Goal: Transaction & Acquisition: Purchase product/service

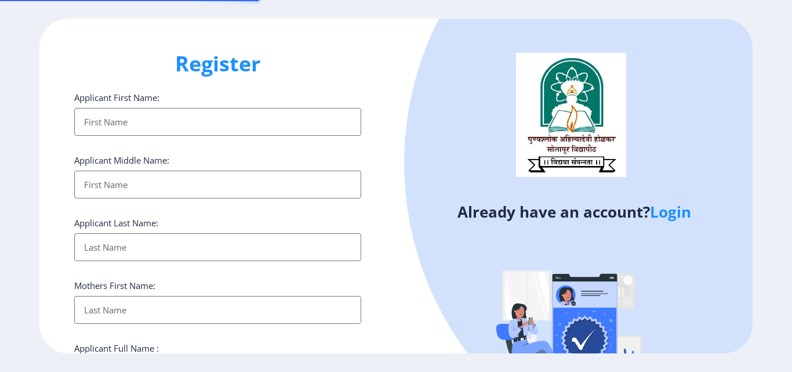
select select
click at [135, 125] on input "Applicant First Name:" at bounding box center [217, 122] width 287 height 28
click at [132, 126] on input "Applicant First Name:" at bounding box center [217, 122] width 287 height 28
click at [139, 124] on input "Applicant First Name:" at bounding box center [217, 122] width 287 height 28
type input "T"
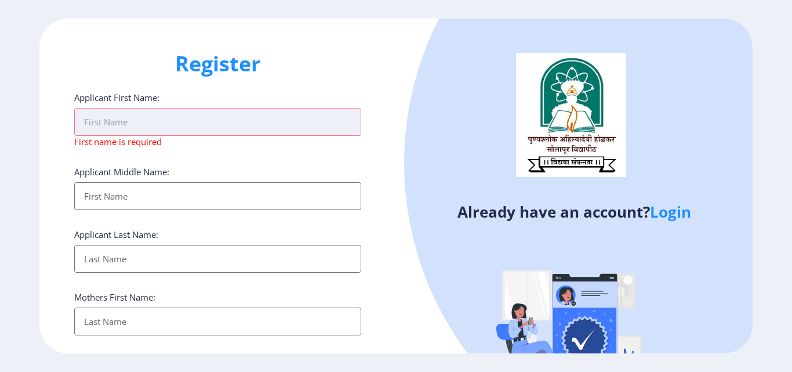
click at [163, 115] on input "Applicant First Name:" at bounding box center [217, 122] width 287 height 28
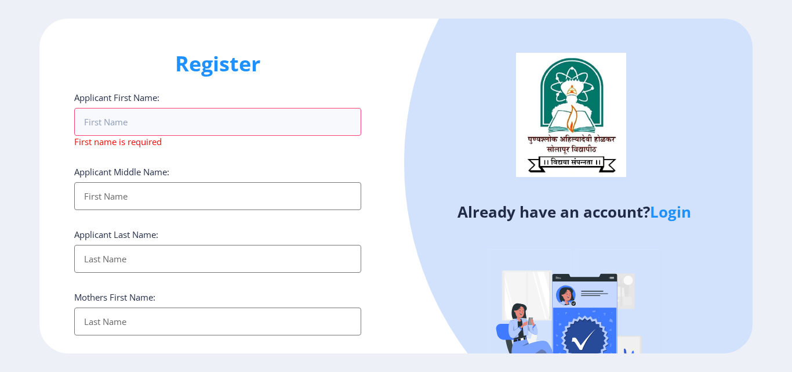
click at [165, 194] on input "Applicant First Name:" at bounding box center [217, 196] width 287 height 28
click at [249, 262] on input "Applicant First Name:" at bounding box center [217, 259] width 287 height 28
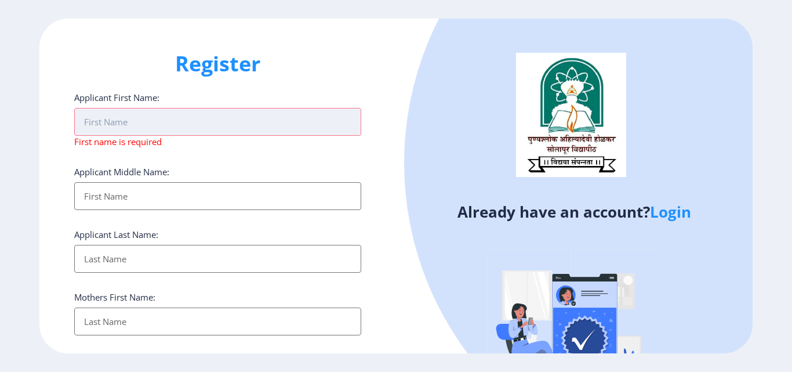
click at [151, 122] on input "Applicant First Name:" at bounding box center [217, 122] width 287 height 28
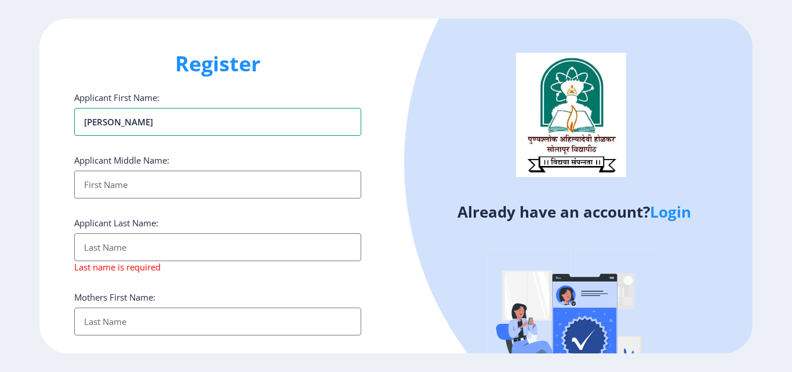
type input "[PERSON_NAME]"
drag, startPoint x: 137, startPoint y: 191, endPoint x: 142, endPoint y: 186, distance: 6.6
click at [139, 191] on input "Applicant First Name:" at bounding box center [217, 185] width 287 height 28
type input "SUBHASH"
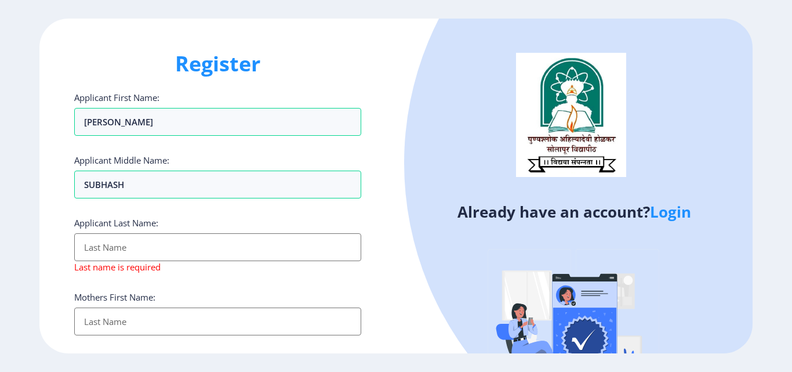
click at [134, 244] on input "Applicant First Name:" at bounding box center [217, 247] width 287 height 28
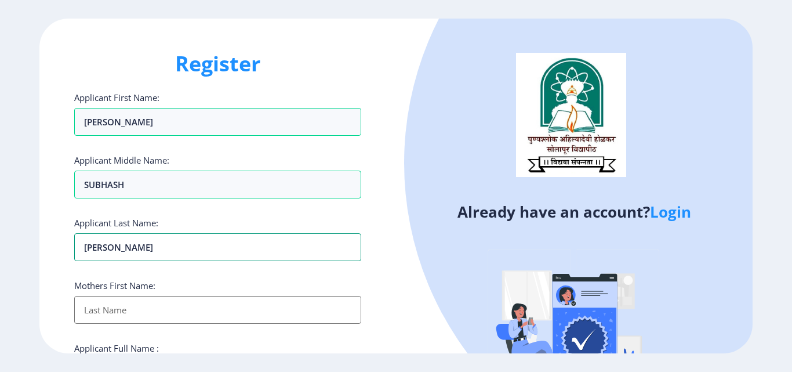
scroll to position [116, 0]
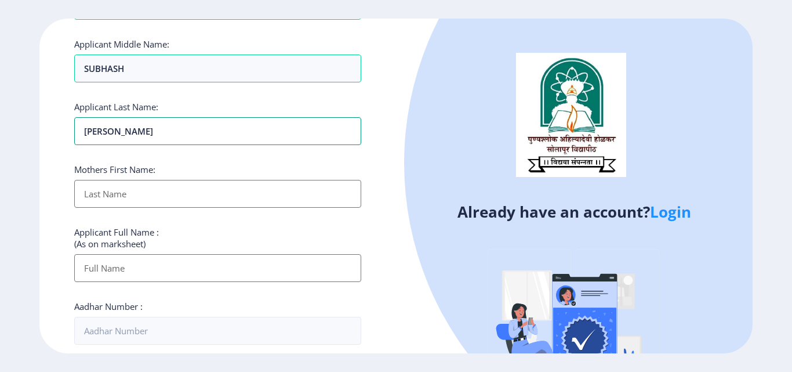
type input "KHATAL"
click at [135, 189] on input "Applicant First Name:" at bounding box center [217, 194] width 287 height 28
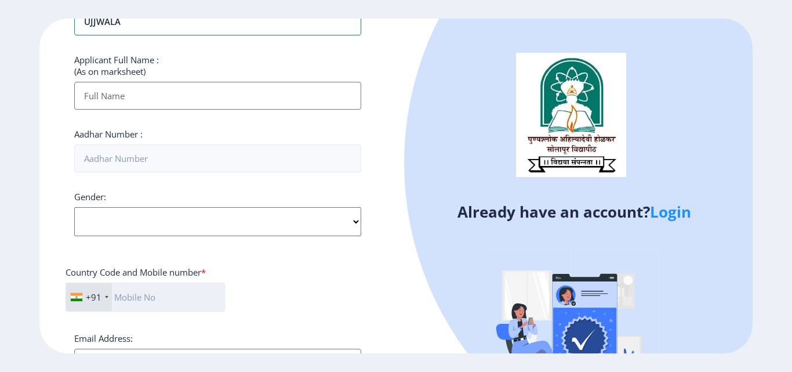
scroll to position [232, 0]
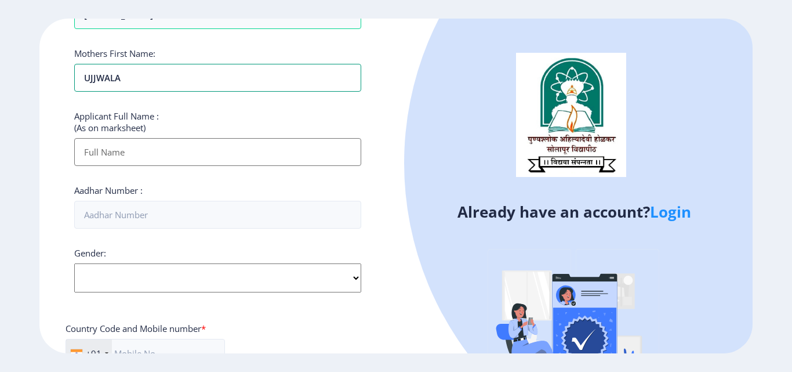
type input "UJJWALA"
click at [121, 148] on input "Applicant First Name:" at bounding box center [217, 152] width 287 height 28
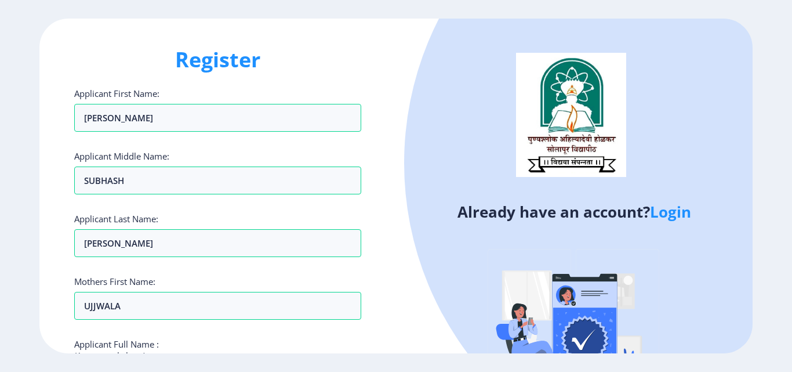
scroll to position [0, 0]
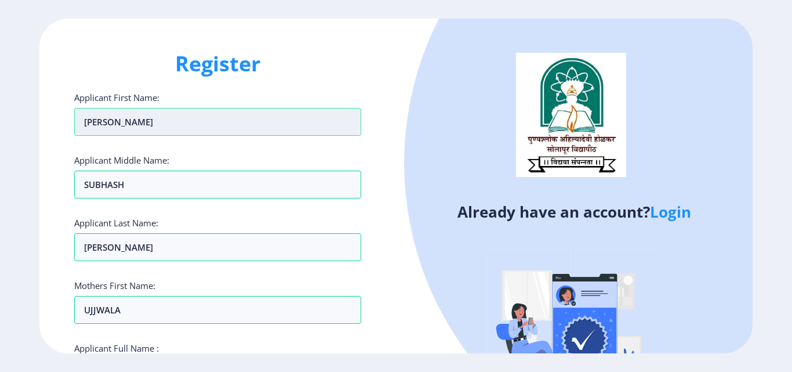
drag, startPoint x: 80, startPoint y: 121, endPoint x: 132, endPoint y: 119, distance: 52.3
click at [132, 119] on input "[PERSON_NAME]" at bounding box center [217, 122] width 287 height 28
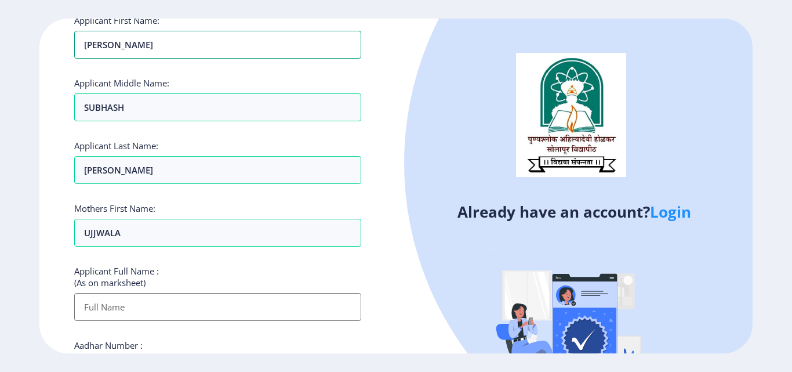
scroll to position [174, 0]
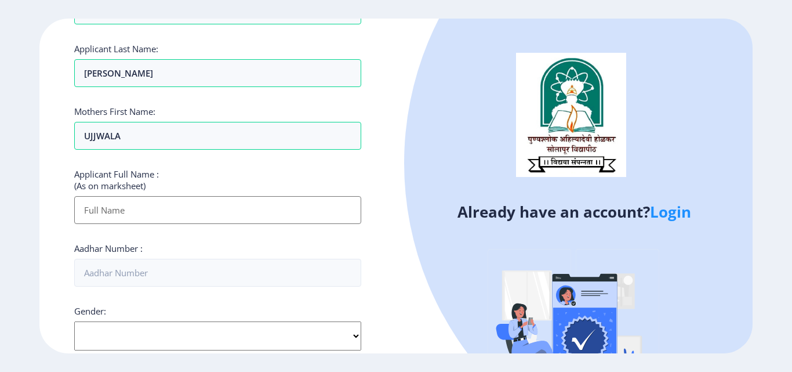
click at [108, 211] on input "Applicant First Name:" at bounding box center [217, 210] width 287 height 28
paste input "[PERSON_NAME]"
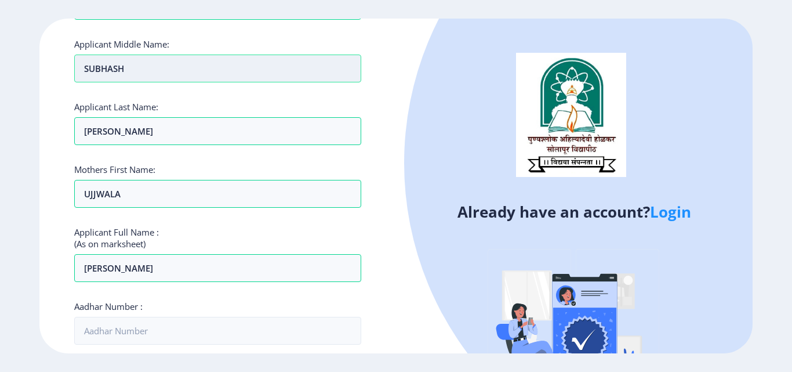
drag, startPoint x: 82, startPoint y: 67, endPoint x: 138, endPoint y: 71, distance: 55.8
click at [138, 71] on input "SUBHASH" at bounding box center [217, 69] width 287 height 28
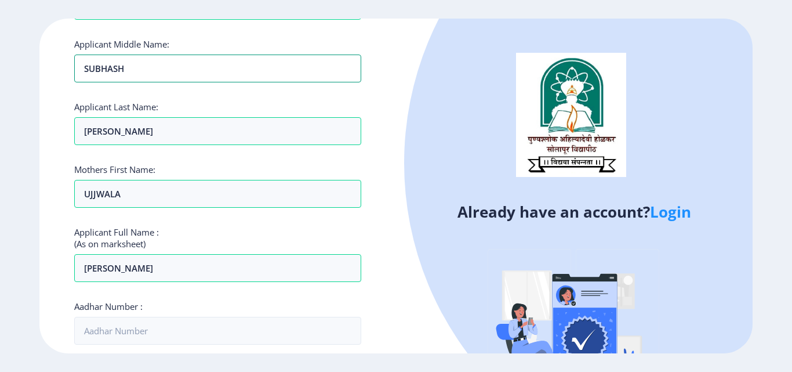
scroll to position [290, 0]
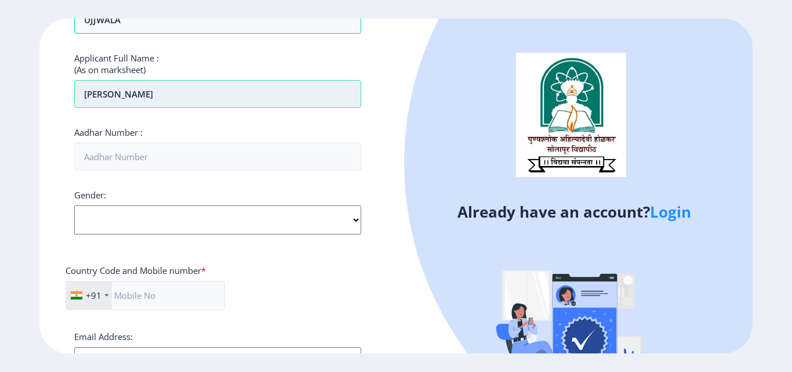
click at [132, 90] on input "[PERSON_NAME]" at bounding box center [217, 94] width 287 height 28
paste input "SUBHASH"
click at [163, 97] on input "TRUPTI SUBHASH" at bounding box center [217, 94] width 287 height 28
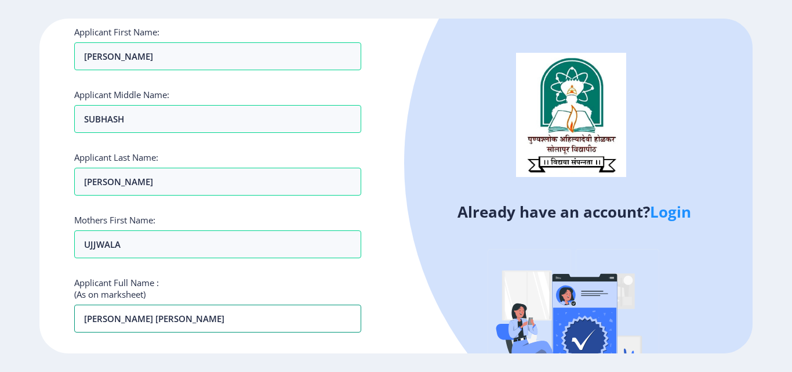
scroll to position [58, 0]
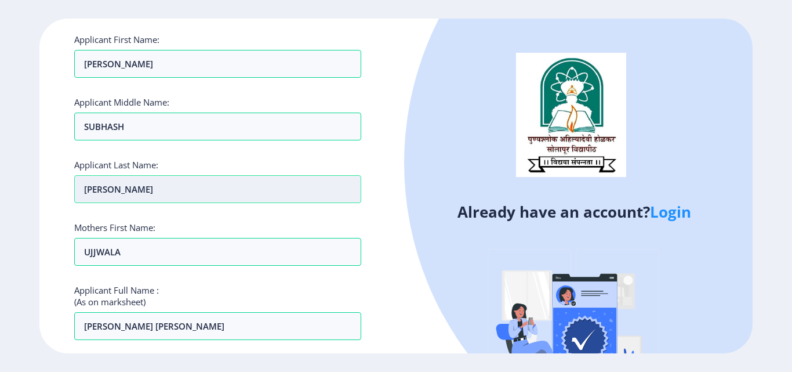
drag, startPoint x: 83, startPoint y: 190, endPoint x: 136, endPoint y: 186, distance: 52.9
click at [136, 186] on input "KHATAL" at bounding box center [217, 189] width 287 height 28
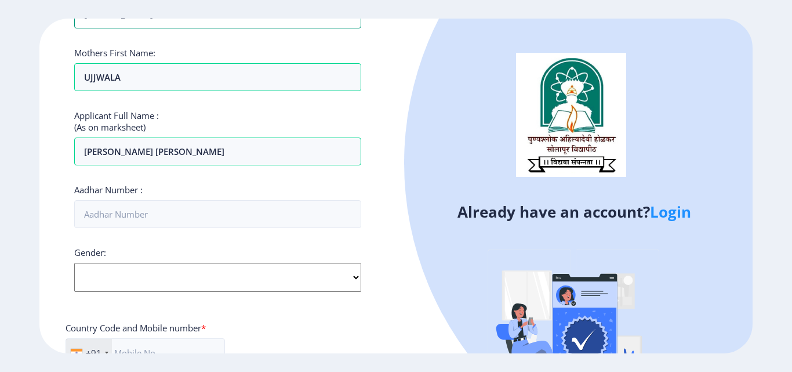
scroll to position [232, 0]
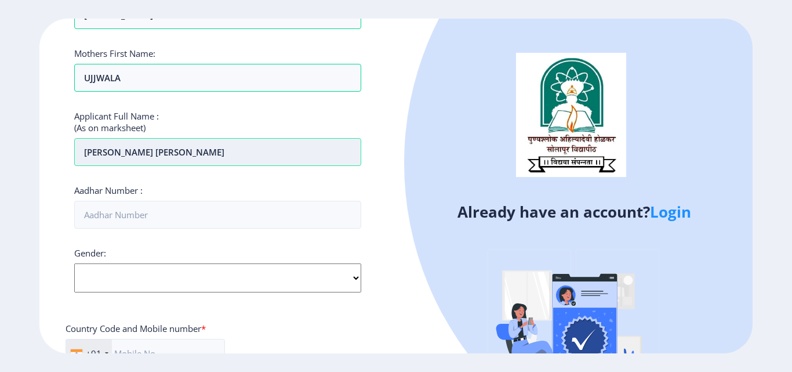
click at [164, 155] on input "TRUPTI SUBHASH" at bounding box center [217, 152] width 287 height 28
paste input "KHATAL"
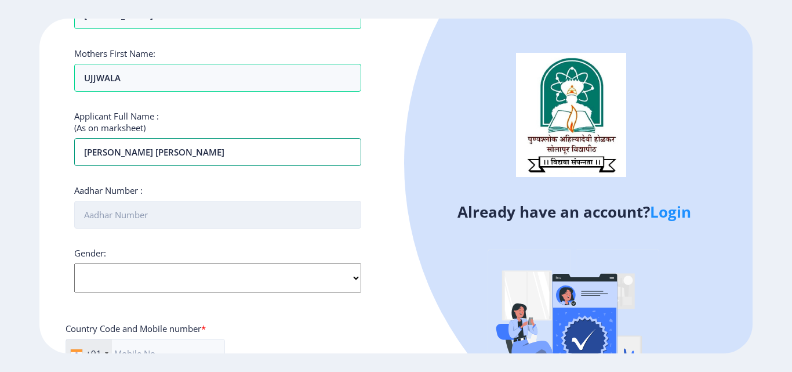
type input "TRUPTI SUBHASH KHATAL"
click at [126, 218] on input "Aadhar Number :" at bounding box center [217, 215] width 287 height 28
click at [155, 216] on input "Aadhar Number :" at bounding box center [217, 215] width 287 height 28
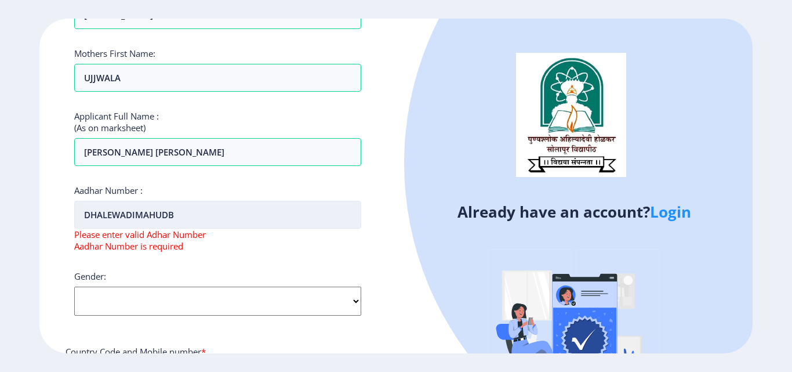
type input "DHALEWADIMAHUDBK"
click at [167, 215] on input "DHALEWADIMAHUDBK" at bounding box center [217, 215] width 287 height 28
drag, startPoint x: 186, startPoint y: 211, endPoint x: 76, endPoint y: 209, distance: 109.7
click at [76, 209] on input "DHALEWADIMAHUDBK" at bounding box center [217, 215] width 287 height 28
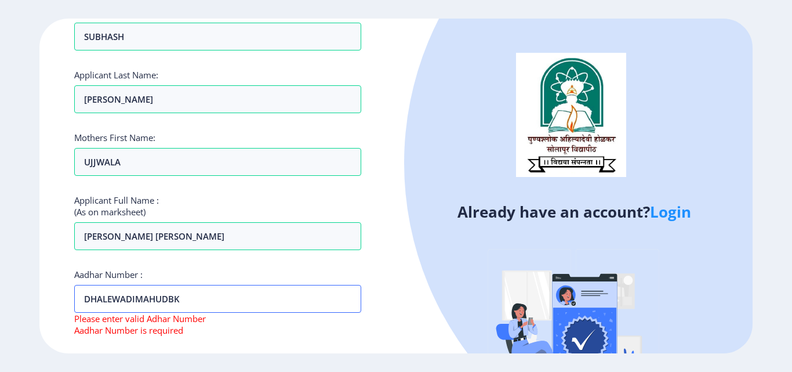
scroll to position [380, 0]
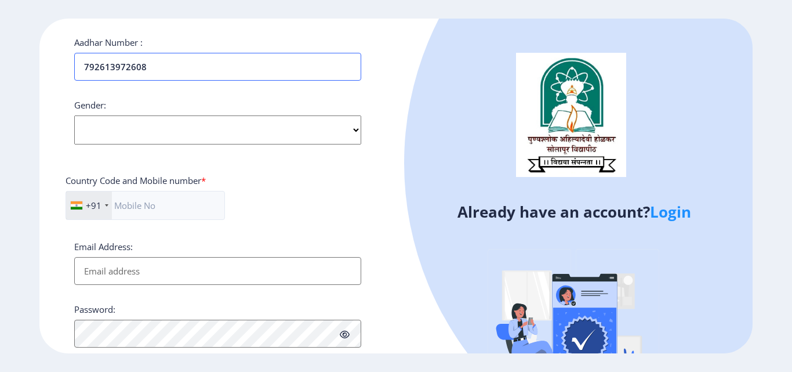
type input "792613972608"
click at [111, 131] on select "Select Gender Male Female Other" at bounding box center [217, 129] width 287 height 29
select select "[DEMOGRAPHIC_DATA]"
click at [74, 115] on select "Select Gender Male Female Other" at bounding box center [217, 129] width 287 height 29
click at [137, 204] on input "text" at bounding box center [146, 205] width 160 height 29
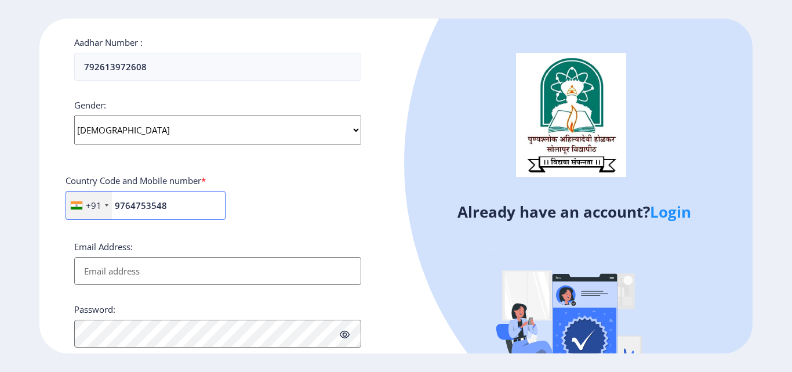
scroll to position [473, 0]
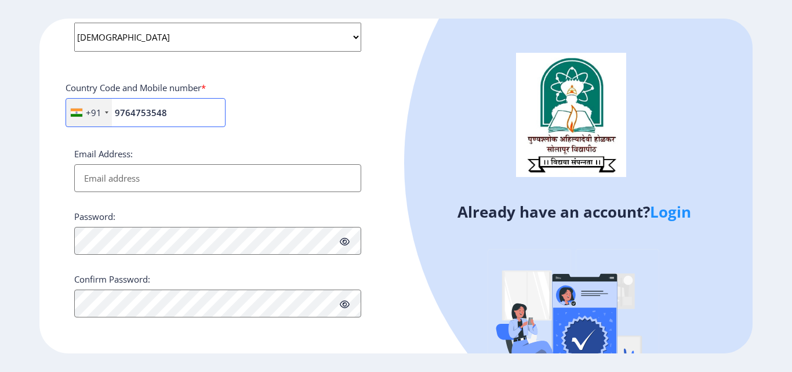
type input "9764753548"
click at [132, 177] on input "Email Address:" at bounding box center [217, 178] width 287 height 28
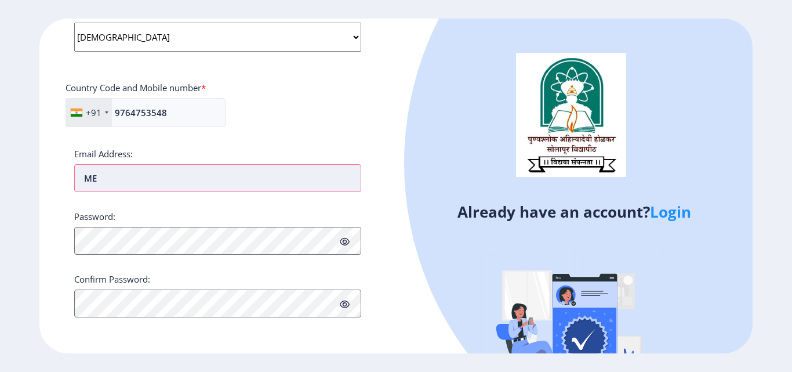
type input "M"
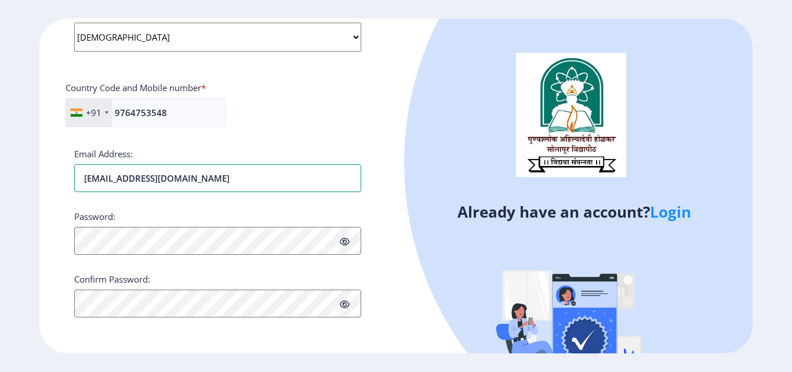
type input "metkarilahu17@gmail.com"
click at [347, 245] on icon at bounding box center [345, 241] width 10 height 9
click at [346, 241] on icon at bounding box center [345, 241] width 10 height 9
click at [171, 115] on input "9764753548" at bounding box center [146, 112] width 160 height 29
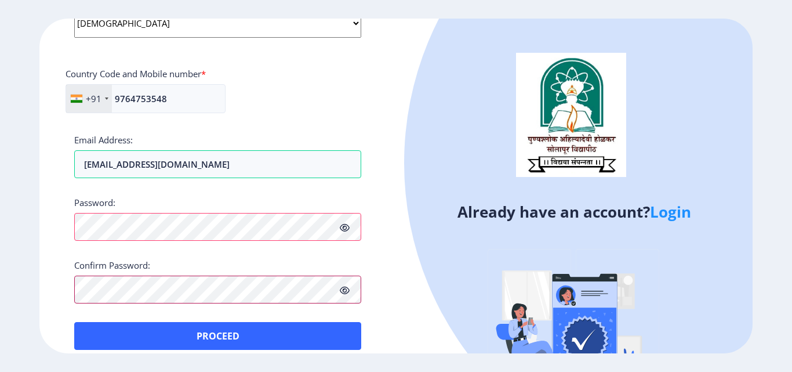
scroll to position [501, 0]
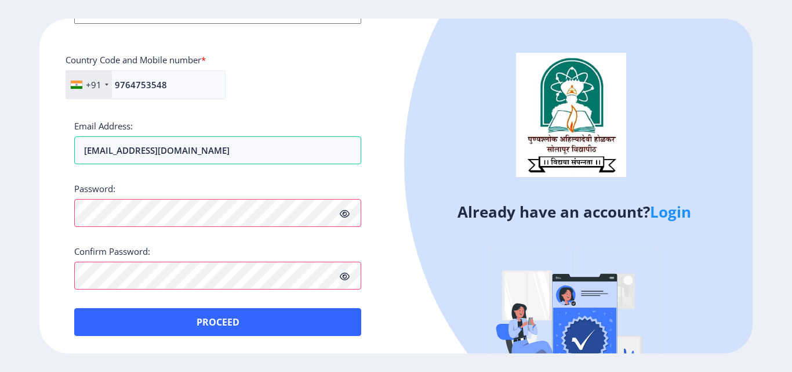
click at [343, 215] on icon at bounding box center [345, 213] width 10 height 9
click at [384, 258] on div "Register Applicant First Name: TRUPTI Applicant Middle Name: SUBHASH Applicant …" at bounding box center [217, 186] width 357 height 335
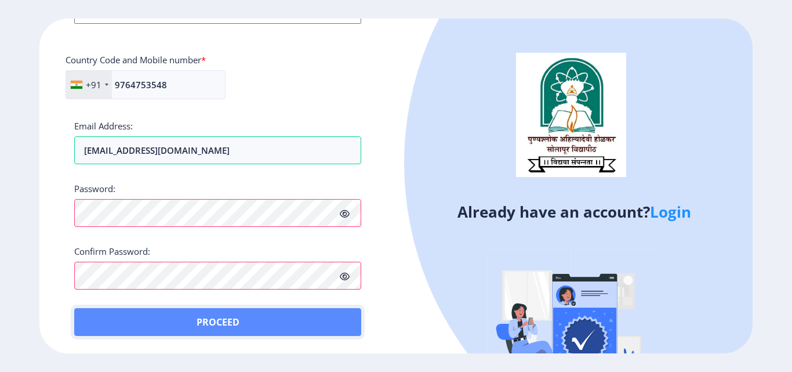
click at [225, 319] on button "Proceed" at bounding box center [217, 322] width 287 height 28
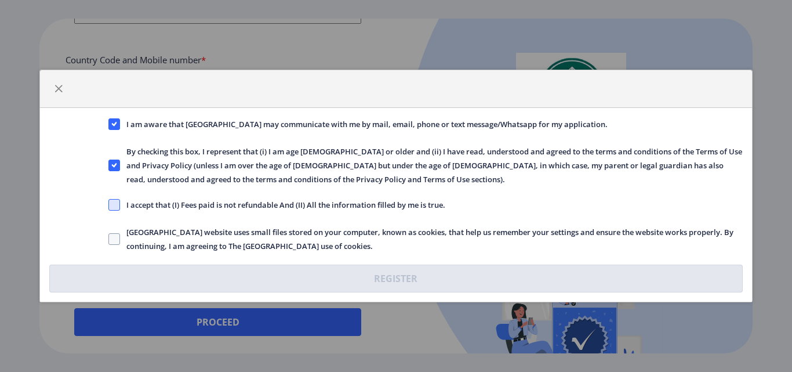
click at [115, 201] on span at bounding box center [114, 205] width 12 height 12
click at [109, 205] on input "I accept that (I) Fees paid is not refundable And (II) All the information fill…" at bounding box center [108, 205] width 1 height 1
checkbox input "true"
click at [117, 240] on span at bounding box center [114, 239] width 12 height 12
click at [109, 240] on input "Solapur University website uses small files stored on your computer, known as c…" at bounding box center [108, 239] width 1 height 1
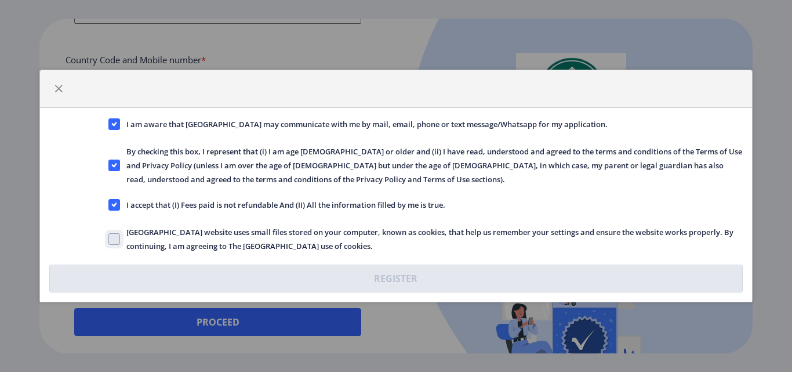
checkbox input "true"
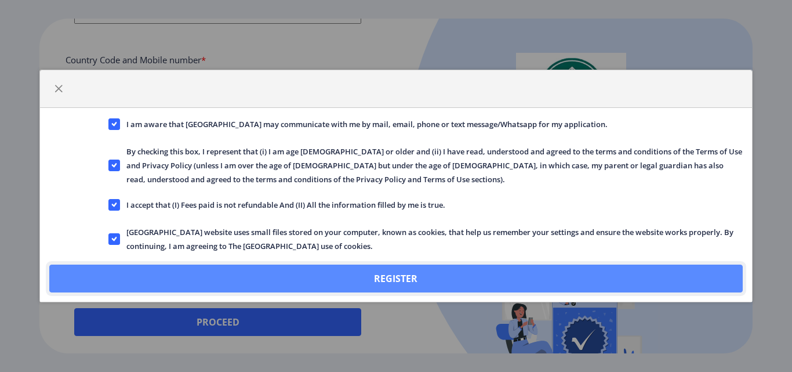
click at [387, 274] on button "Register" at bounding box center [395, 279] width 693 height 28
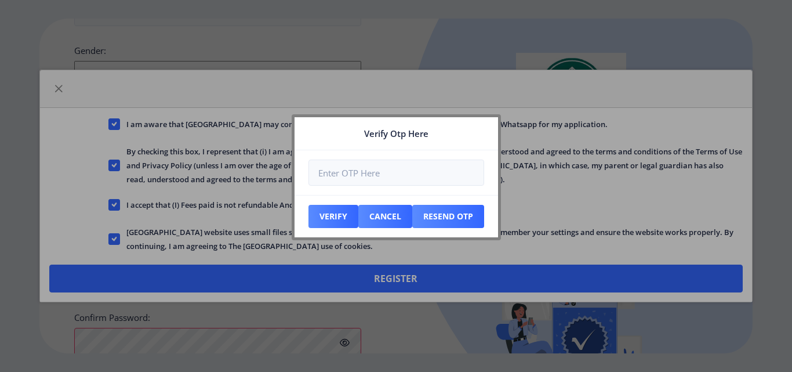
scroll to position [567, 0]
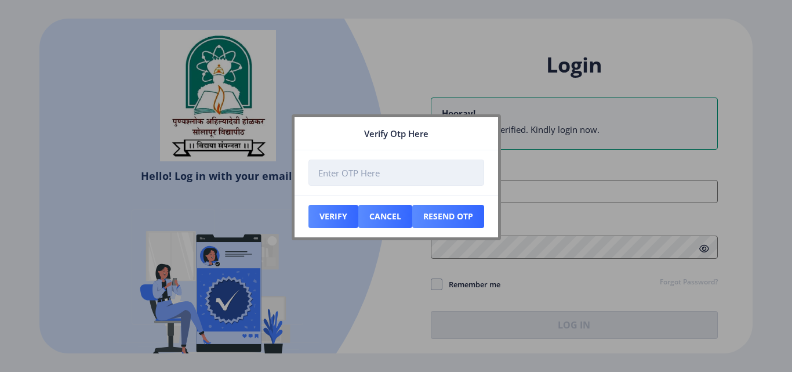
click at [325, 172] on input "number" at bounding box center [397, 173] width 176 height 26
click at [335, 178] on input "number" at bounding box center [397, 173] width 176 height 26
click at [363, 178] on input "number" at bounding box center [397, 173] width 176 height 26
click at [353, 285] on div at bounding box center [396, 186] width 792 height 372
click at [335, 173] on input "number" at bounding box center [397, 173] width 176 height 26
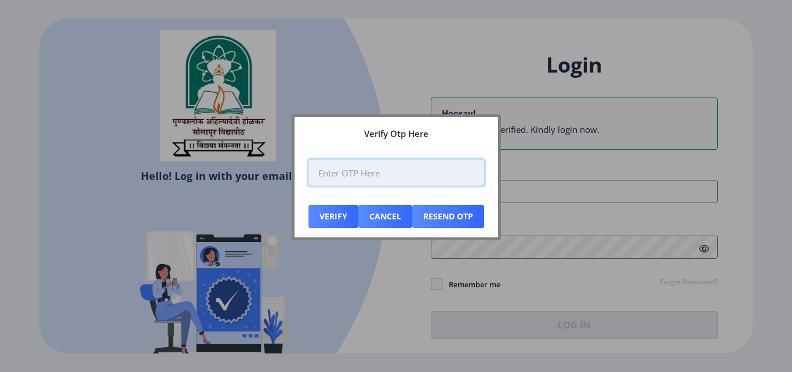
click at [336, 173] on input "number" at bounding box center [397, 173] width 176 height 26
click at [364, 175] on input "number" at bounding box center [397, 173] width 176 height 26
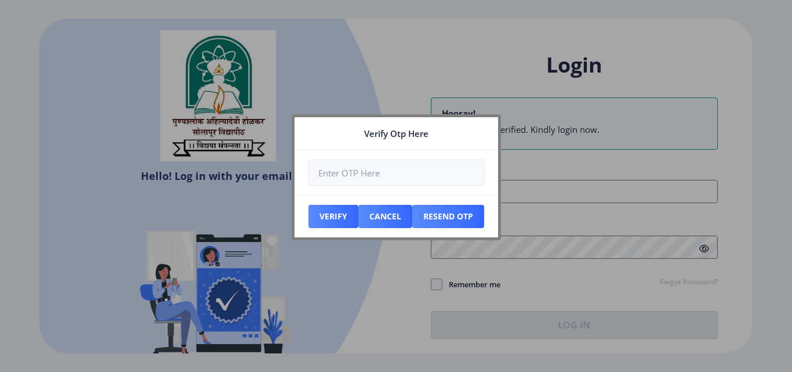
click at [396, 289] on div at bounding box center [396, 186] width 792 height 372
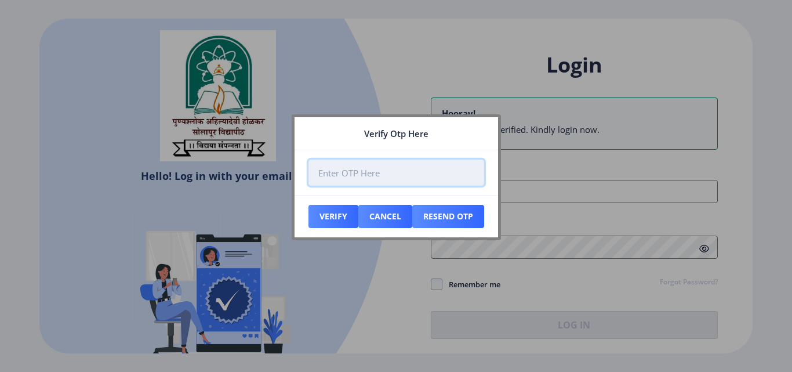
click at [359, 174] on input "number" at bounding box center [397, 173] width 176 height 26
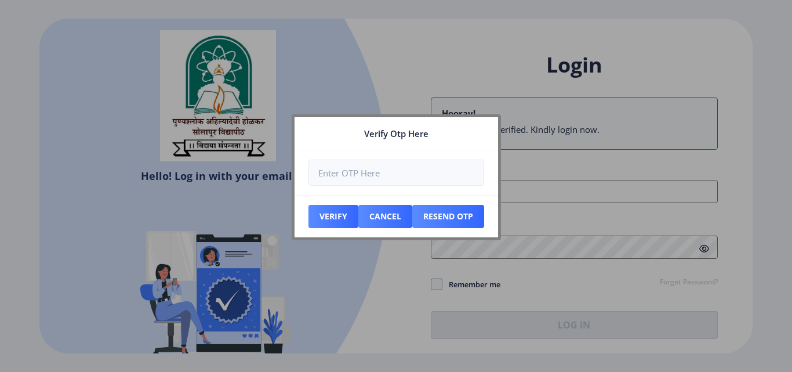
click at [349, 291] on div at bounding box center [396, 186] width 792 height 372
click at [389, 57] on div at bounding box center [396, 186] width 792 height 372
click at [394, 295] on div at bounding box center [396, 186] width 792 height 372
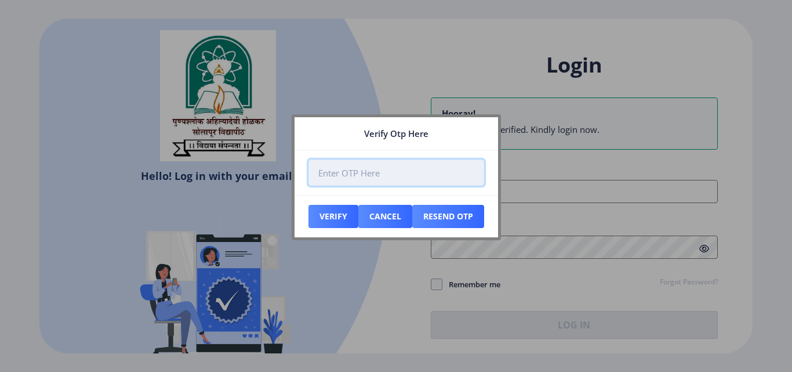
click at [336, 175] on input "number" at bounding box center [397, 173] width 176 height 26
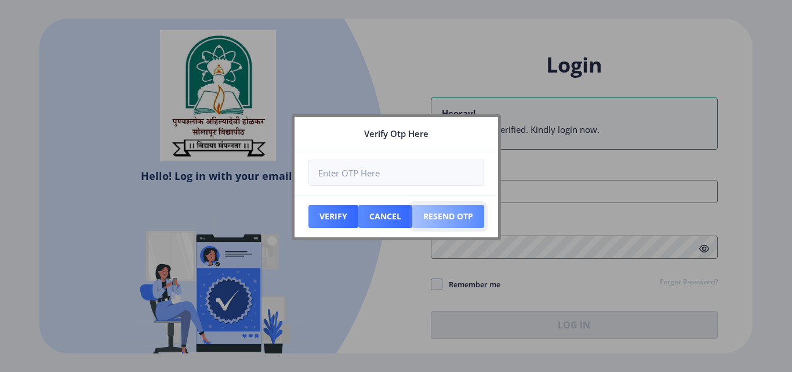
click at [455, 217] on button "Resend Otp" at bounding box center [448, 216] width 72 height 23
click at [385, 306] on div at bounding box center [396, 186] width 792 height 372
click at [436, 216] on button "Resend Otp" at bounding box center [448, 216] width 72 height 23
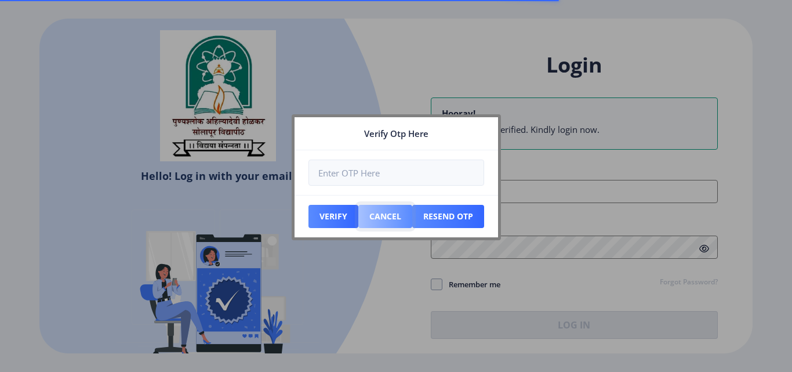
click at [387, 215] on button "Cancel" at bounding box center [385, 216] width 54 height 23
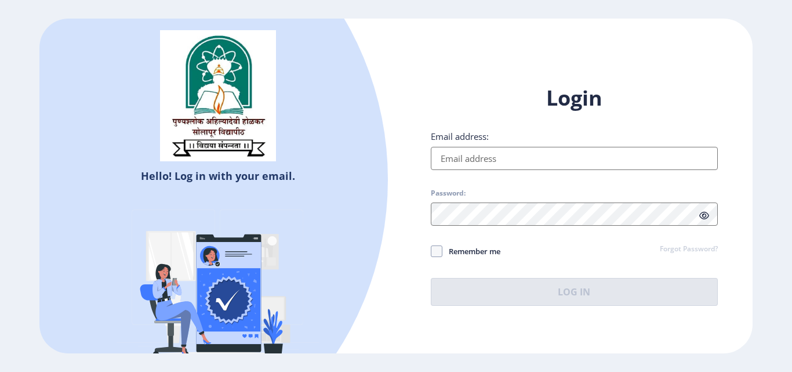
click at [493, 155] on input "Email address:" at bounding box center [574, 158] width 287 height 23
type input "metkarilahu17@gmail.com"
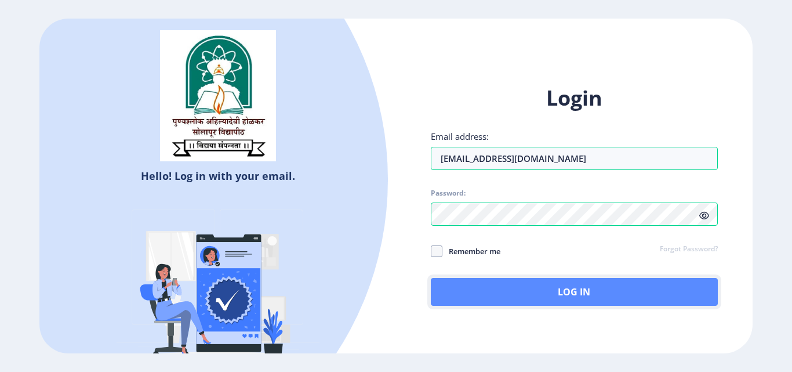
click at [571, 284] on button "Log In" at bounding box center [574, 292] width 287 height 28
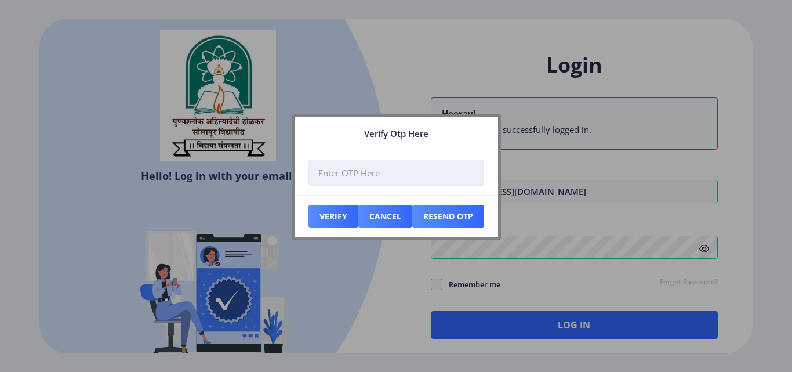
click at [350, 178] on input "number" at bounding box center [397, 173] width 176 height 26
click at [563, 319] on div at bounding box center [396, 186] width 792 height 372
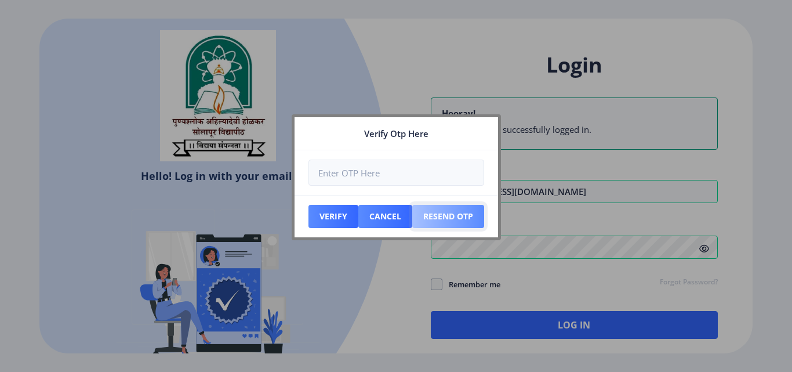
click at [457, 218] on button "Resend Otp" at bounding box center [448, 216] width 72 height 23
click at [401, 274] on div at bounding box center [396, 186] width 792 height 372
click at [392, 280] on div at bounding box center [396, 186] width 792 height 372
click at [455, 217] on button "Resend Otp" at bounding box center [448, 216] width 72 height 23
click at [571, 324] on div at bounding box center [396, 186] width 792 height 372
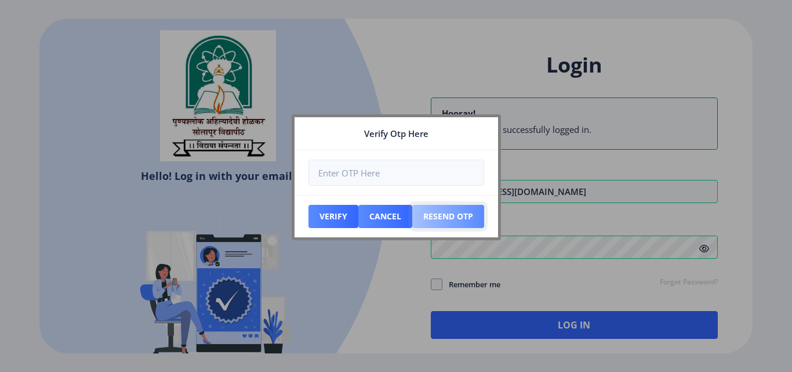
click at [454, 219] on button "Resend Otp" at bounding box center [448, 216] width 72 height 23
click at [399, 220] on button "Cancel" at bounding box center [385, 216] width 54 height 23
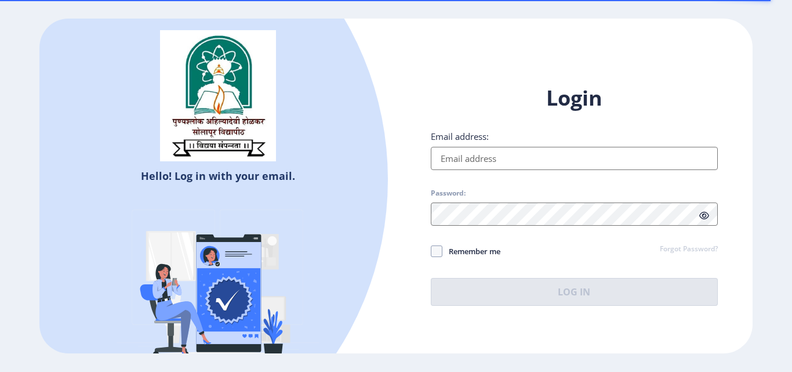
click at [468, 163] on input "Email address:" at bounding box center [574, 158] width 287 height 23
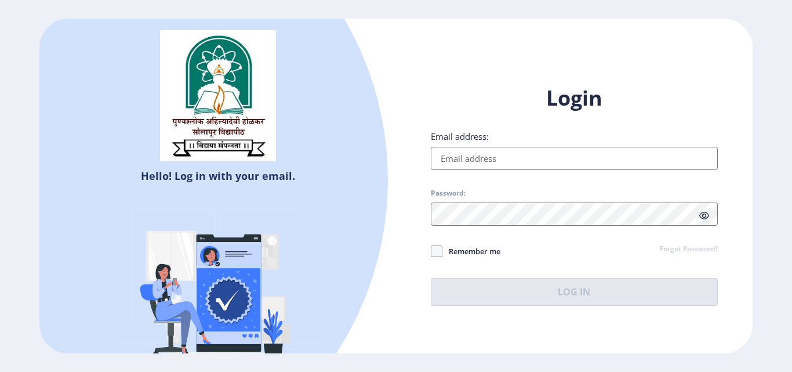
type input "metkarilahu17@gmail.com"
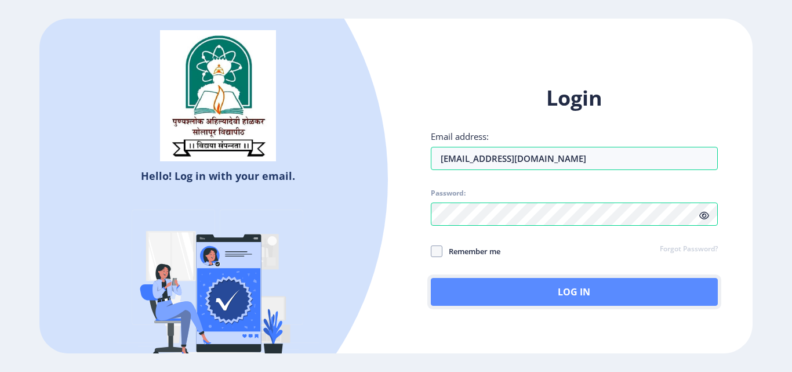
click at [567, 292] on button "Log In" at bounding box center [574, 292] width 287 height 28
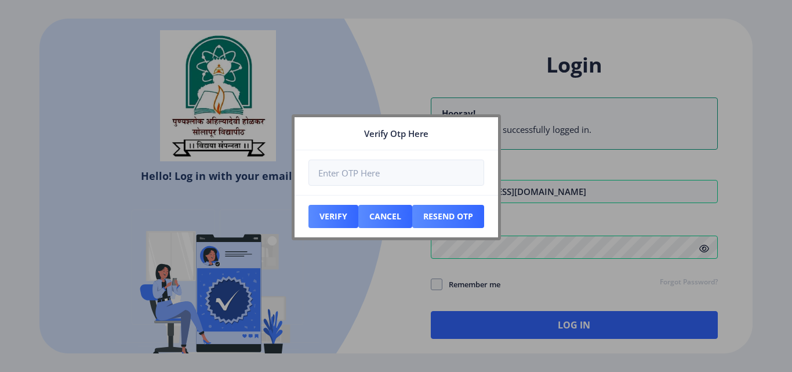
click at [434, 281] on div at bounding box center [396, 186] width 792 height 372
click at [449, 215] on button "Resend Otp" at bounding box center [448, 216] width 72 height 23
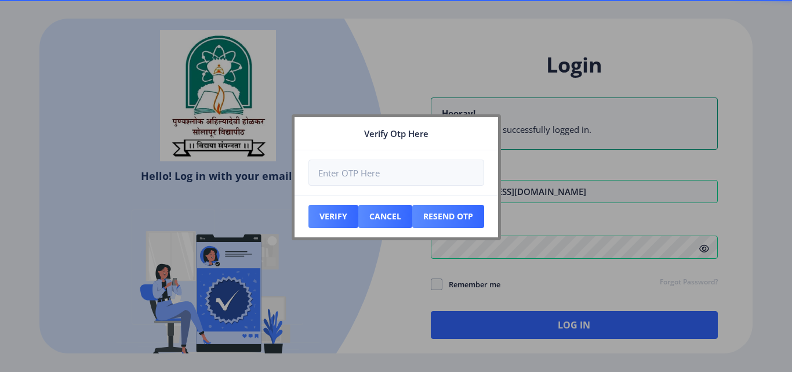
click at [582, 325] on div at bounding box center [396, 186] width 792 height 372
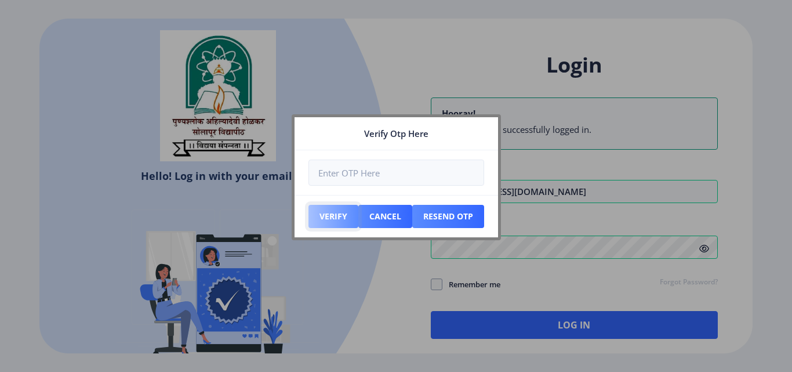
click at [336, 219] on button "Verify" at bounding box center [334, 216] width 50 height 23
click at [328, 217] on button "Verify" at bounding box center [334, 216] width 50 height 23
click at [454, 217] on button "Resend Otp" at bounding box center [448, 216] width 72 height 23
click at [436, 283] on div at bounding box center [396, 186] width 792 height 372
click at [401, 290] on div at bounding box center [396, 186] width 792 height 372
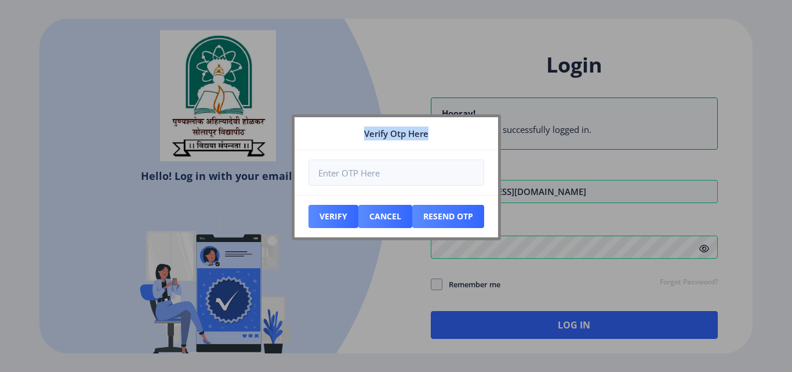
drag, startPoint x: 480, startPoint y: 124, endPoint x: 505, endPoint y: 247, distance: 125.0
click at [505, 247] on div "Verify Otp Here Verify Cancel Resend Otp" at bounding box center [396, 186] width 792 height 372
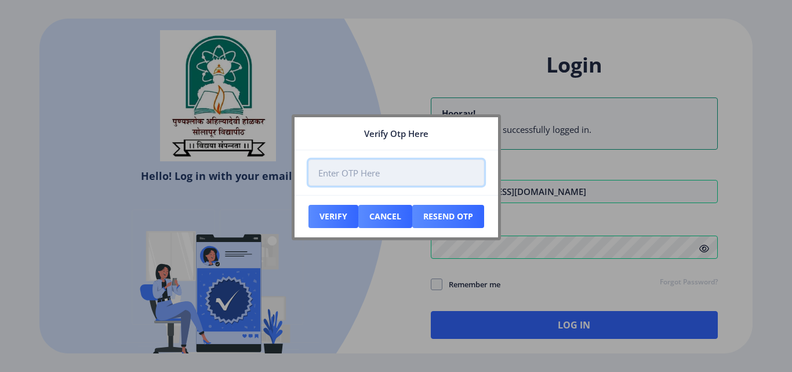
click at [381, 173] on input "number" at bounding box center [397, 173] width 176 height 26
type input "-1"
click at [468, 176] on input "-1" at bounding box center [397, 173] width 176 height 26
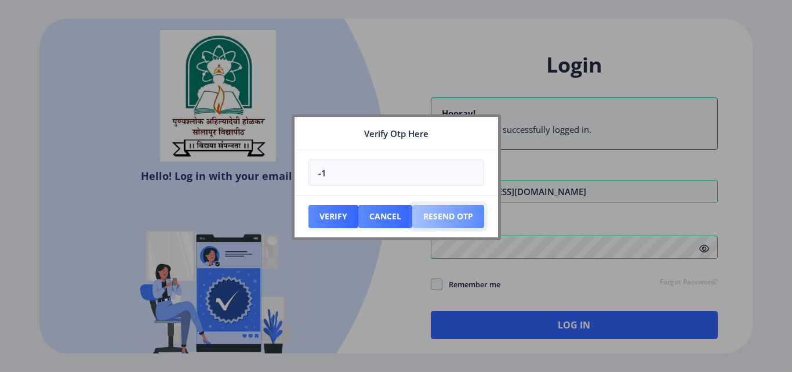
click at [454, 216] on button "Resend Otp" at bounding box center [448, 216] width 72 height 23
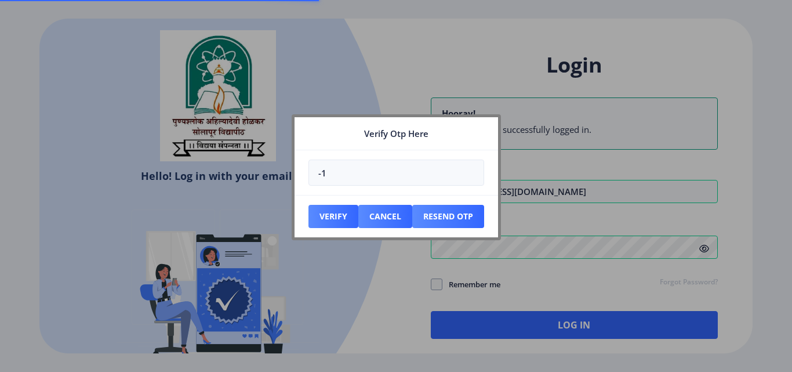
click at [582, 324] on div at bounding box center [396, 186] width 792 height 372
click at [355, 305] on div at bounding box center [396, 186] width 792 height 372
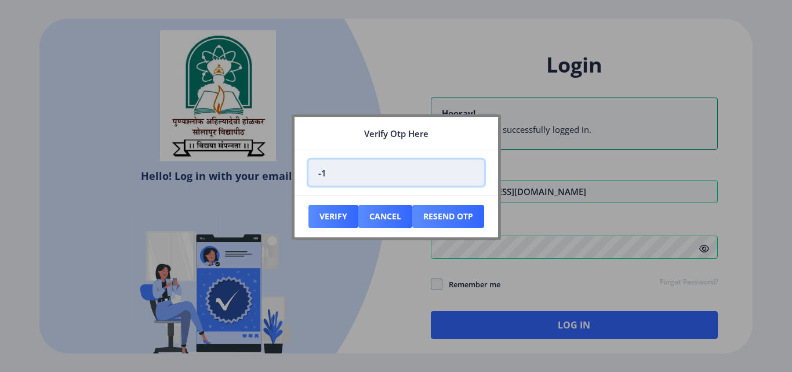
click at [342, 169] on input "-1" at bounding box center [397, 173] width 176 height 26
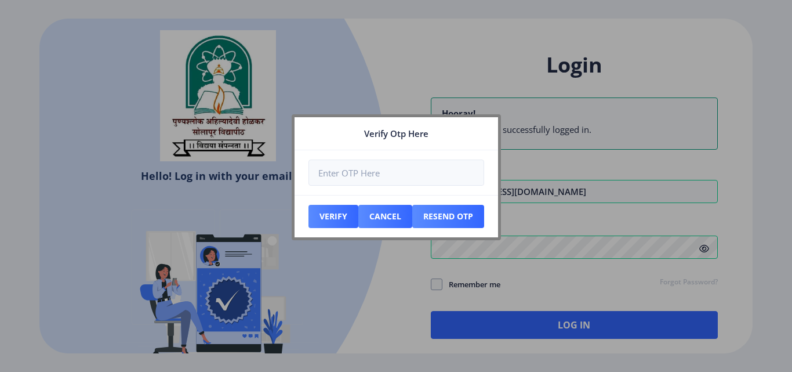
click at [526, 321] on div at bounding box center [396, 186] width 792 height 372
click at [401, 219] on button "Cancel" at bounding box center [385, 216] width 54 height 23
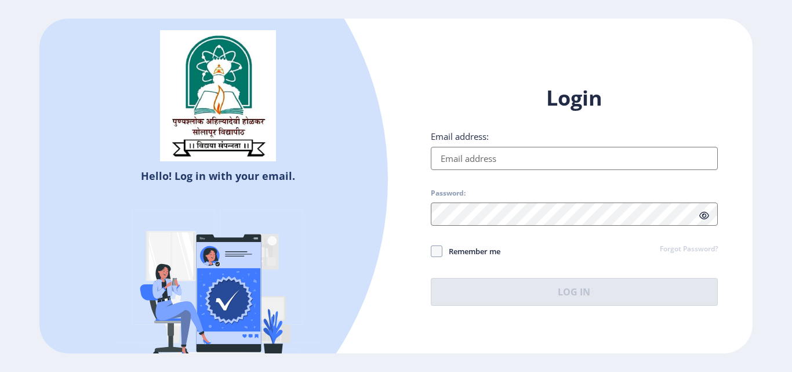
click at [477, 160] on input "Email address:" at bounding box center [574, 158] width 287 height 23
type input "metkarilahu17@gmail.com"
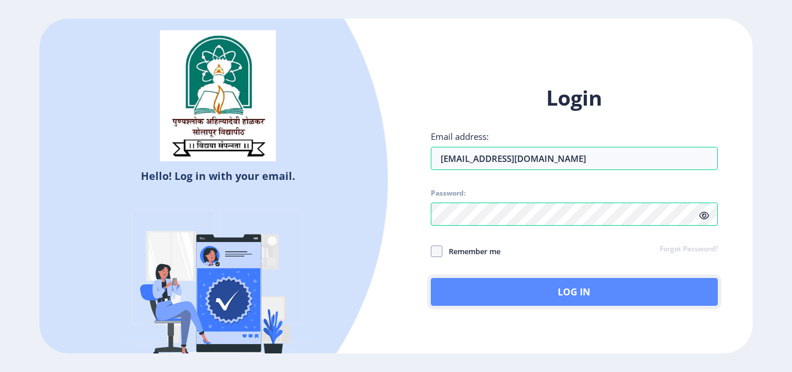
click at [578, 289] on button "Log In" at bounding box center [574, 292] width 287 height 28
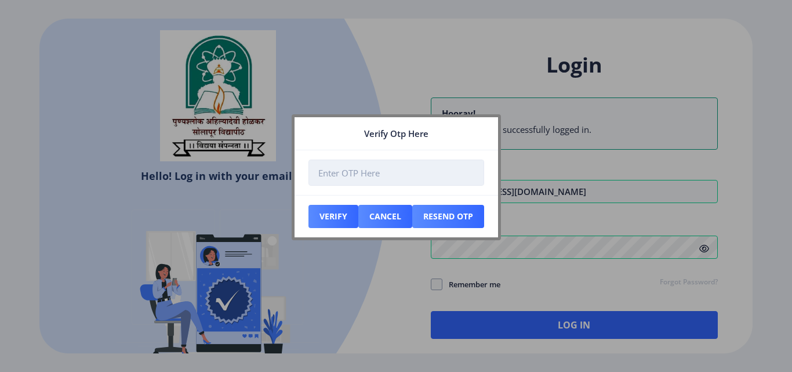
click at [346, 176] on input "number" at bounding box center [397, 173] width 176 height 26
click at [335, 172] on input "number" at bounding box center [397, 173] width 176 height 26
click at [345, 173] on input "number" at bounding box center [397, 173] width 176 height 26
click at [375, 271] on div at bounding box center [396, 186] width 792 height 372
click at [347, 166] on input "number" at bounding box center [397, 173] width 176 height 26
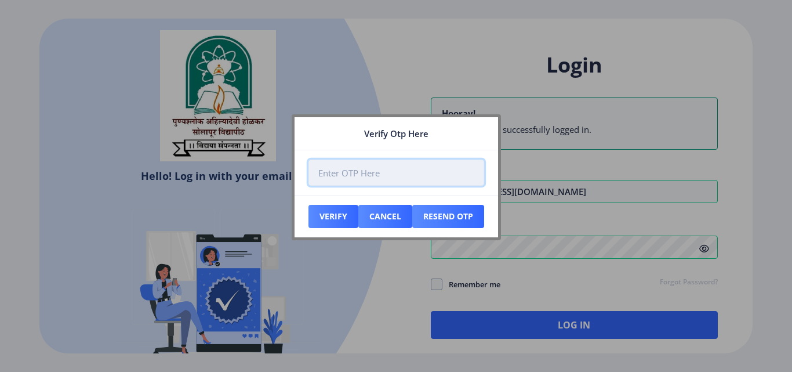
click at [323, 172] on input "number" at bounding box center [397, 173] width 176 height 26
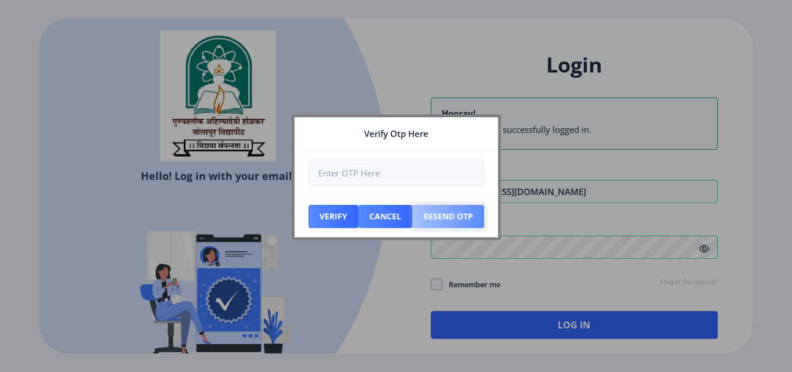
click at [436, 214] on button "Resend Otp" at bounding box center [448, 216] width 72 height 23
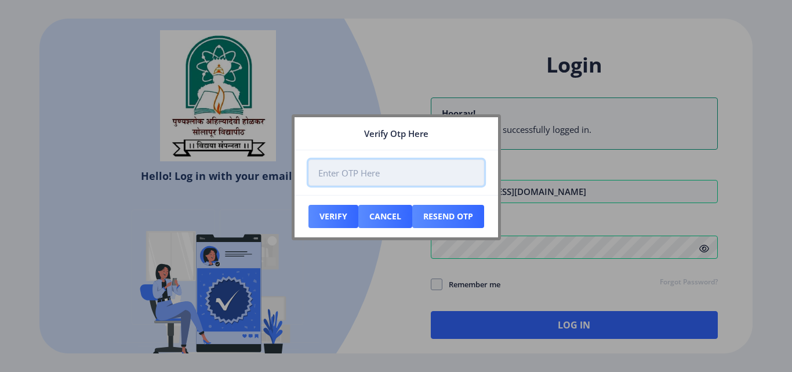
click at [350, 175] on input "number" at bounding box center [397, 173] width 176 height 26
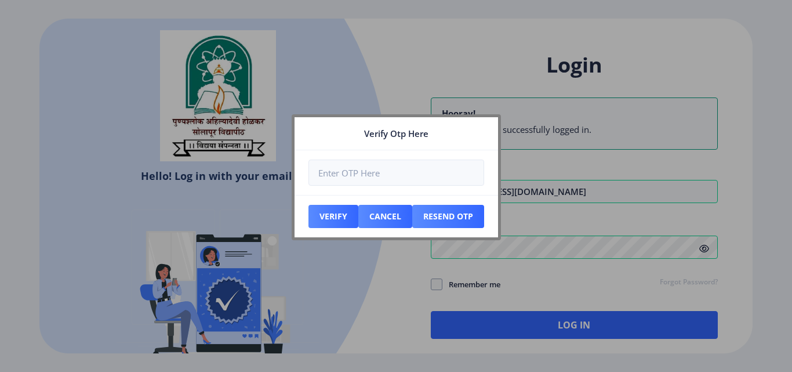
click at [378, 278] on div at bounding box center [396, 186] width 792 height 372
click at [390, 220] on button "Cancel" at bounding box center [385, 216] width 54 height 23
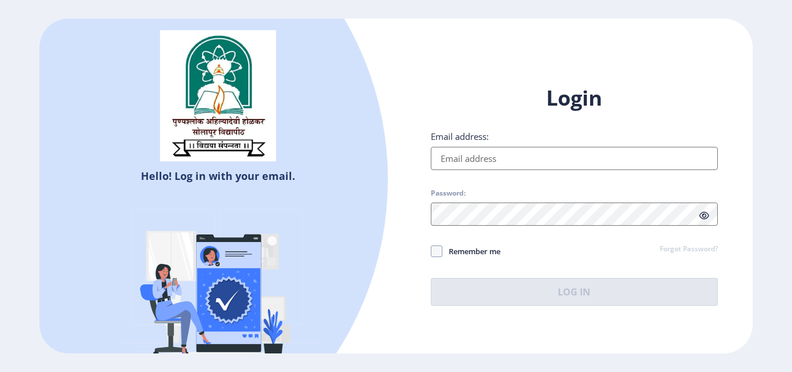
click at [480, 155] on input "Email address:" at bounding box center [574, 158] width 287 height 23
type input "metkarilahu17@gmail.com"
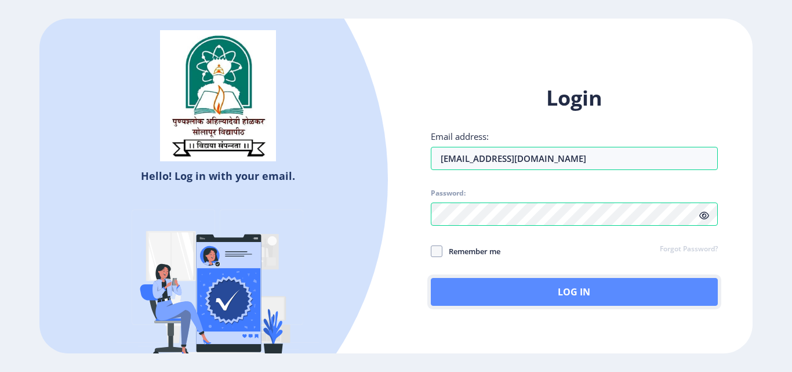
click at [567, 291] on button "Log In" at bounding box center [574, 292] width 287 height 28
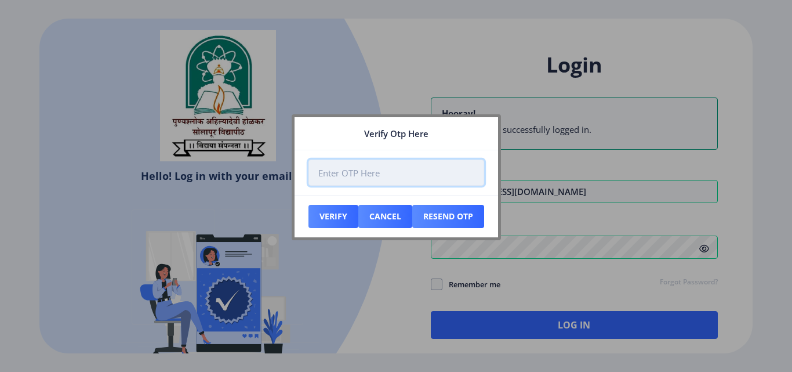
click at [358, 173] on input "number" at bounding box center [397, 173] width 176 height 26
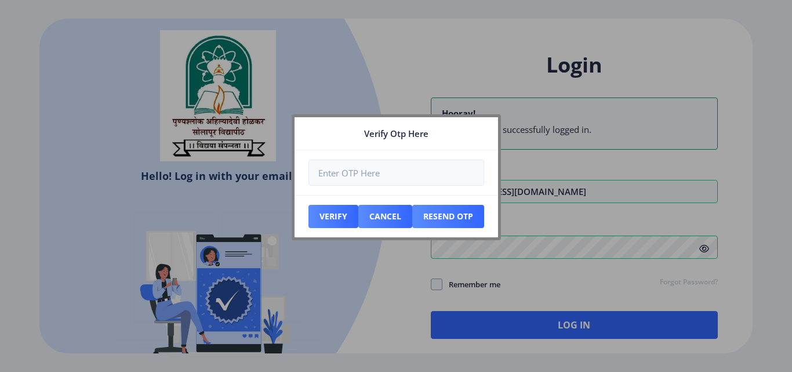
click at [331, 257] on nb-dialog-container "Verify Otp Here Verify Cancel Resend Otp" at bounding box center [396, 185] width 209 height 143
click at [400, 262] on div at bounding box center [396, 186] width 792 height 372
click at [392, 256] on nb-dialog-container "Verify Otp Here Verify Cancel Resend Otp" at bounding box center [396, 185] width 209 height 143
click at [444, 220] on button "Resend Otp" at bounding box center [448, 216] width 72 height 23
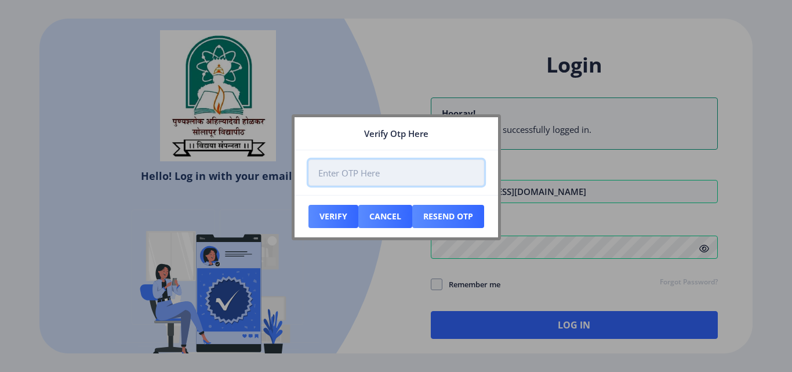
click at [331, 176] on input "number" at bounding box center [397, 173] width 176 height 26
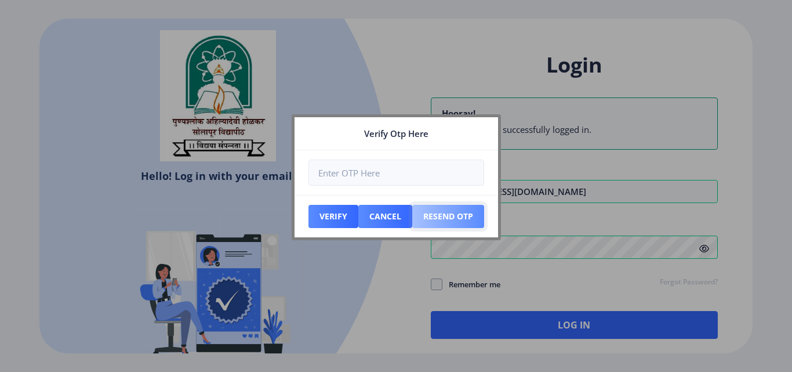
click at [455, 219] on button "Resend Otp" at bounding box center [448, 216] width 72 height 23
click at [454, 218] on button "Resend Otp" at bounding box center [448, 216] width 72 height 23
click at [453, 217] on button "Resend Otp" at bounding box center [448, 216] width 72 height 23
click at [405, 271] on div at bounding box center [396, 186] width 792 height 372
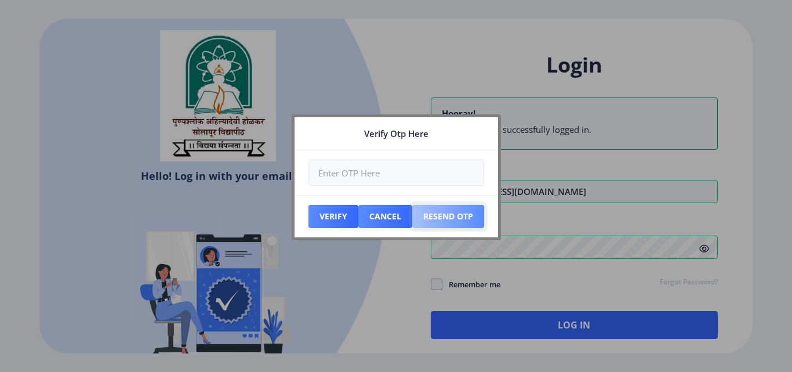
click at [461, 213] on button "Resend Otp" at bounding box center [448, 216] width 72 height 23
click at [389, 313] on div at bounding box center [396, 186] width 792 height 372
click at [399, 294] on div at bounding box center [396, 186] width 792 height 372
click at [387, 220] on button "Cancel" at bounding box center [385, 216] width 54 height 23
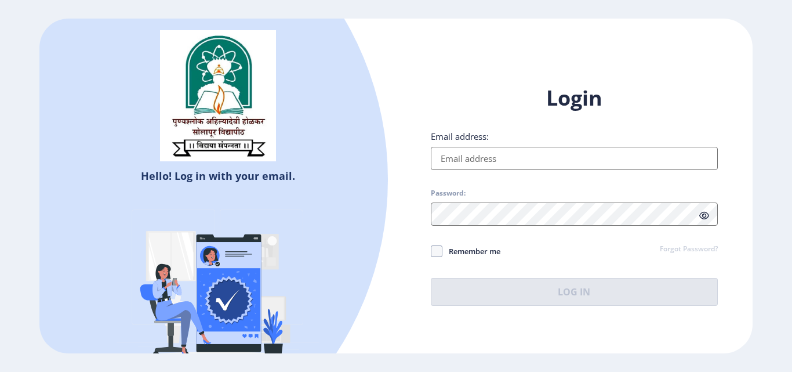
click at [465, 158] on input "Email address:" at bounding box center [574, 158] width 287 height 23
click at [495, 325] on div "Login Email address: Password: Remember me Forgot Password? Log In Don't have a…" at bounding box center [574, 204] width 357 height 275
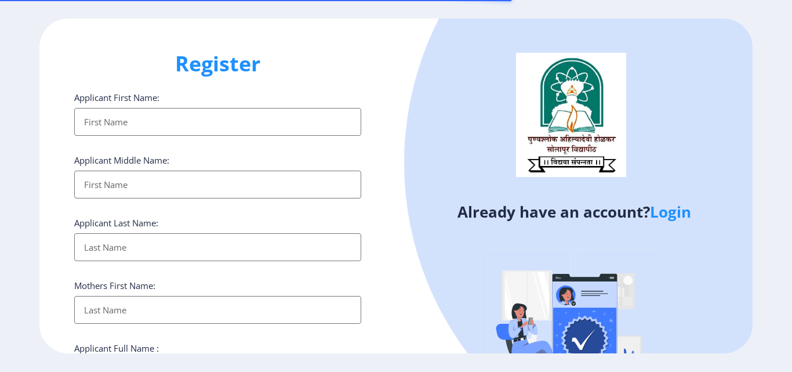
select select
click at [157, 123] on input "Applicant First Name:" at bounding box center [217, 122] width 287 height 28
type input "[PERSON_NAME]"
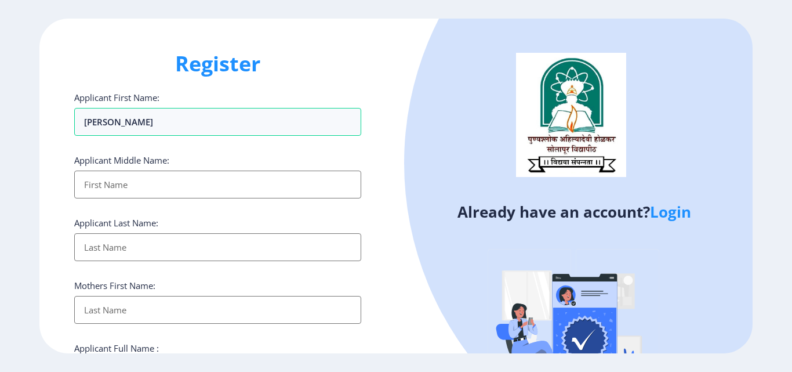
click at [166, 183] on input "Applicant First Name:" at bounding box center [217, 185] width 287 height 28
click at [125, 125] on input "[PERSON_NAME]" at bounding box center [217, 122] width 287 height 28
click at [110, 179] on input "Applicant First Name:" at bounding box center [217, 185] width 287 height 28
click at [204, 66] on h1 "Register" at bounding box center [217, 64] width 287 height 28
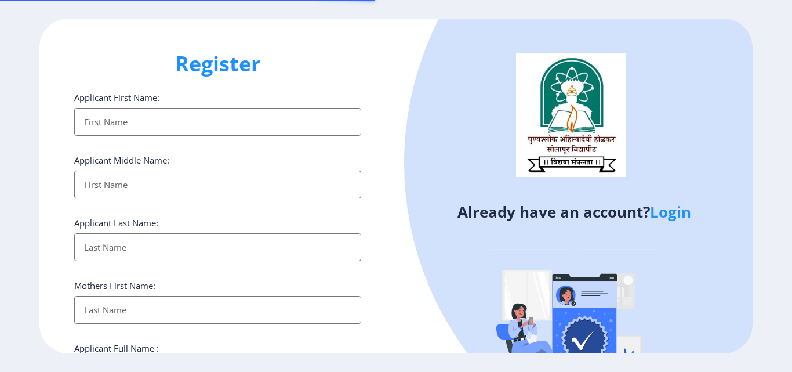
select select
click at [138, 124] on input "Applicant First Name:" at bounding box center [217, 122] width 287 height 28
click at [680, 213] on link "Login" at bounding box center [670, 211] width 41 height 21
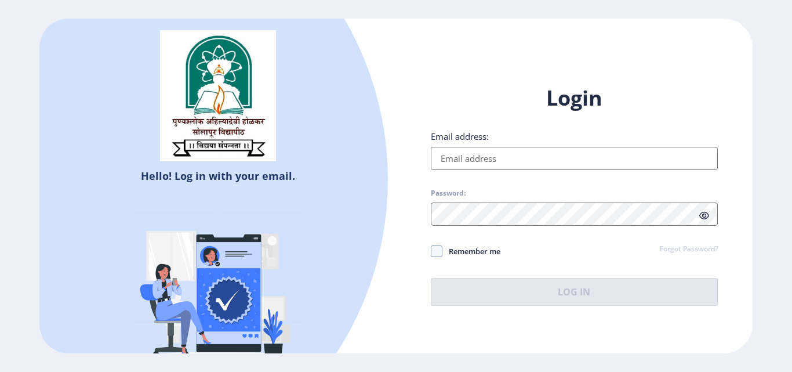
click at [495, 161] on input "Email address:" at bounding box center [574, 158] width 287 height 23
click at [477, 161] on input "Email address:" at bounding box center [574, 158] width 287 height 23
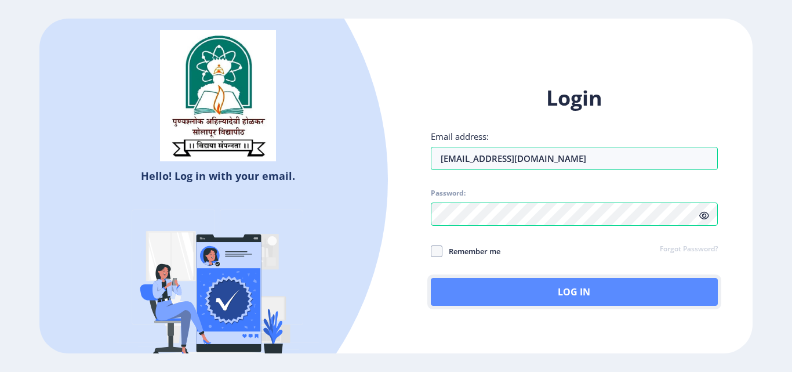
click at [579, 288] on button "Log In" at bounding box center [574, 292] width 287 height 28
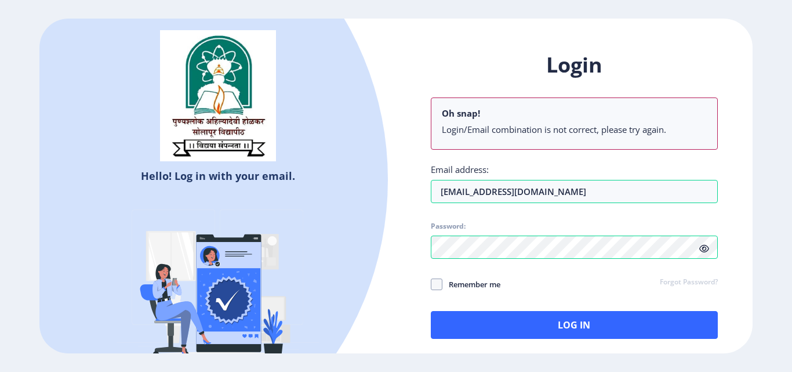
click at [701, 218] on div "Login Oh snap! Login/Email combination is not correct, please try again. Email …" at bounding box center [574, 195] width 287 height 288
click at [702, 250] on icon at bounding box center [705, 248] width 10 height 9
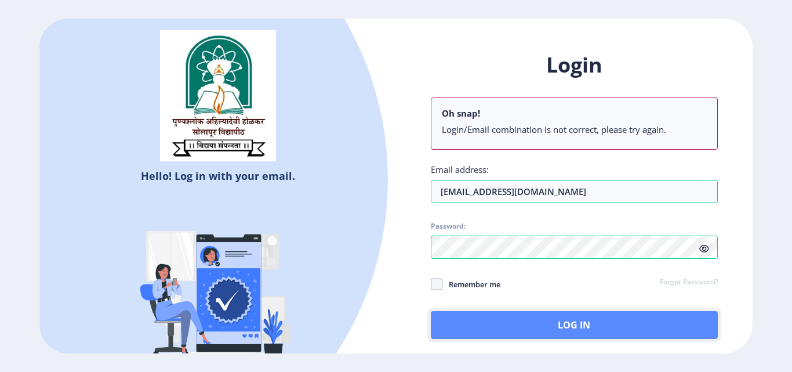
click at [574, 323] on button "Log In" at bounding box center [574, 325] width 287 height 28
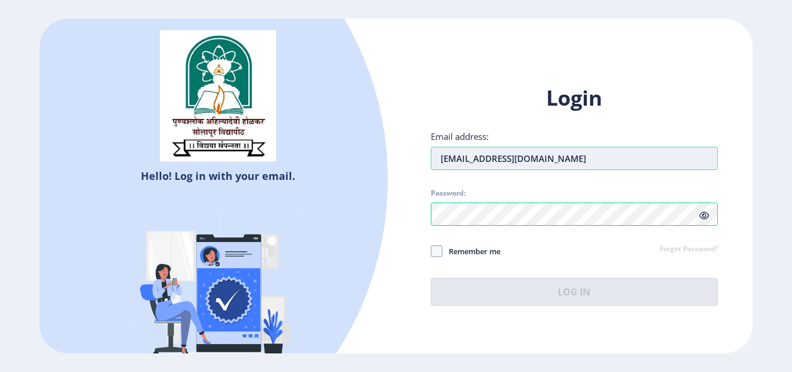
click at [571, 157] on input "metkarilahu17@gmail.com" at bounding box center [574, 158] width 287 height 23
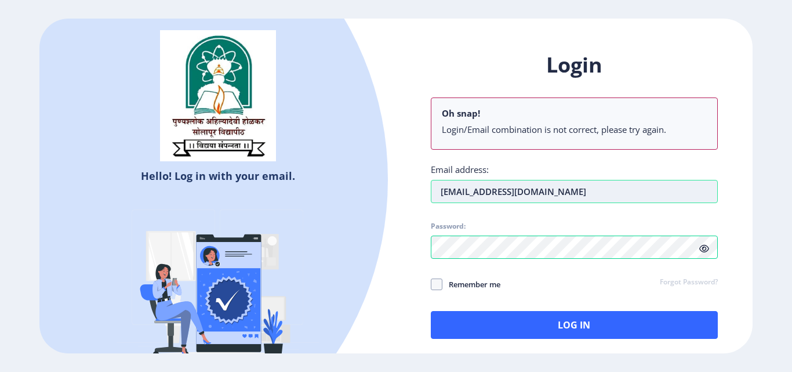
type input "metkarilahu17@gmail.com"
click at [428, 256] on div "Login Oh snap! Login/Email combination is not correct, please try again. Email …" at bounding box center [574, 204] width 357 height 341
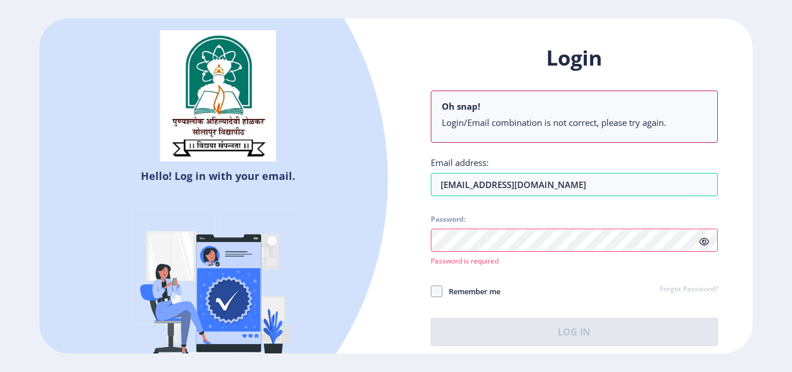
click at [400, 273] on div "Login Oh snap! Login/Email combination is not correct, please try again. Email …" at bounding box center [574, 204] width 357 height 355
click at [682, 289] on link "Forgot Password?" at bounding box center [689, 289] width 58 height 10
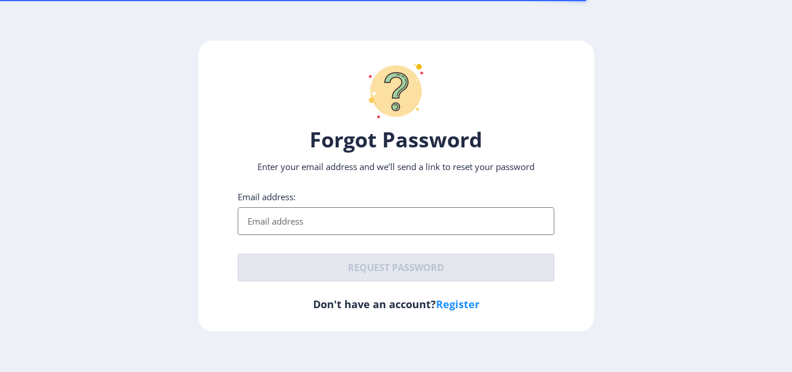
click at [262, 229] on input "Email address:" at bounding box center [396, 221] width 317 height 28
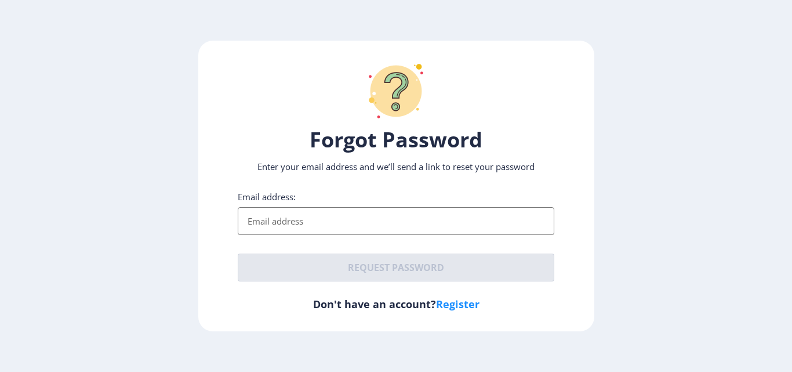
type input "metkarilahu17@gmail.com"
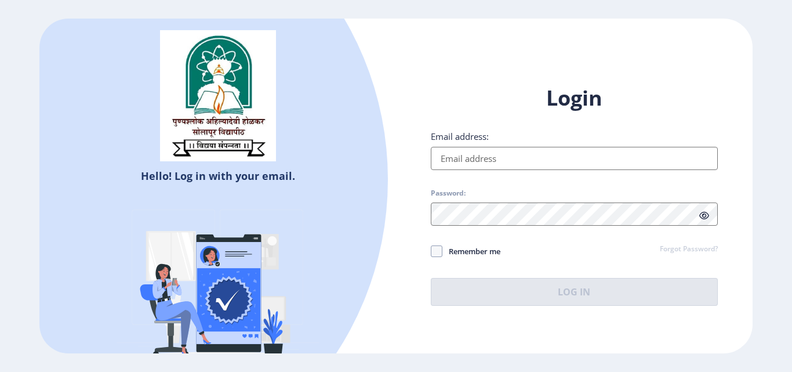
click at [477, 156] on input "Email address:" at bounding box center [574, 158] width 287 height 23
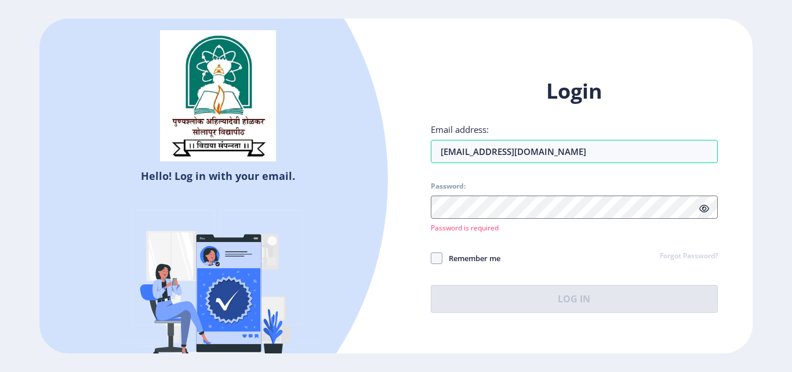
click at [451, 73] on div "Login Email address: metkarilahu17@gmail.com Password: Password is required Rem…" at bounding box center [574, 204] width 357 height 289
click at [567, 150] on input "metkarilahu17@gmail.com" at bounding box center [574, 151] width 287 height 23
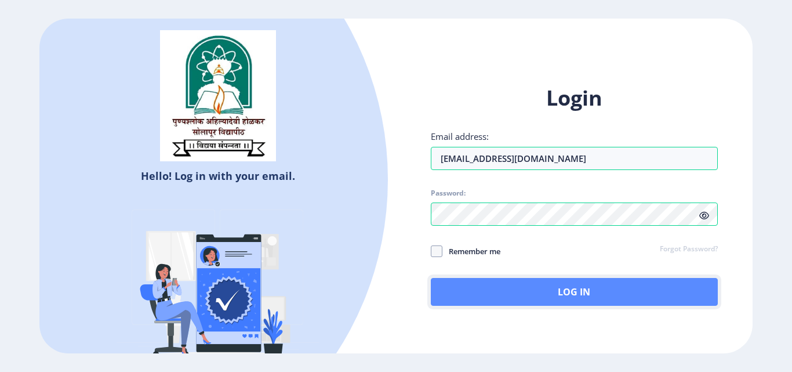
click at [573, 291] on button "Log In" at bounding box center [574, 292] width 287 height 28
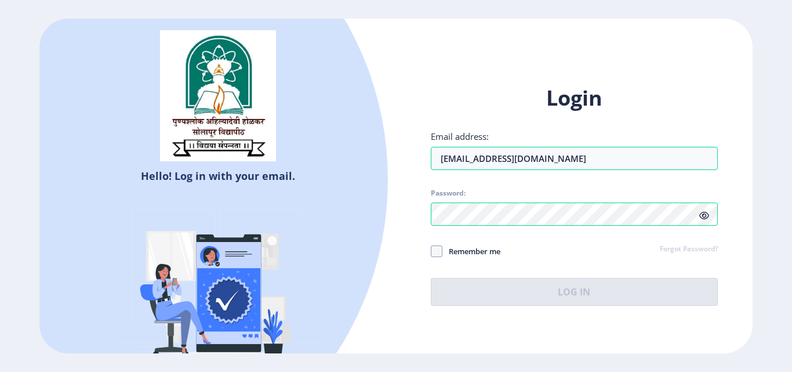
click at [365, 237] on div at bounding box center [72, 180] width 634 height 634
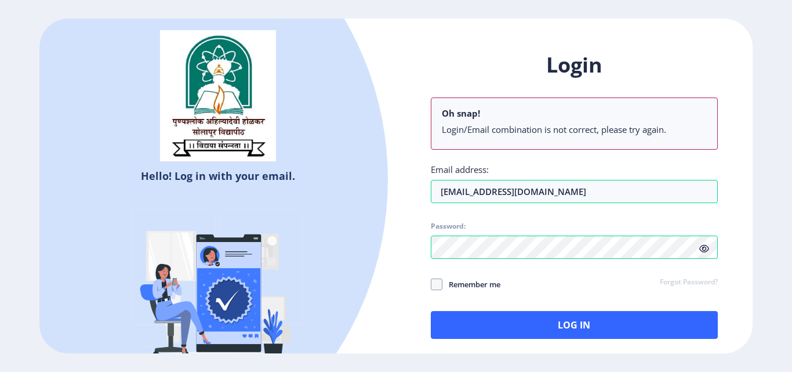
click at [574, 298] on div "Login Oh snap! Login/Email combination is not correct, please try again. Email …" at bounding box center [574, 195] width 287 height 288
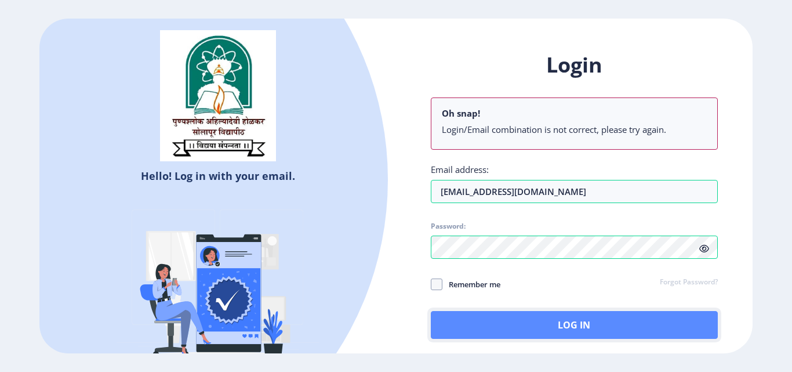
click at [577, 325] on button "Log In" at bounding box center [574, 325] width 287 height 28
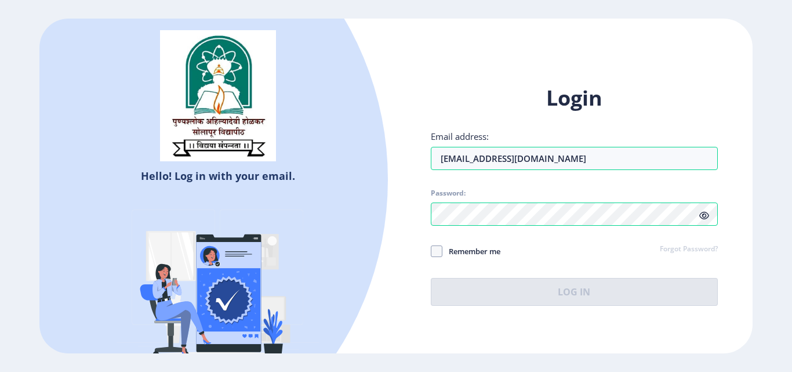
click at [393, 169] on div "Hello! Log in with your email. Don't have an account? Register" at bounding box center [217, 204] width 357 height 371
click at [382, 244] on div "Hello! Log in with your email. Don't have an account? Register" at bounding box center [217, 204] width 357 height 371
click at [346, 328] on div at bounding box center [72, 180] width 634 height 634
click at [400, 332] on div "Login Email address: metkarilahu17@gmail.com Password: Remember me Forgot Passw…" at bounding box center [574, 204] width 357 height 275
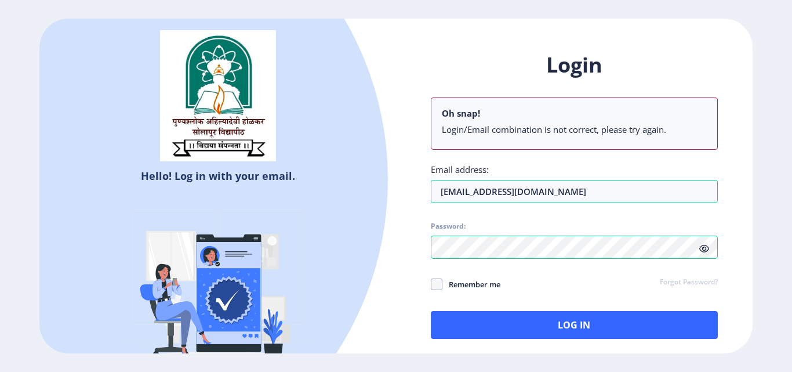
click at [568, 290] on div "Login Oh snap! Login/Email combination is not correct, please try again. Email …" at bounding box center [574, 195] width 287 height 288
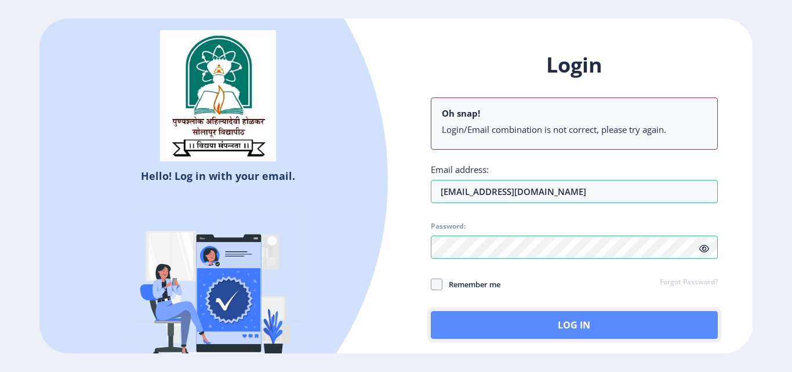
click at [580, 323] on button "Log In" at bounding box center [574, 325] width 287 height 28
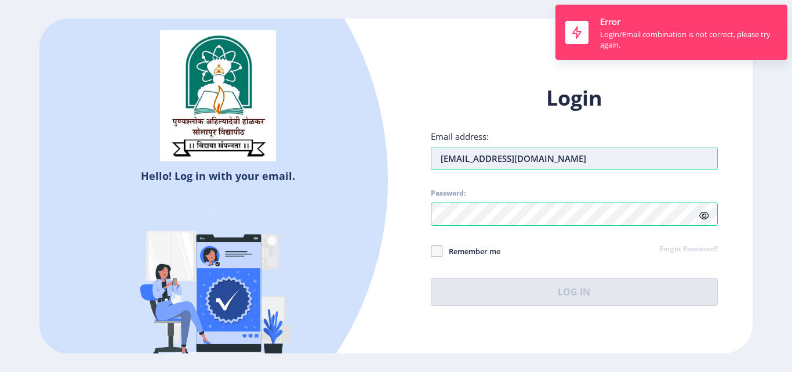
click at [555, 153] on input "metkarilahu17@gmail.com" at bounding box center [574, 158] width 287 height 23
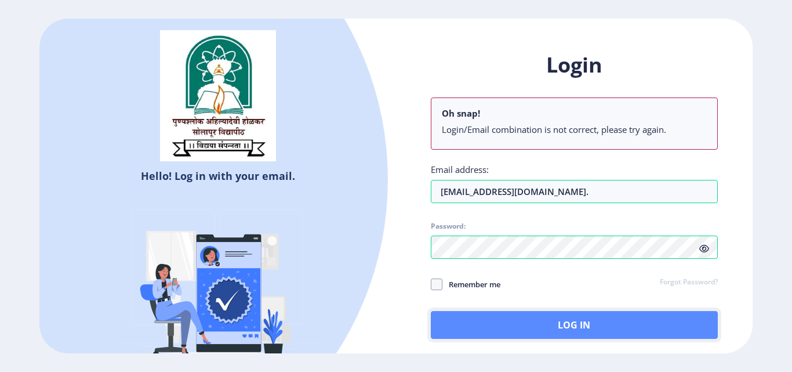
click at [578, 321] on button "Log In" at bounding box center [574, 325] width 287 height 28
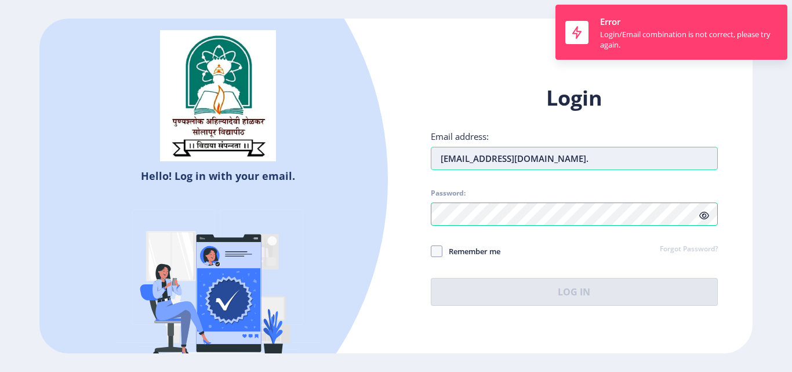
click at [560, 161] on input "metkarilahu17@gmail.com." at bounding box center [574, 158] width 287 height 23
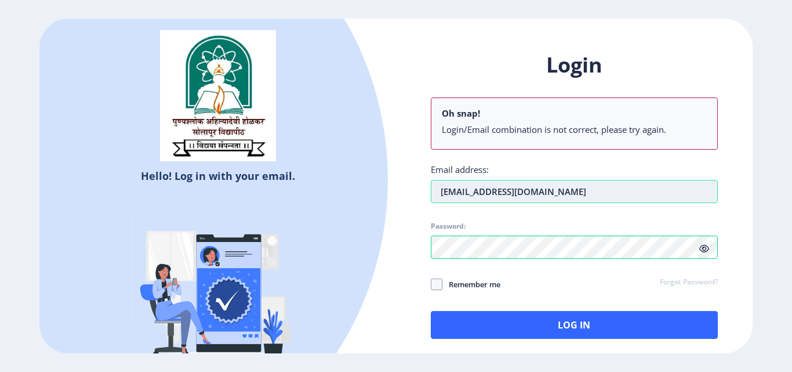
click at [510, 194] on input "metkarilahu17@gmail.com" at bounding box center [574, 191] width 287 height 23
click at [534, 220] on div "Login Oh snap! Login/Email combination is not correct, please try again. Email …" at bounding box center [574, 195] width 287 height 288
click at [510, 189] on input "metkarilahu17@gmail.com" at bounding box center [574, 191] width 287 height 23
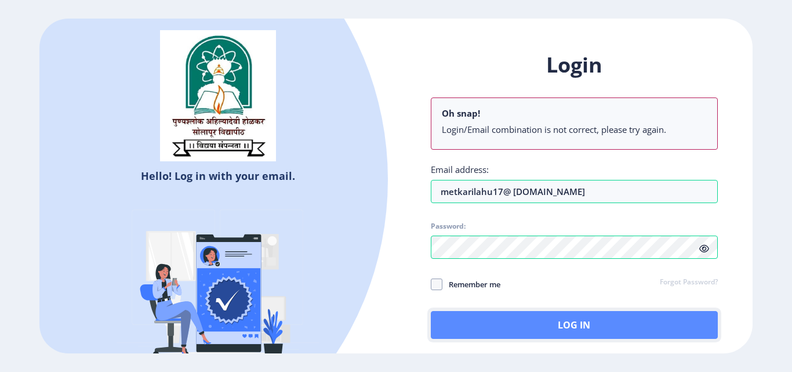
click at [570, 330] on button "Log In" at bounding box center [574, 325] width 287 height 28
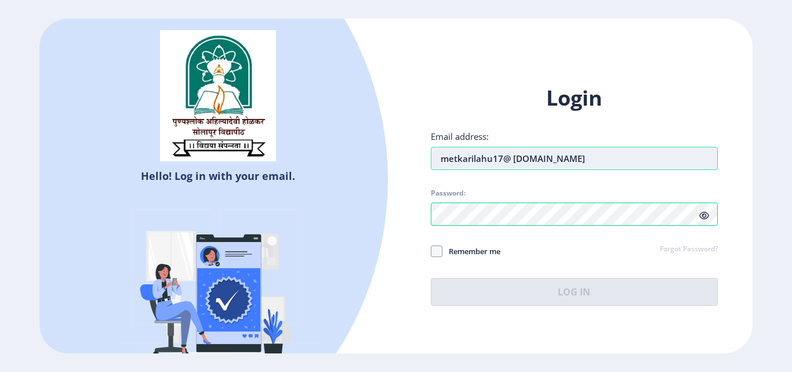
click at [449, 159] on input "metkarilahu17@ gmail.com" at bounding box center [574, 158] width 287 height 23
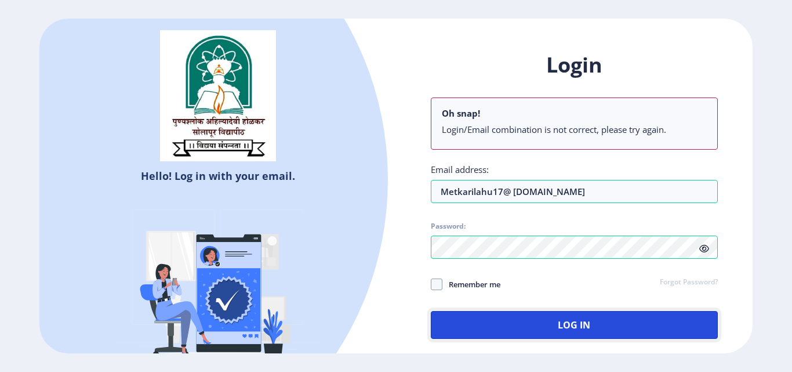
click at [569, 326] on button "Log In" at bounding box center [574, 325] width 287 height 28
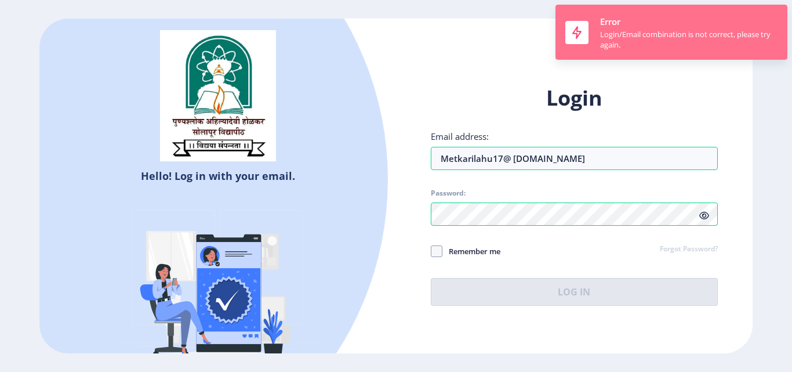
click at [604, 31] on div "Login/Email combination is not correct, please try again." at bounding box center [689, 39] width 178 height 21
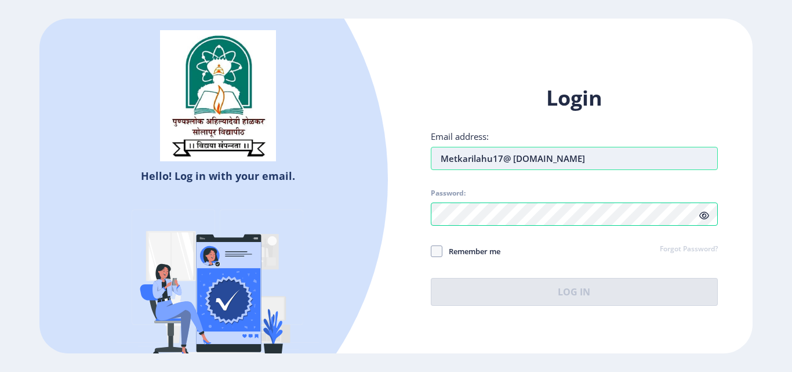
click at [449, 157] on input "Metkarilahu17@ gmail.com" at bounding box center [574, 158] width 287 height 23
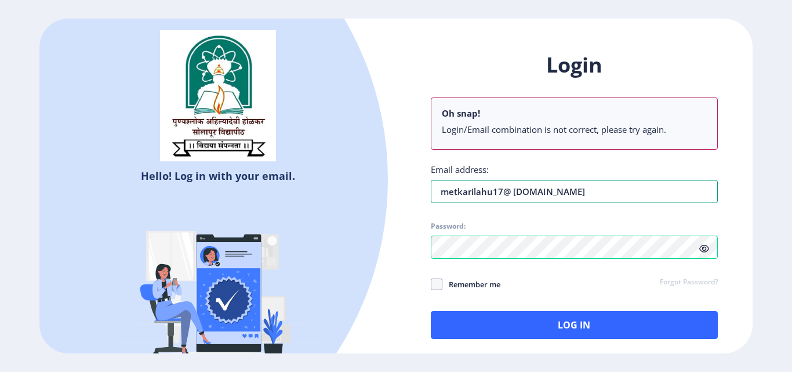
type input "metkarilahu17@ gmail.com"
click at [391, 280] on div "Hello! Log in with your email. Don't have an account? Register" at bounding box center [217, 204] width 357 height 371
click at [705, 245] on icon at bounding box center [705, 248] width 10 height 9
click at [436, 281] on span at bounding box center [437, 284] width 12 height 12
click at [432, 284] on input "Remember me" at bounding box center [431, 284] width 1 height 1
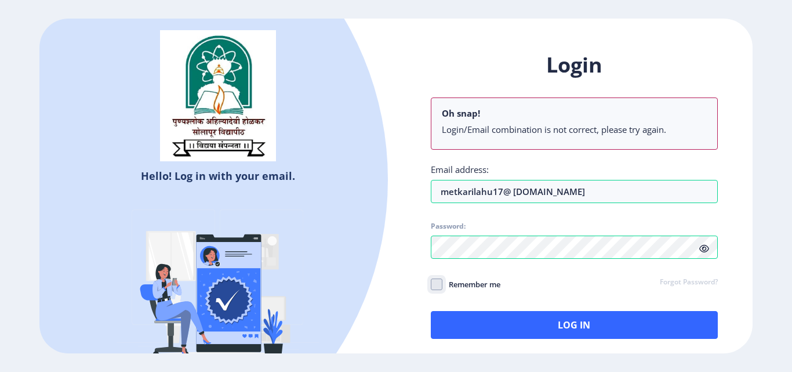
checkbox input "true"
click at [402, 309] on div "Login Oh snap! Login/Email combination is not correct, please try again. Email …" at bounding box center [574, 204] width 357 height 341
click at [414, 303] on div "Login Oh snap! Login/Email combination is not correct, please try again. Email …" at bounding box center [574, 204] width 357 height 341
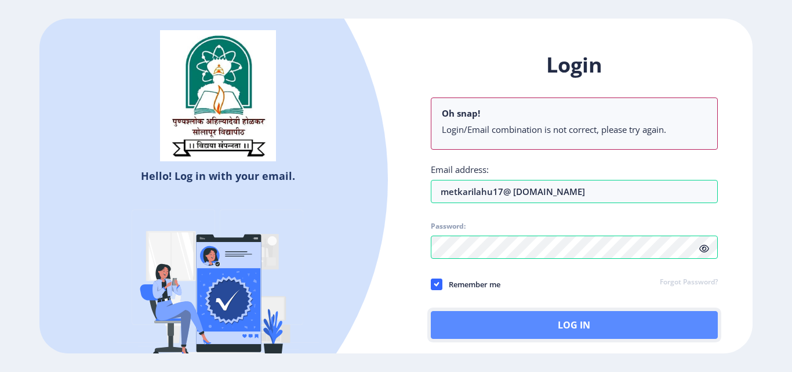
click at [562, 329] on button "Log In" at bounding box center [574, 325] width 287 height 28
click at [571, 324] on button "Log In" at bounding box center [574, 325] width 287 height 28
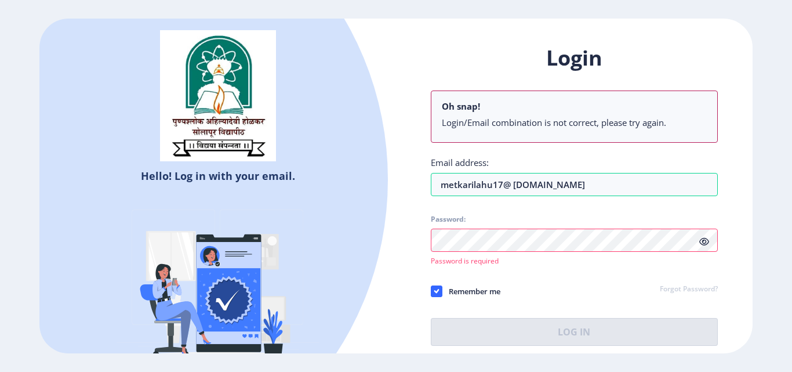
click at [491, 128] on li "Login/Email combination is not correct, please try again." at bounding box center [574, 123] width 265 height 12
click at [468, 108] on b "Oh snap!" at bounding box center [461, 106] width 38 height 12
click at [563, 49] on h1 "Login" at bounding box center [574, 58] width 287 height 28
click at [566, 60] on h1 "Login" at bounding box center [574, 58] width 287 height 28
select select
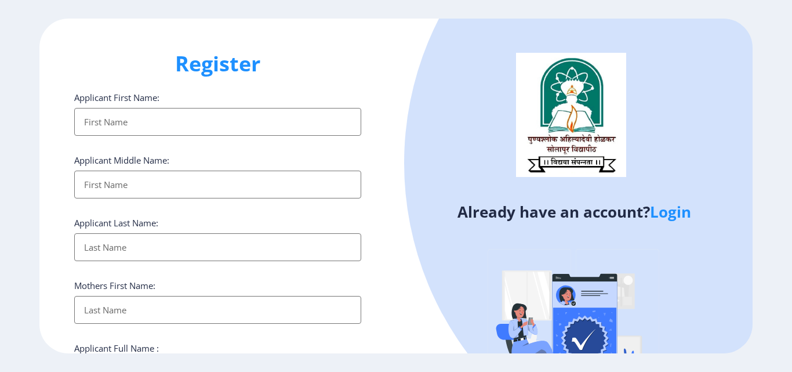
click at [672, 215] on link "Login" at bounding box center [670, 211] width 41 height 21
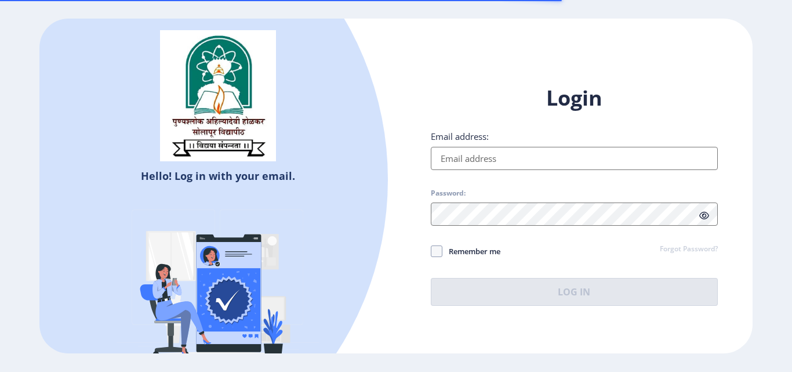
click at [480, 160] on input "Email address:" at bounding box center [574, 158] width 287 height 23
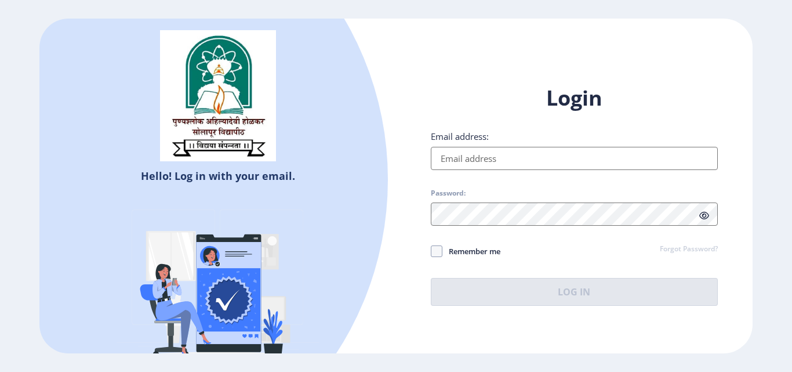
type input "metkarilahu17@gmail.com"
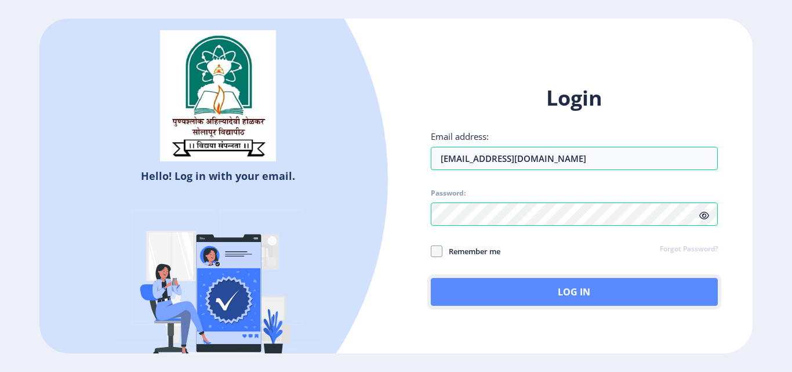
click at [549, 287] on button "Log In" at bounding box center [574, 292] width 287 height 28
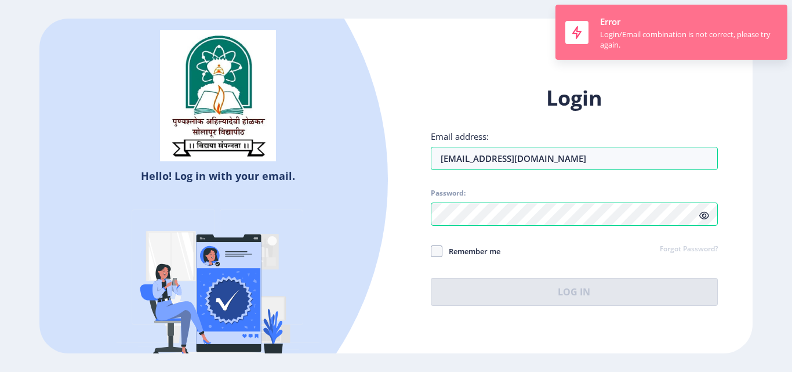
click at [639, 26] on div "Error Login/Email combination is not correct, please try again." at bounding box center [689, 32] width 178 height 35
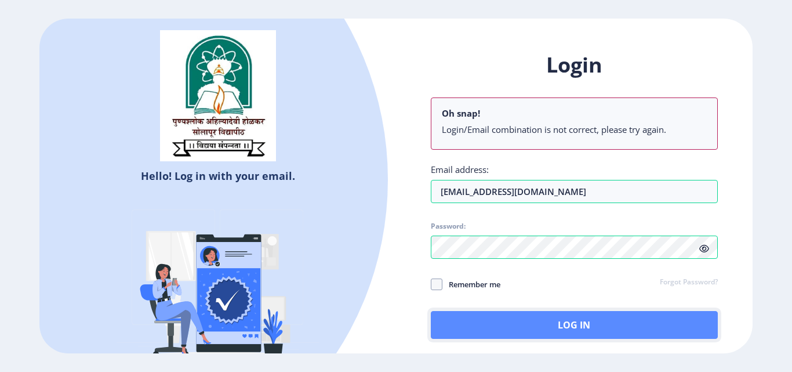
click at [562, 324] on button "Log In" at bounding box center [574, 325] width 287 height 28
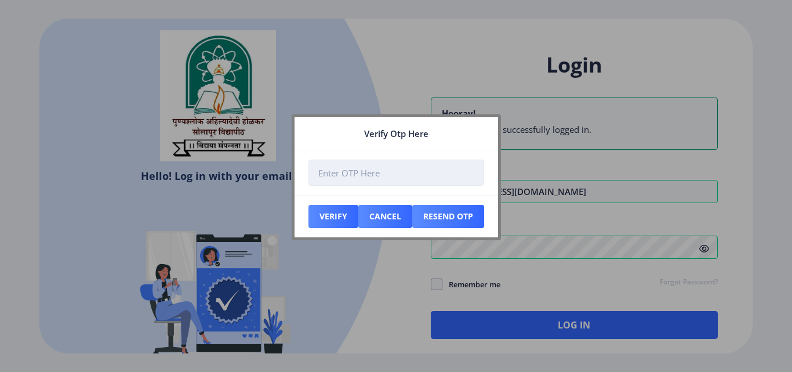
click at [341, 168] on input "number" at bounding box center [397, 173] width 176 height 26
click at [345, 179] on input "number" at bounding box center [397, 173] width 176 height 26
click at [330, 173] on input "number" at bounding box center [397, 173] width 176 height 26
type input "098776"
click at [322, 220] on button "Verify" at bounding box center [334, 216] width 50 height 23
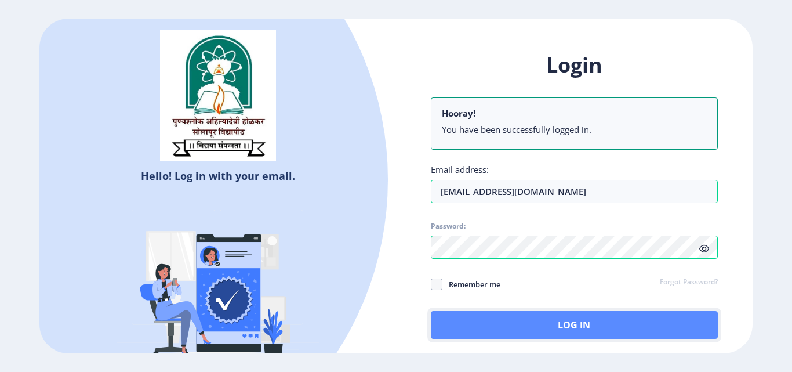
click at [588, 321] on button "Log In" at bounding box center [574, 325] width 287 height 28
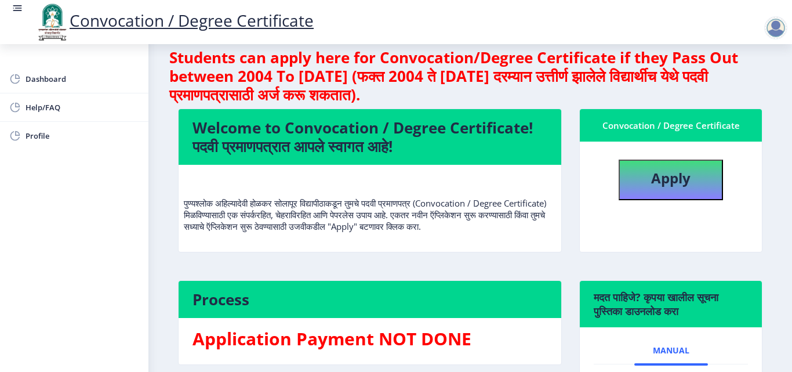
scroll to position [16, 0]
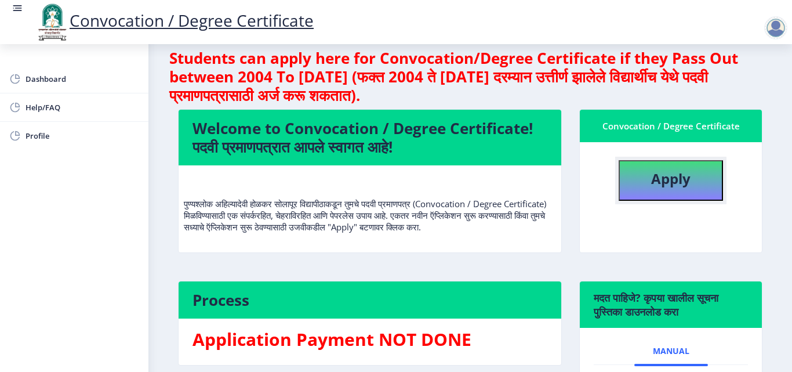
click at [654, 180] on b "Apply" at bounding box center [670, 178] width 39 height 19
select select
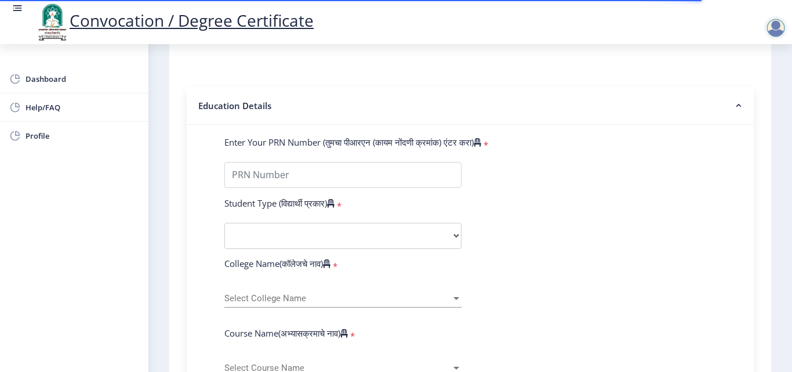
scroll to position [116, 0]
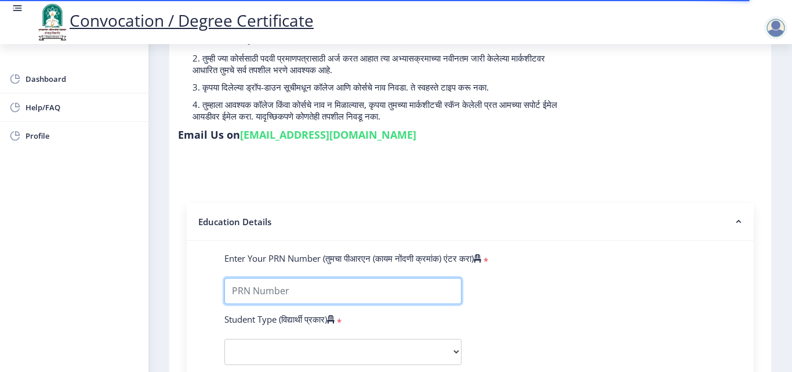
click at [310, 287] on input "Enter Your PRN Number (तुमचा पीआरएन (कायम नोंदणी क्रमांक) एंटर करा)" at bounding box center [342, 291] width 237 height 26
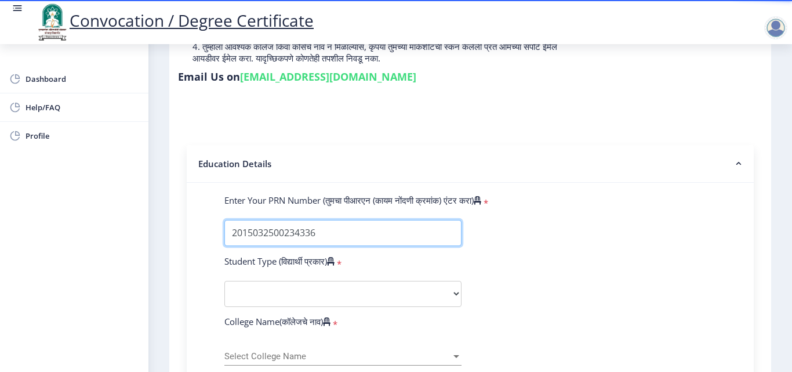
scroll to position [232, 0]
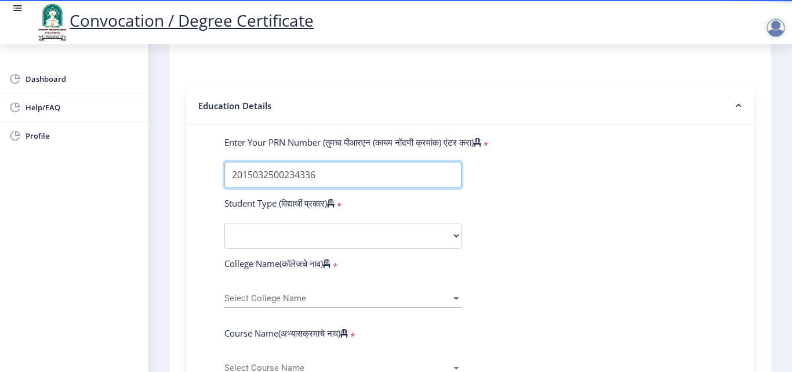
type input "2015032500234336"
click at [318, 203] on label "Student Type (विद्यार्थी प्रकार)" at bounding box center [279, 203] width 110 height 12
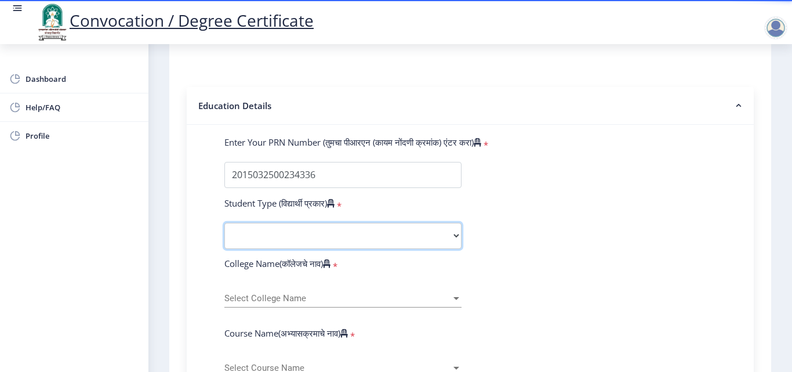
click at [316, 240] on select "Select Student Type Regular External" at bounding box center [342, 236] width 237 height 26
select select "External"
click at [224, 223] on select "Select Student Type Regular External" at bounding box center [342, 236] width 237 height 26
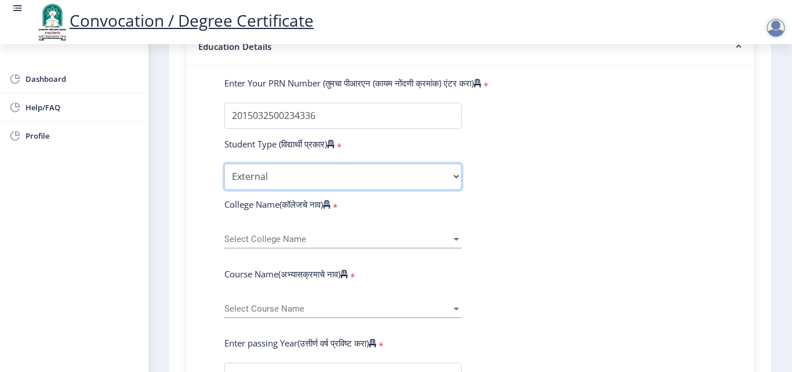
scroll to position [290, 0]
click at [300, 206] on label "College Name(कॉलेजचे नाव)" at bounding box center [277, 206] width 106 height 12
click at [368, 241] on span "Select College Name" at bounding box center [337, 241] width 227 height 10
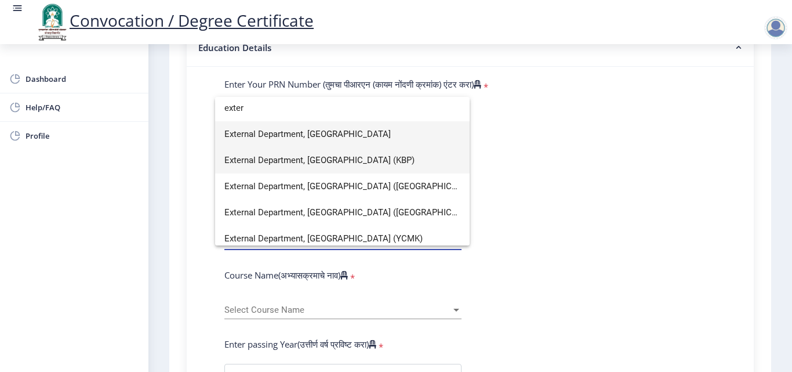
scroll to position [0, 0]
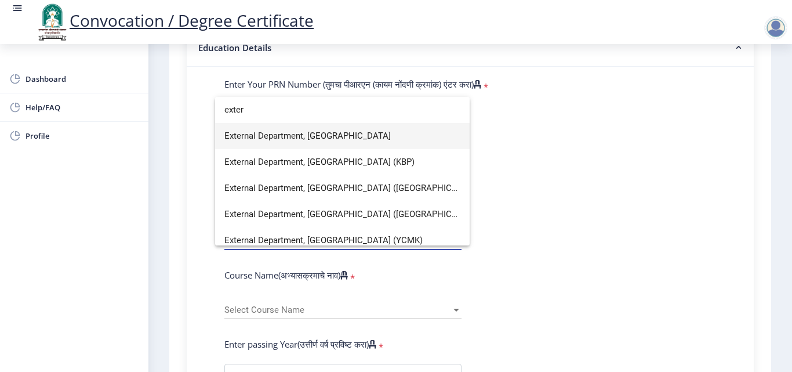
type input "exter"
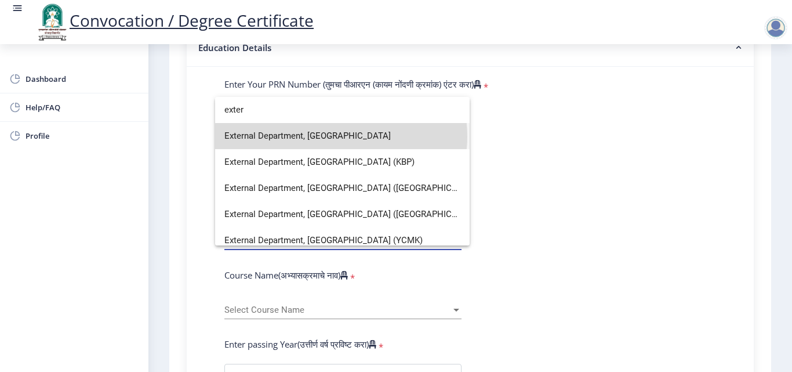
click at [341, 136] on span "External Department, Solapur University" at bounding box center [342, 136] width 236 height 26
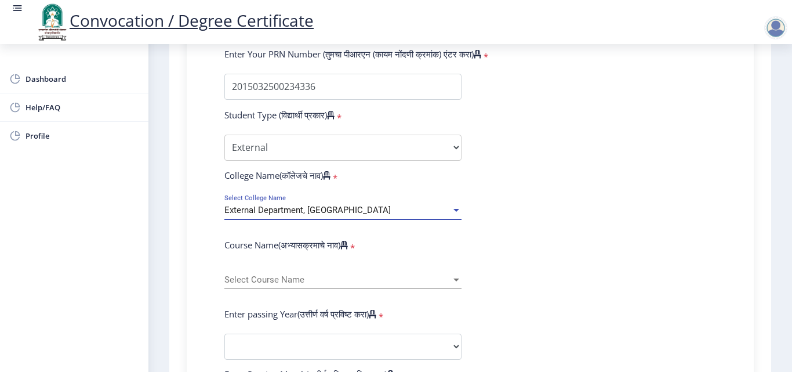
scroll to position [348, 0]
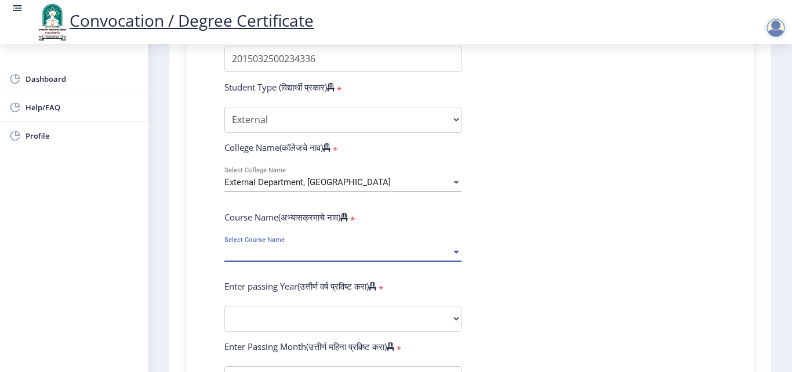
click at [314, 251] on span "Select Course Name" at bounding box center [337, 252] width 227 height 10
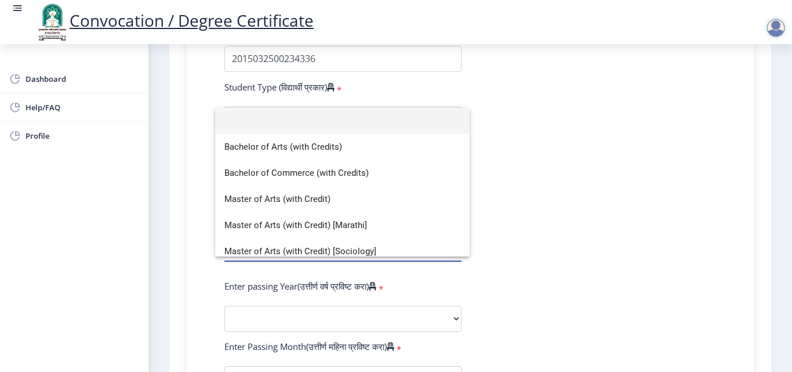
click at [555, 161] on div at bounding box center [396, 186] width 792 height 372
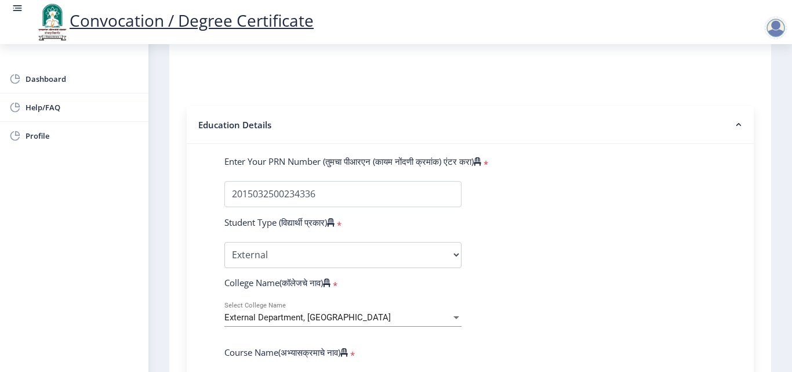
scroll to position [232, 0]
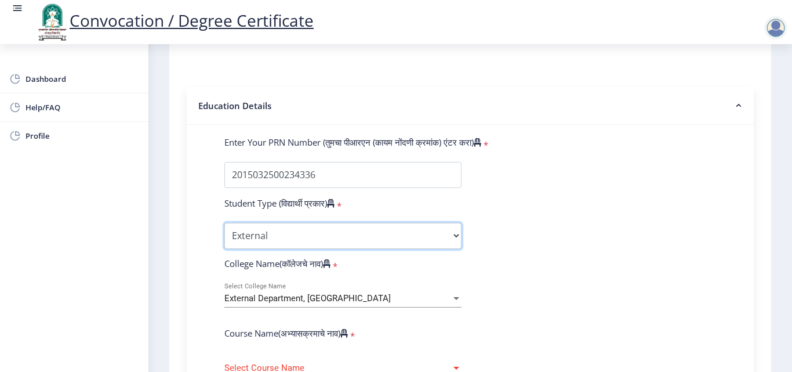
click at [306, 242] on select "Select Student Type Regular External" at bounding box center [342, 236] width 237 height 26
click at [224, 223] on select "Select Student Type Regular External" at bounding box center [342, 236] width 237 height 26
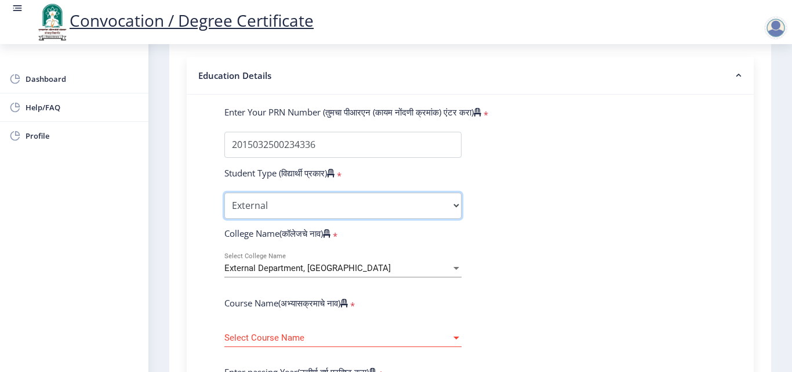
scroll to position [290, 0]
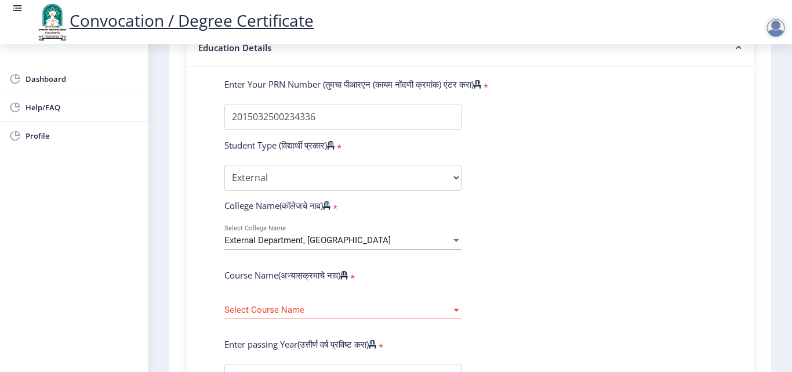
click at [282, 243] on span "External Department, Solapur University" at bounding box center [307, 240] width 166 height 10
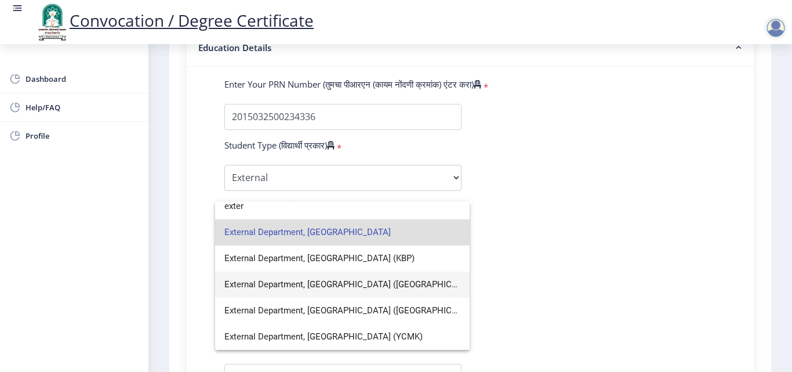
scroll to position [0, 0]
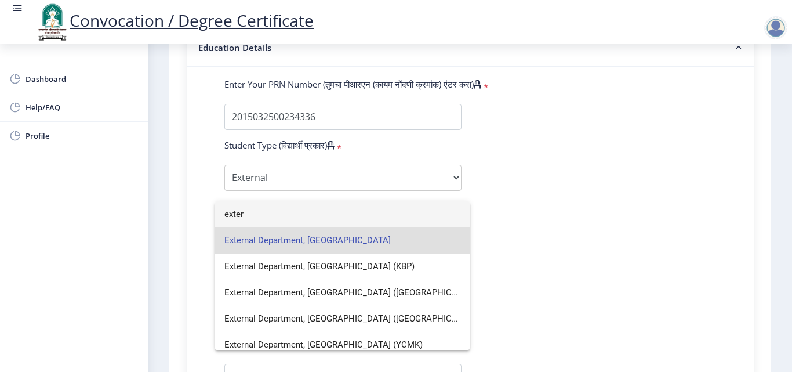
click at [248, 215] on input "exter" at bounding box center [342, 214] width 236 height 26
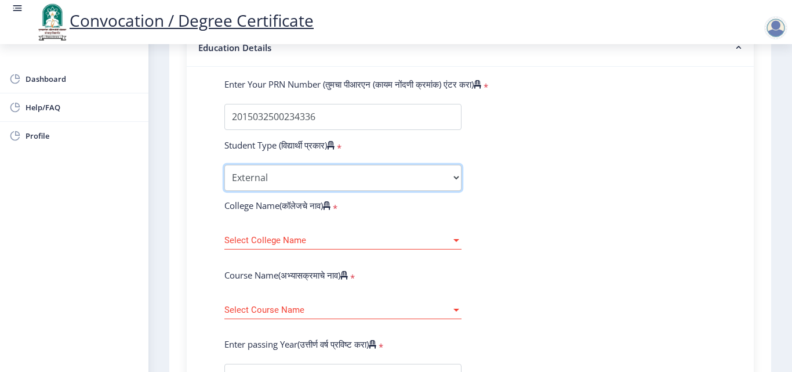
click at [267, 180] on select "Select Student Type Regular External" at bounding box center [342, 178] width 237 height 26
click at [224, 165] on select "Select Student Type Regular External" at bounding box center [342, 178] width 237 height 26
click at [275, 239] on span "Select College Name" at bounding box center [337, 241] width 227 height 10
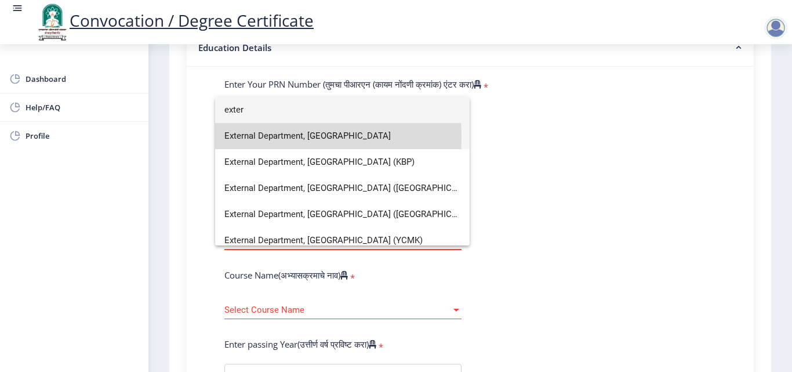
click at [294, 137] on span "External Department, Solapur University" at bounding box center [342, 136] width 236 height 26
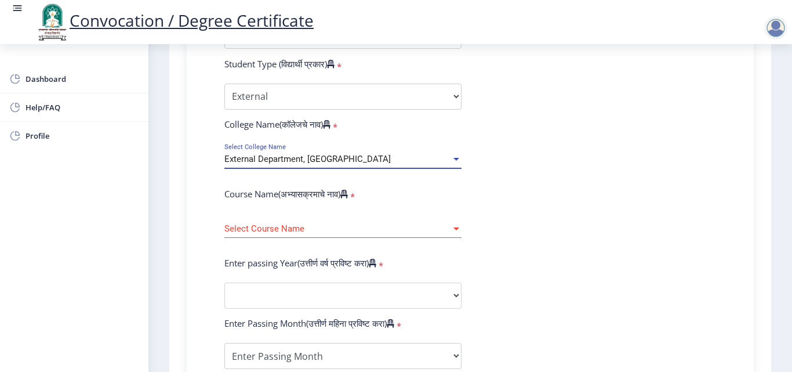
scroll to position [406, 0]
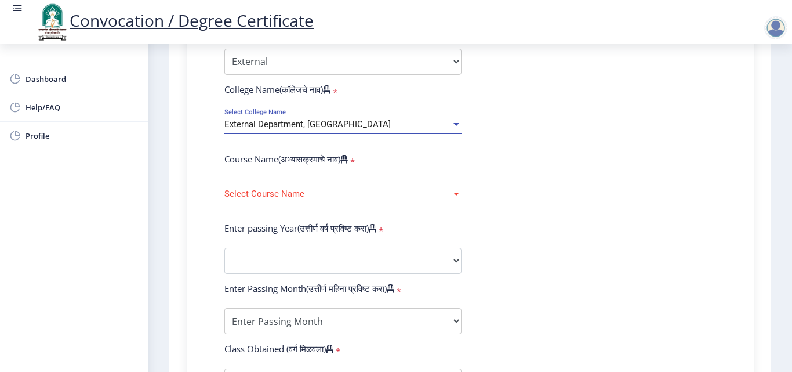
click at [284, 191] on span "Select Course Name" at bounding box center [337, 194] width 227 height 10
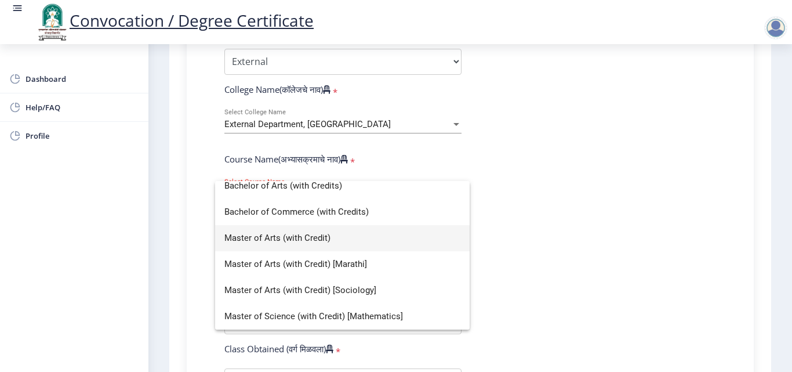
scroll to position [0, 0]
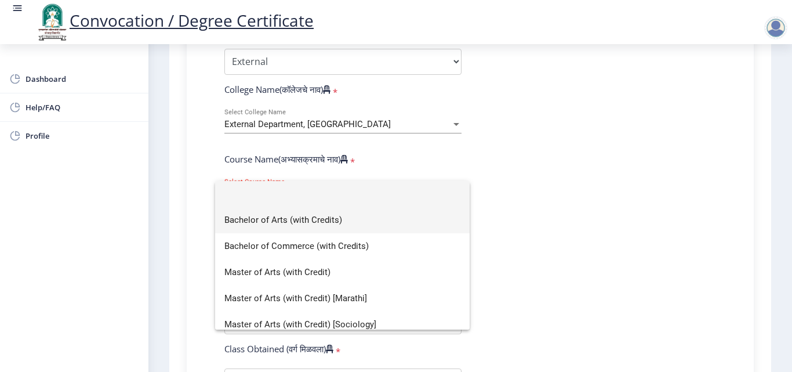
click at [274, 220] on span "Bachelor of Arts (with Credits)" at bounding box center [342, 220] width 236 height 26
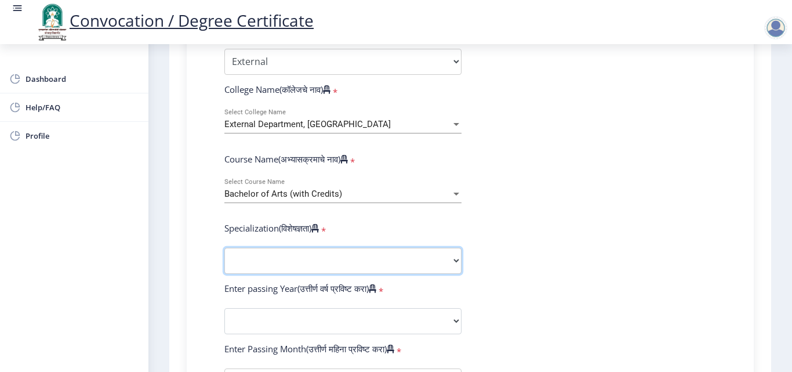
click at [291, 259] on select "Specialization English Geography Hindi Marathi Music Sanskrit Urdu Ancient Indi…" at bounding box center [342, 261] width 237 height 26
select select "Hindi"
click at [224, 248] on select "Specialization English Geography Hindi Marathi Music Sanskrit Urdu Ancient Indi…" at bounding box center [342, 261] width 237 height 26
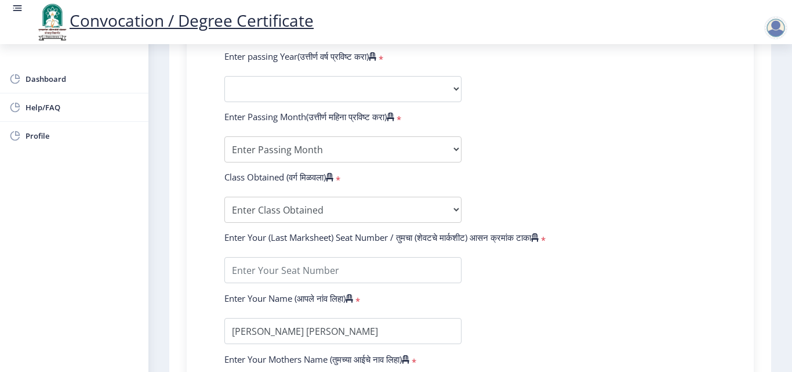
scroll to position [522, 0]
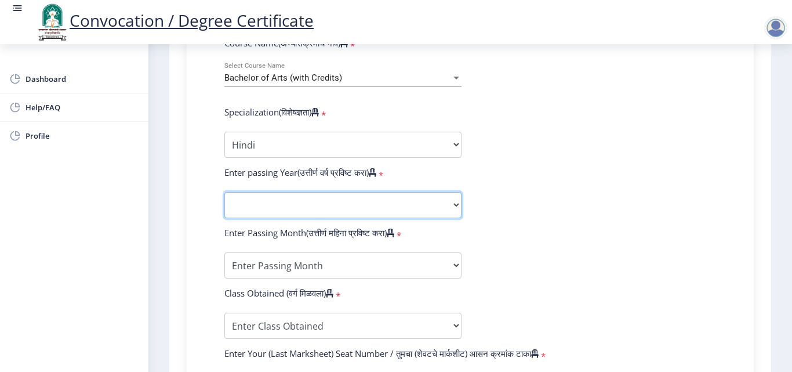
click at [338, 209] on select "2025 2024 2023 2022 2021 2020 2019 2018 2017 2016 2015 2014 2013 2012 2011 2010…" at bounding box center [342, 205] width 237 height 26
click at [500, 231] on form "Enter Your PRN Number (तुमचा पीआरएन (कायम नोंदणी क्रमांक) एंटर करा) * Student T…" at bounding box center [470, 183] width 509 height 675
click at [404, 203] on select "2025 2024 2023 2022 2021 2020 2019 2018 2017 2016 2015 2014 2013 2012 2011 2010…" at bounding box center [342, 205] width 237 height 26
select select "2018"
click at [224, 192] on select "2025 2024 2023 2022 2021 2020 2019 2018 2017 2016 2015 2014 2013 2012 2011 2010…" at bounding box center [342, 205] width 237 height 26
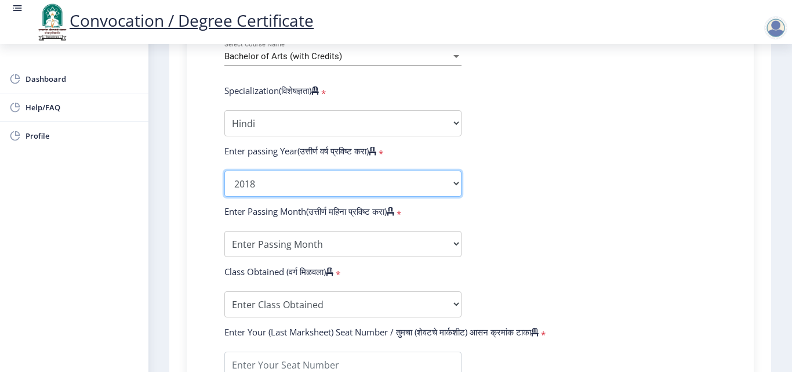
scroll to position [580, 0]
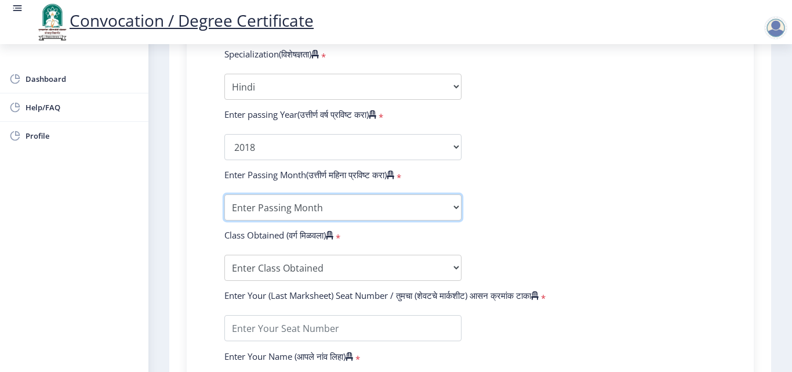
click at [292, 209] on select "Enter Passing Month March April May October November December" at bounding box center [342, 207] width 237 height 26
select select "March"
click at [224, 194] on select "Enter Passing Month March April May October November December" at bounding box center [342, 207] width 237 height 26
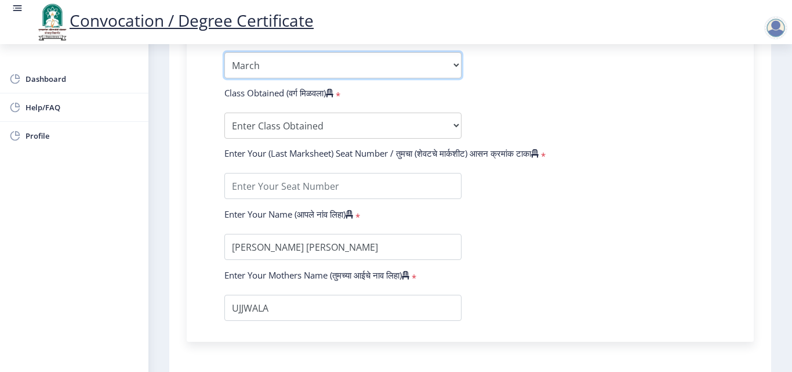
scroll to position [696, 0]
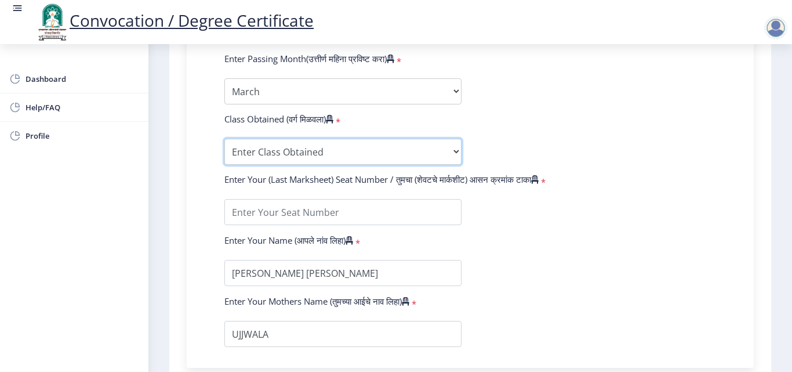
click at [313, 158] on select "Enter Class Obtained FIRST CLASS WITH DISTINCTION FIRST CLASS HIGHER SECOND CLA…" at bounding box center [342, 152] width 237 height 26
select select "Grade B"
click at [224, 139] on select "Enter Class Obtained FIRST CLASS WITH DISTINCTION FIRST CLASS HIGHER SECOND CLA…" at bounding box center [342, 152] width 237 height 26
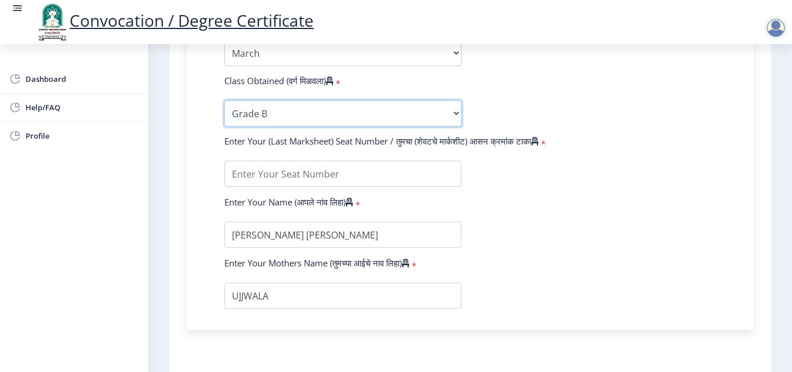
scroll to position [754, 0]
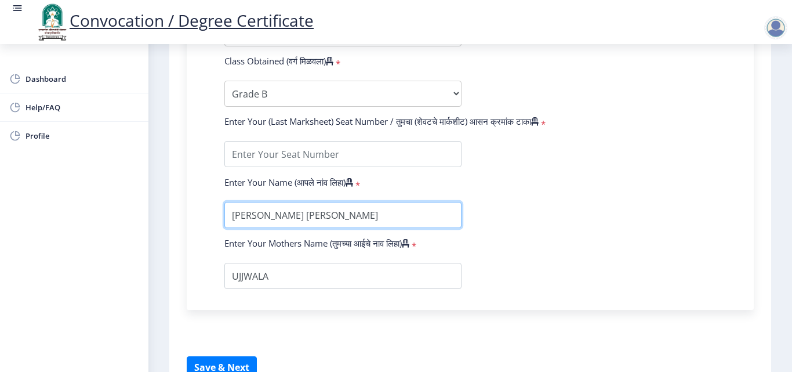
click at [287, 216] on input "textarea" at bounding box center [342, 215] width 237 height 26
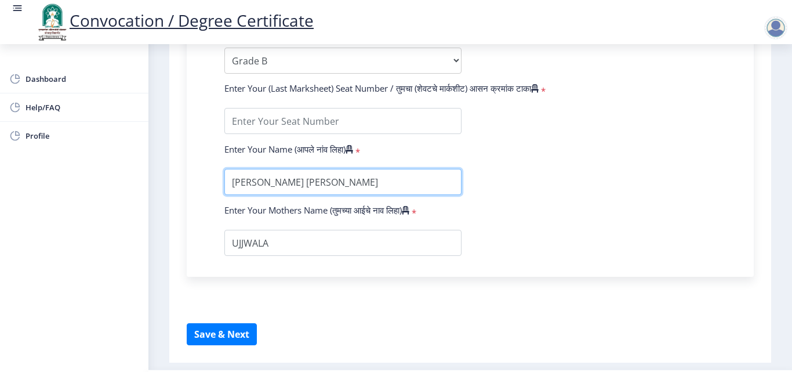
scroll to position [820, 0]
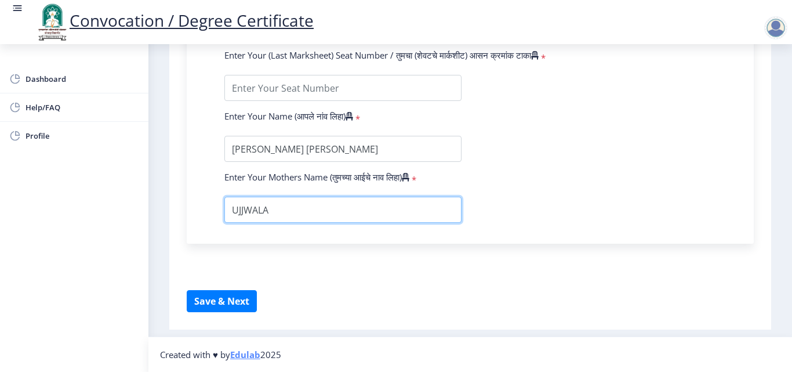
click at [284, 205] on input "textarea" at bounding box center [342, 210] width 237 height 26
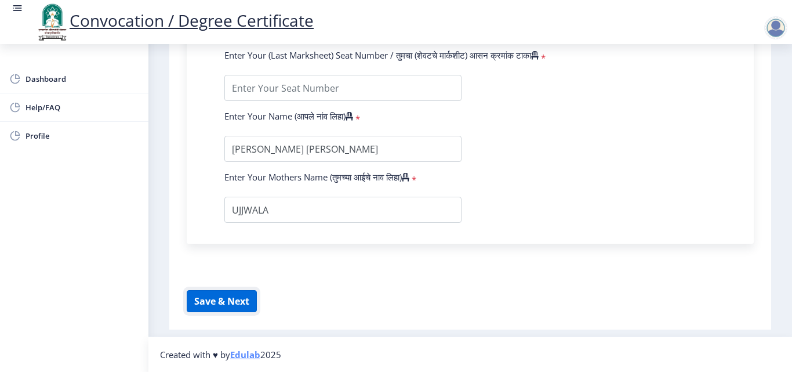
click at [216, 299] on button "Save & Next" at bounding box center [222, 301] width 70 height 22
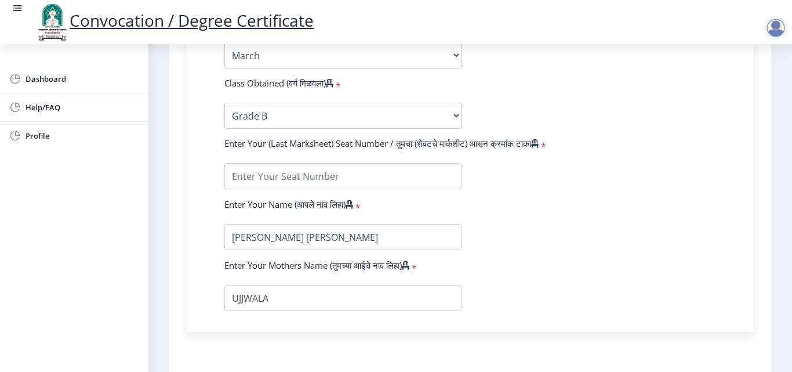
scroll to position [704, 0]
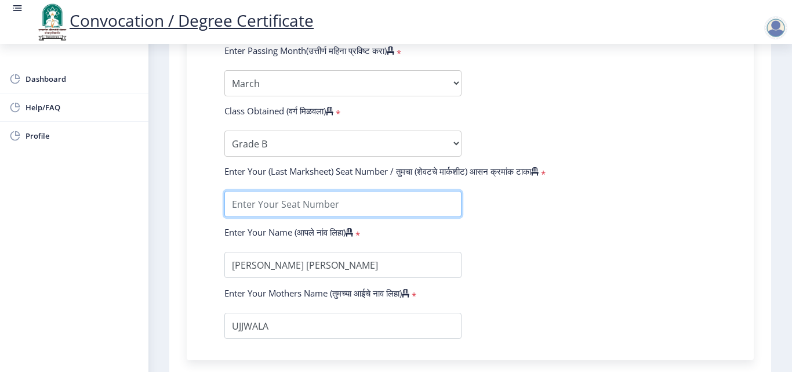
click at [309, 204] on input "textarea" at bounding box center [342, 204] width 237 height 26
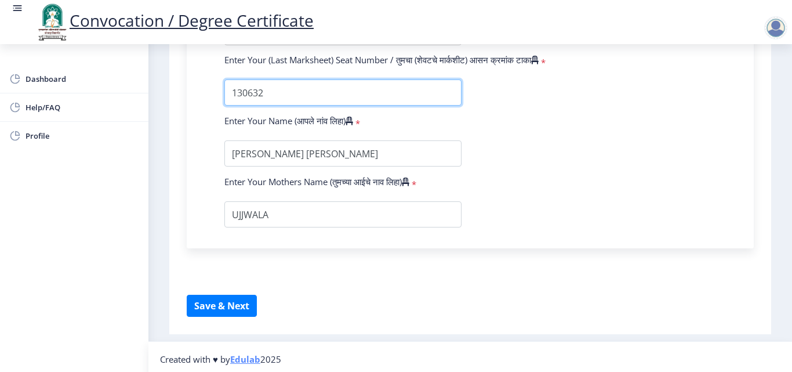
scroll to position [820, 0]
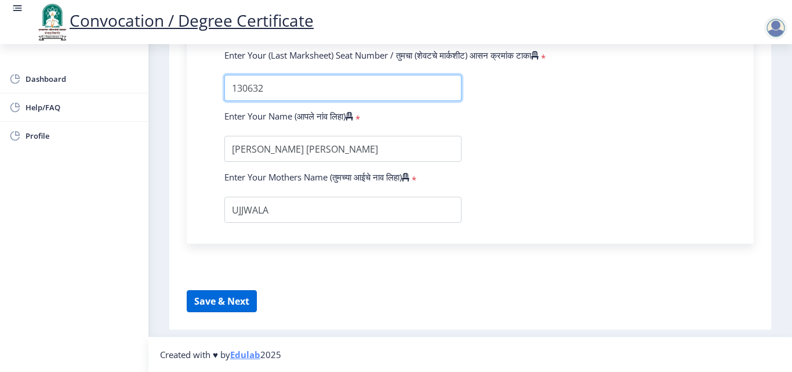
type input "130632"
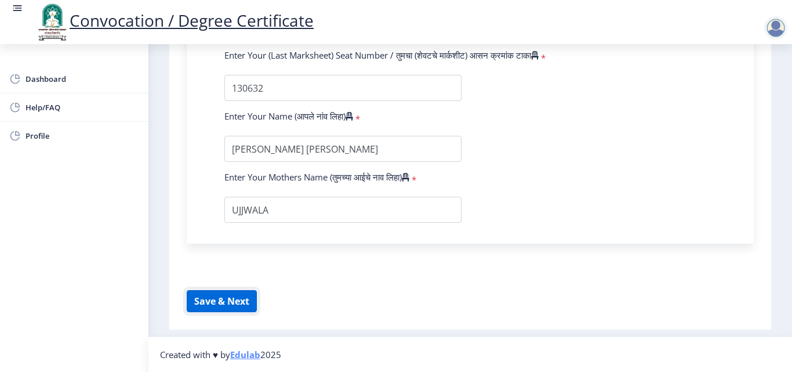
click at [232, 305] on button "Save & Next" at bounding box center [222, 301] width 70 height 22
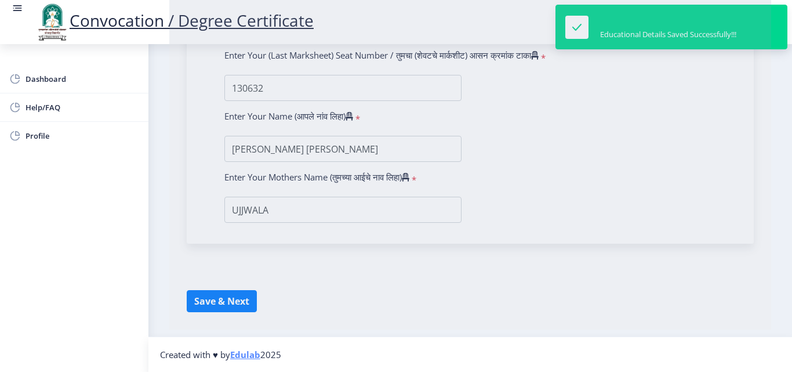
select select
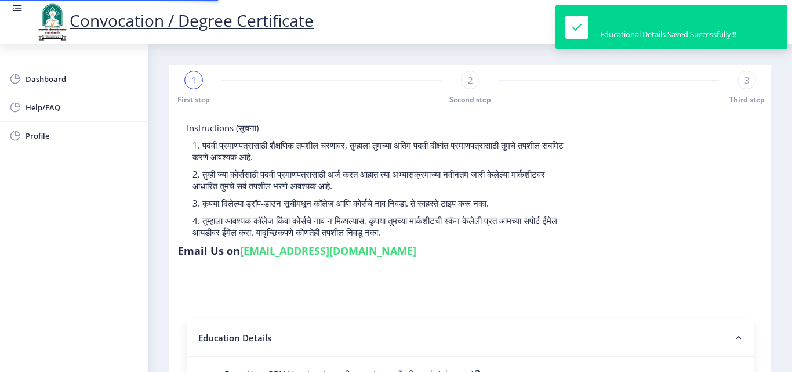
type input "2015032500234336"
select select "External"
select select "2018"
select select "March"
select select "Grade B"
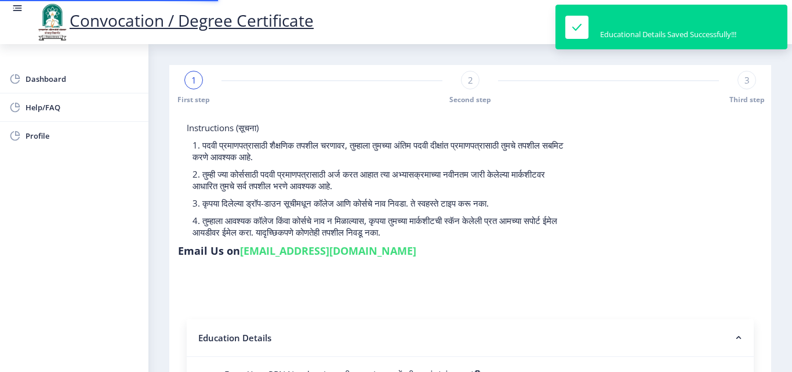
type input "130632"
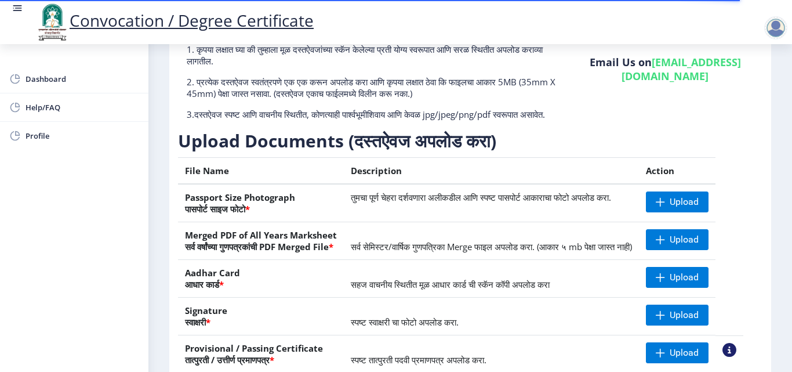
scroll to position [98, 0]
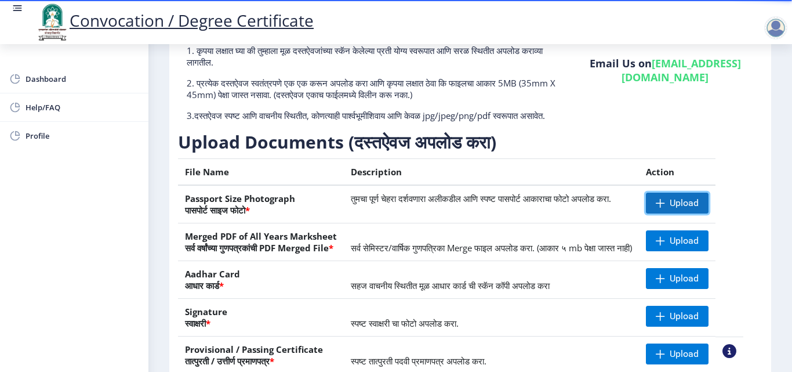
click at [686, 209] on span "Upload" at bounding box center [684, 203] width 29 height 12
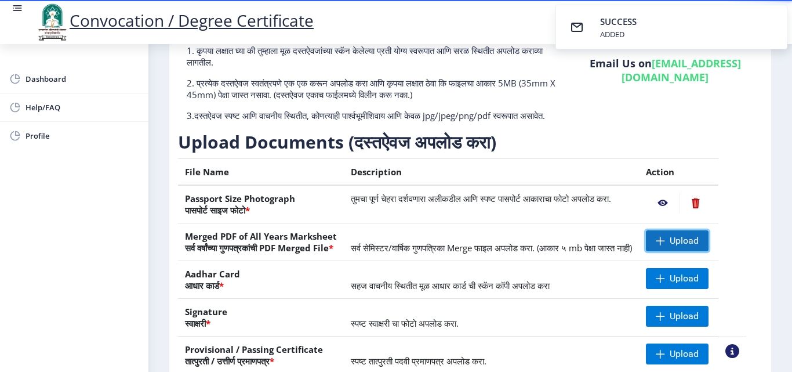
click at [704, 245] on span "Upload" at bounding box center [677, 240] width 63 height 21
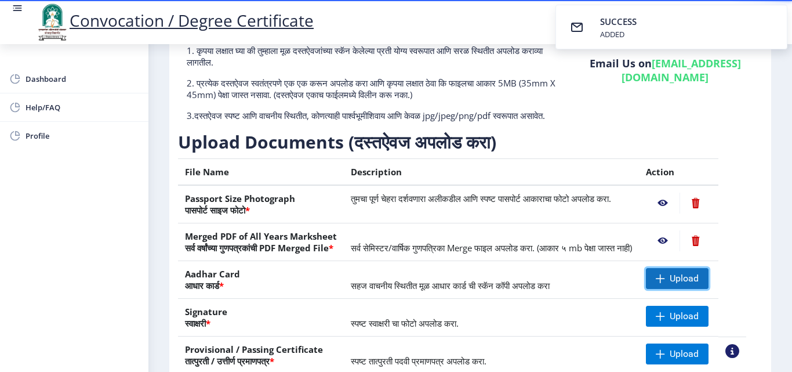
click at [690, 284] on span "Upload" at bounding box center [684, 279] width 29 height 12
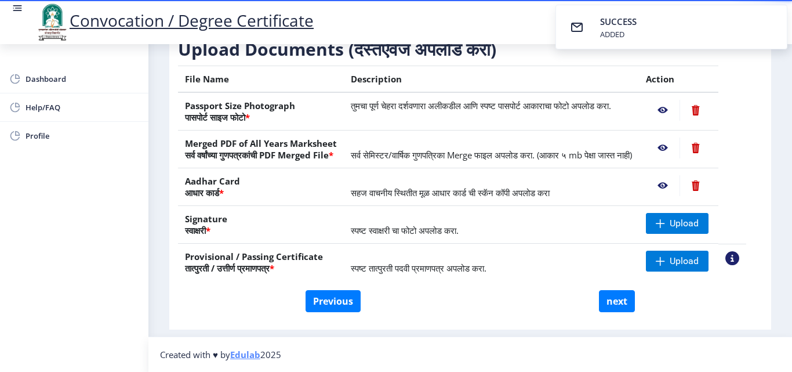
scroll to position [214, 0]
click at [687, 220] on span "Upload" at bounding box center [684, 224] width 29 height 12
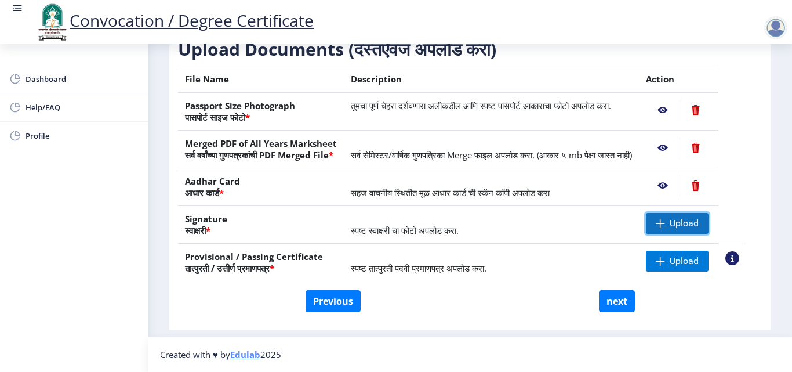
click at [686, 216] on span "Upload" at bounding box center [677, 223] width 63 height 21
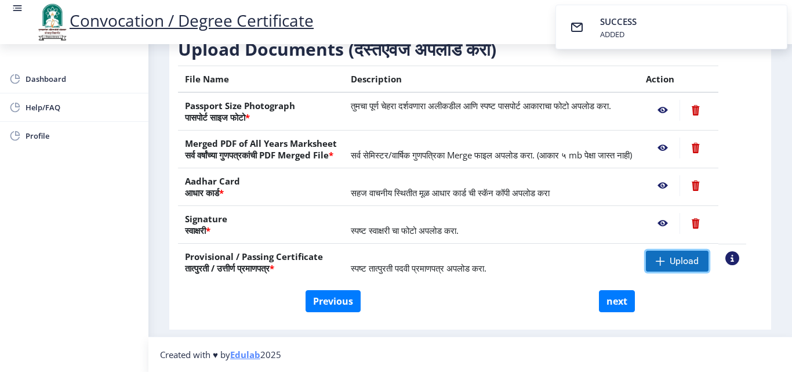
click at [699, 262] on span "Upload" at bounding box center [684, 261] width 29 height 12
click at [606, 306] on button "next" at bounding box center [617, 301] width 36 height 22
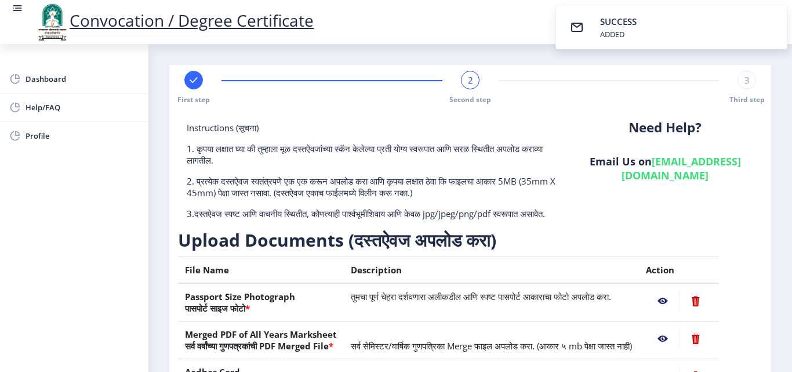
select select
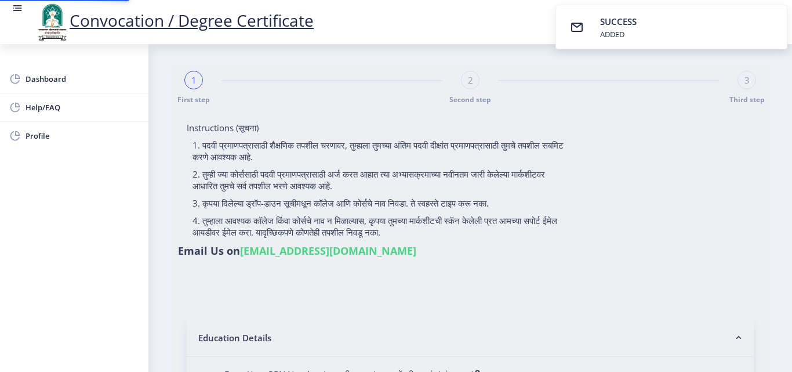
select select
type input "2015032500234336"
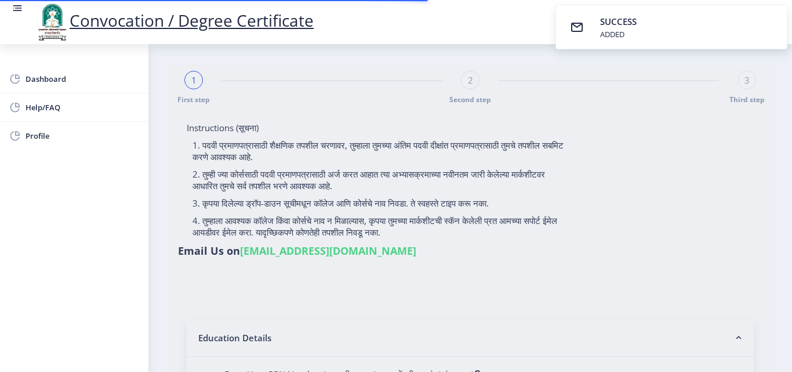
select select "External"
select select "2018"
select select "March"
select select "Grade B"
type input "130632"
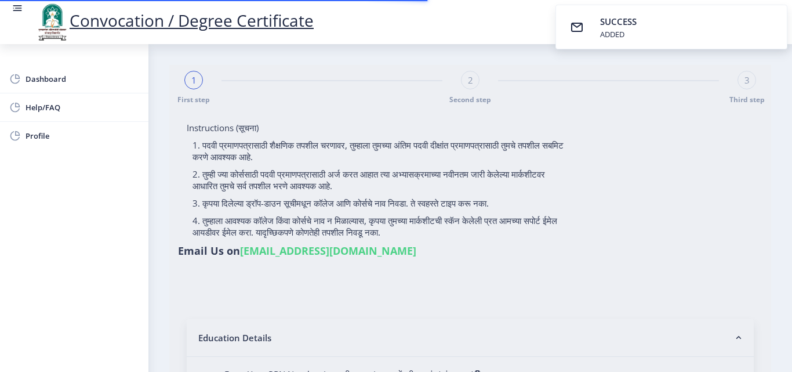
select select "Hindi"
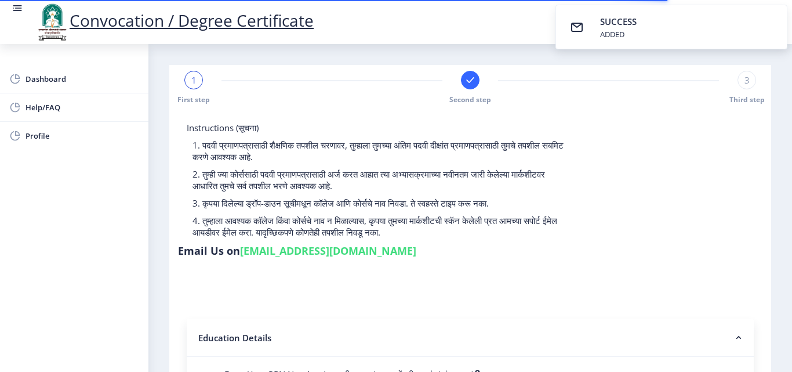
select select
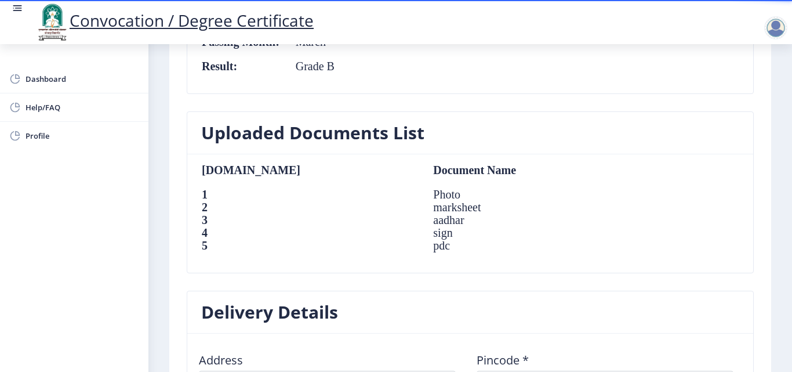
scroll to position [696, 0]
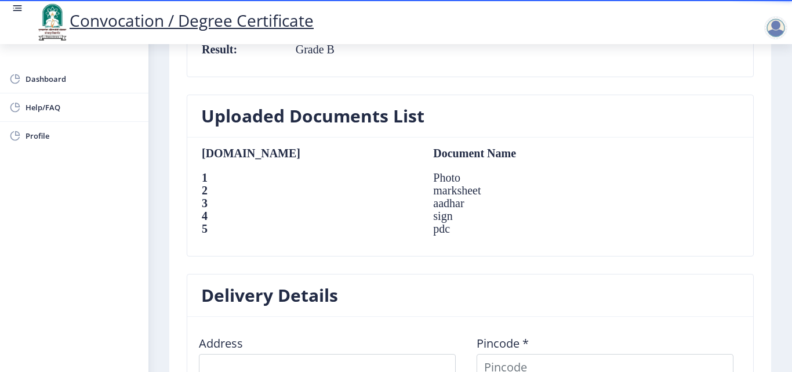
click at [422, 202] on td "aadhar" at bounding box center [527, 203] width 210 height 13
click at [422, 204] on td "aadhar" at bounding box center [527, 203] width 210 height 13
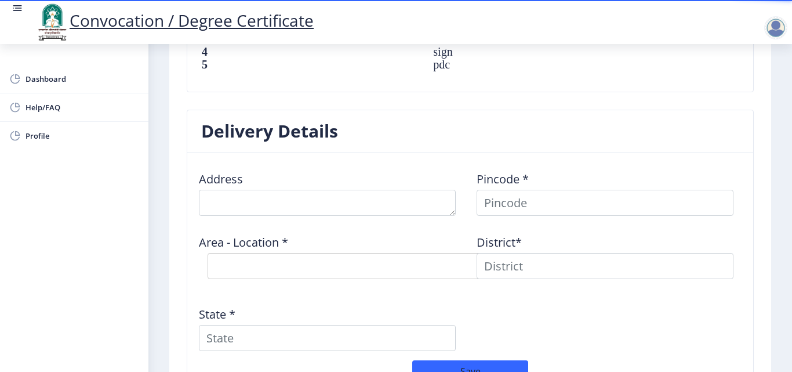
scroll to position [870, 0]
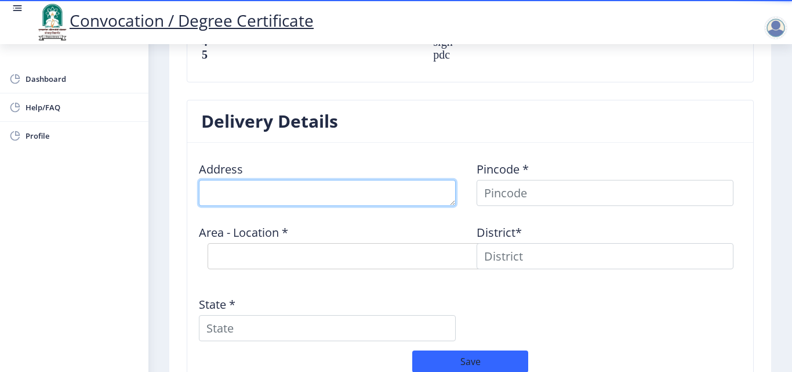
click at [250, 194] on textarea at bounding box center [327, 193] width 257 height 26
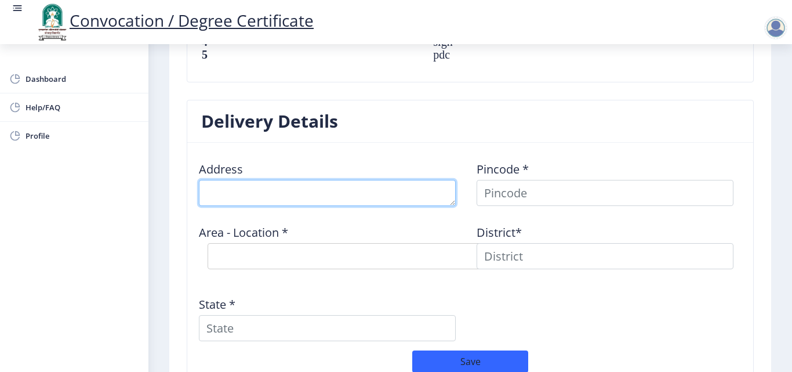
type textarea "d"
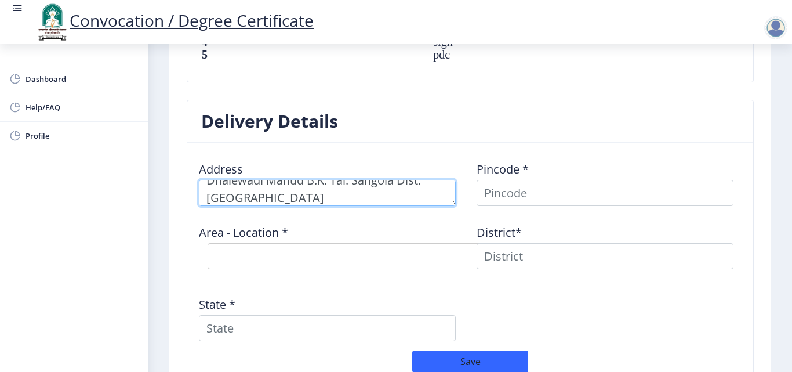
type textarea "Dhalewadi Mahud B.K. Tal. Sangola Dist.Solapur"
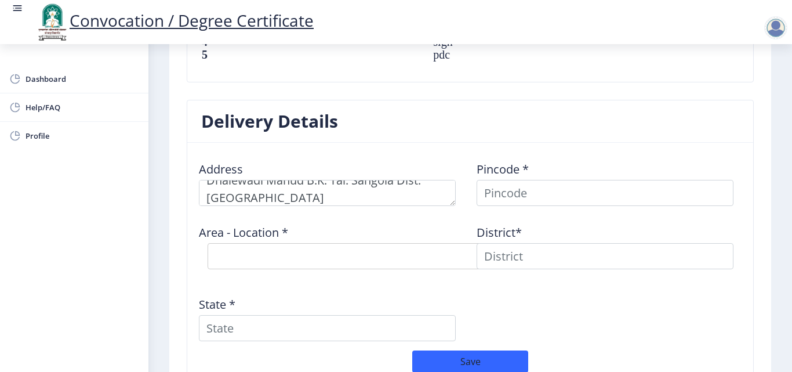
click at [337, 226] on div "Area - Location * Select Area Location" at bounding box center [332, 246] width 278 height 63
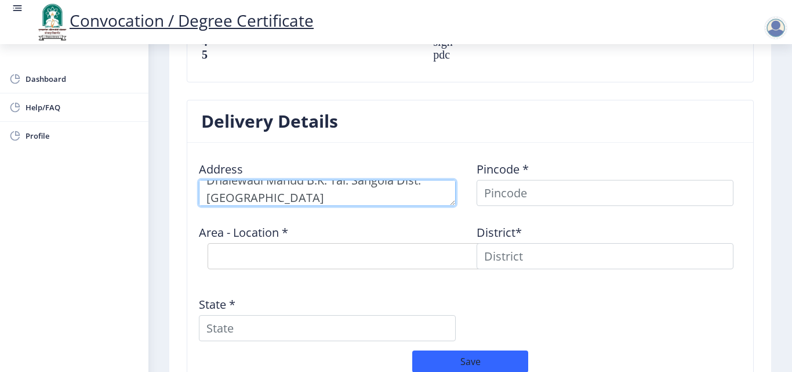
click at [293, 201] on textarea at bounding box center [327, 193] width 257 height 26
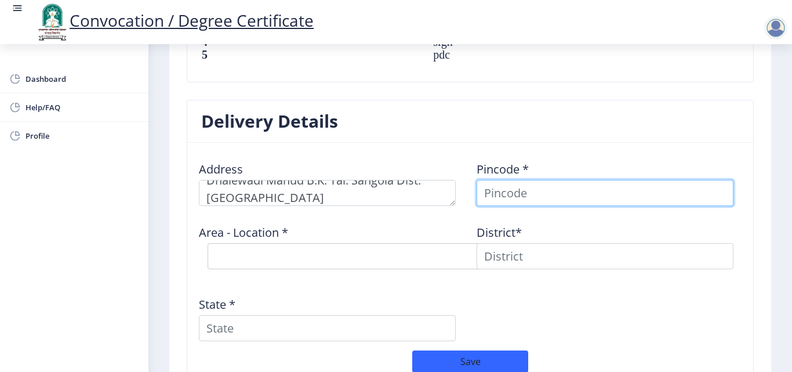
click at [493, 193] on input at bounding box center [605, 193] width 257 height 26
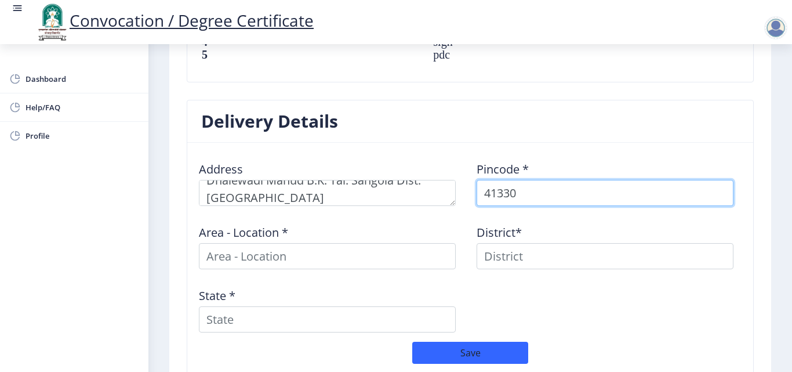
type input "413306"
select select
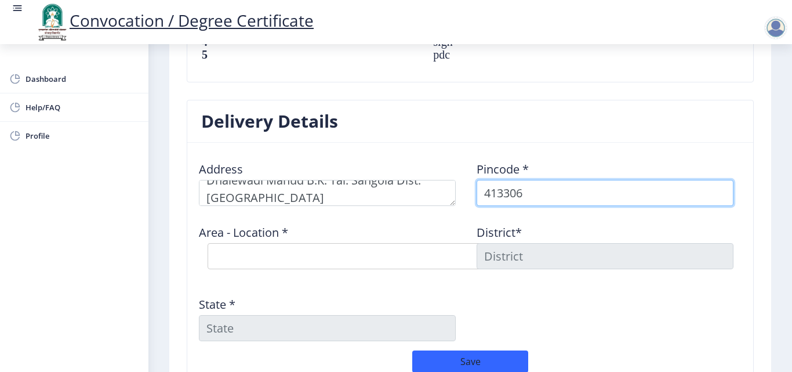
type input "413306"
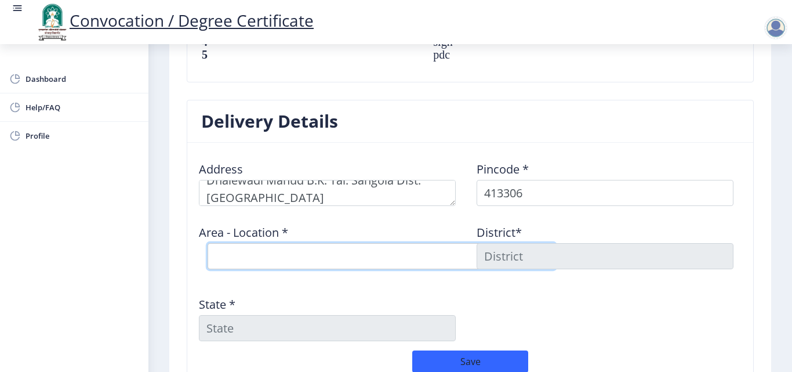
click at [242, 255] on select "Select Area Location Achakdani B.O Chikmahud B.O Gaigavan B.O Gardi B.O Katphal…" at bounding box center [382, 256] width 348 height 26
select select "10: Object"
click at [208, 243] on select "Select Area Location Achakdani B.O Chikmahud B.O Gaigavan B.O Gardi B.O Katphal…" at bounding box center [382, 256] width 348 height 26
type input "SOLAPUR"
type input "Maharashtra"
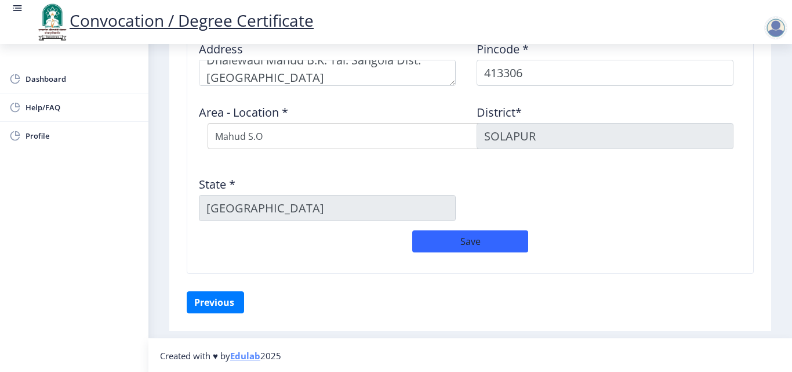
scroll to position [991, 0]
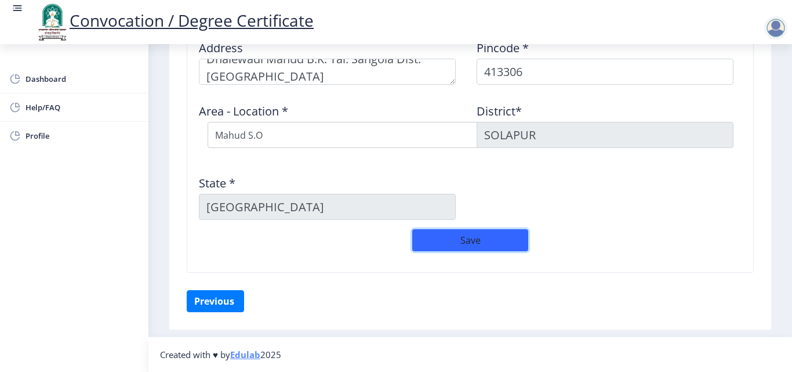
click at [472, 244] on button "Save" at bounding box center [470, 240] width 116 height 22
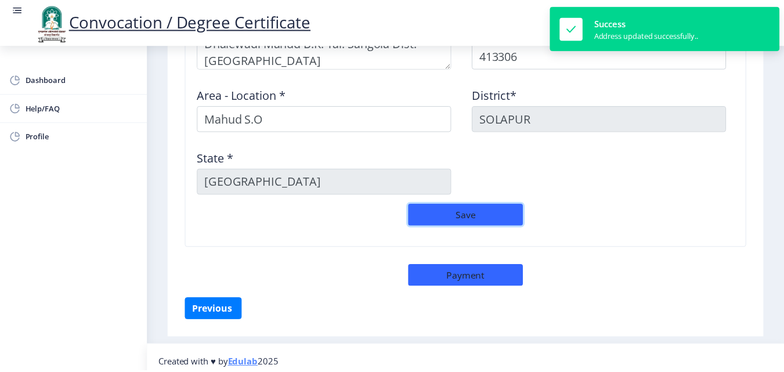
scroll to position [1016, 0]
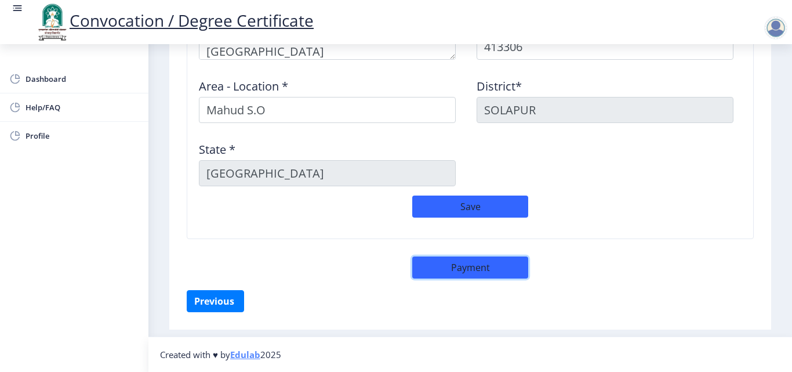
click at [466, 266] on button "Payment" at bounding box center [470, 267] width 116 height 22
select select "sealed"
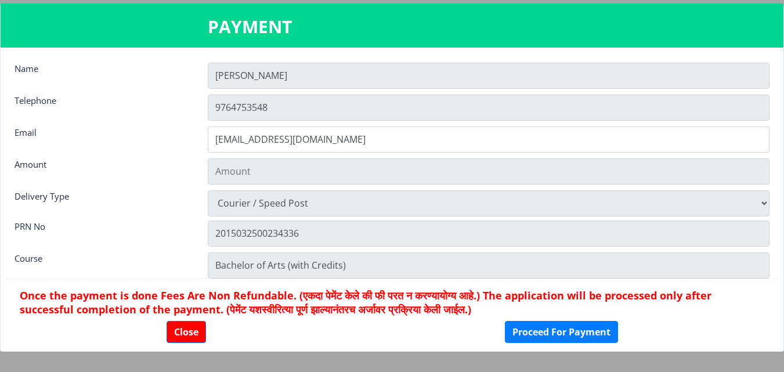
type input "1885"
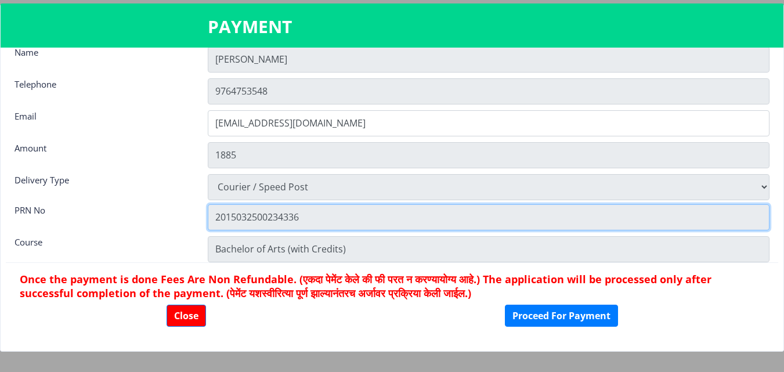
click at [280, 218] on input "2015032500234336" at bounding box center [489, 217] width 562 height 26
click at [278, 218] on input "2015032500234336" at bounding box center [489, 217] width 562 height 26
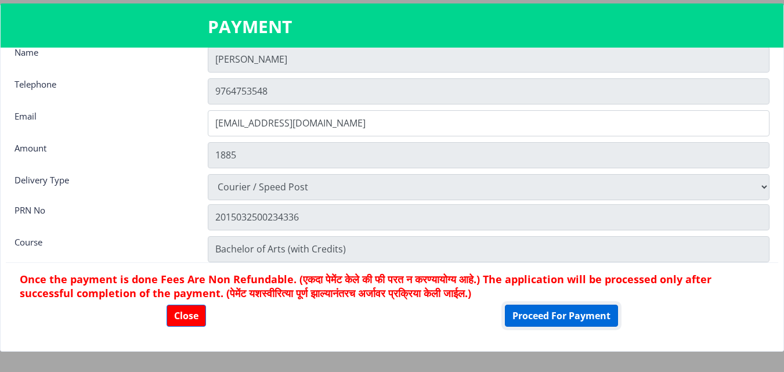
click at [571, 318] on button "Proceed For Payment" at bounding box center [561, 316] width 113 height 22
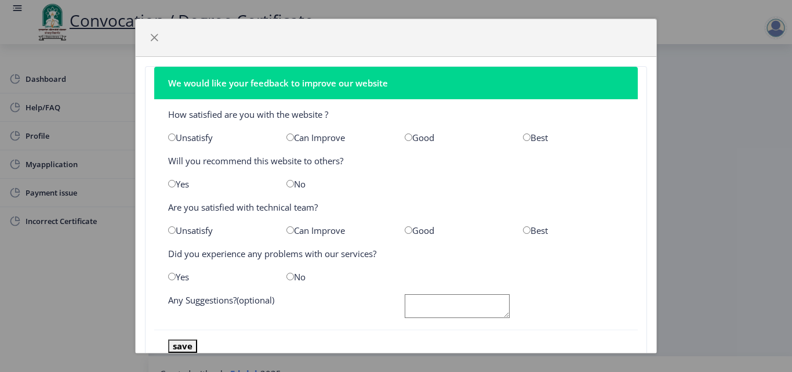
click at [523, 138] on input "radio" at bounding box center [527, 137] width 8 height 8
radio input "true"
click at [523, 228] on input "radio" at bounding box center [527, 230] width 8 height 8
radio input "true"
click at [171, 184] on input "radio" at bounding box center [172, 184] width 8 height 8
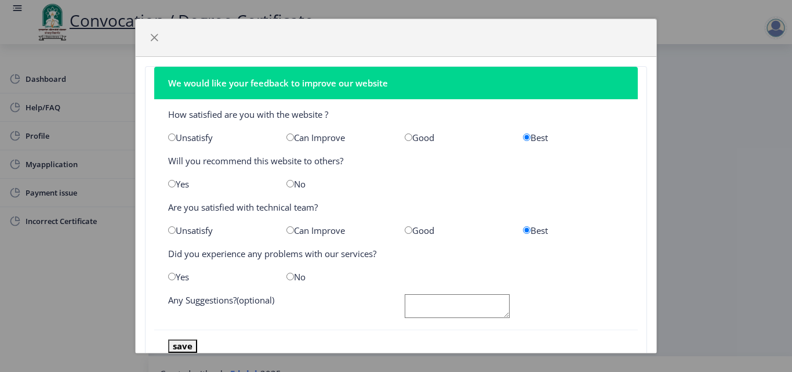
radio input "true"
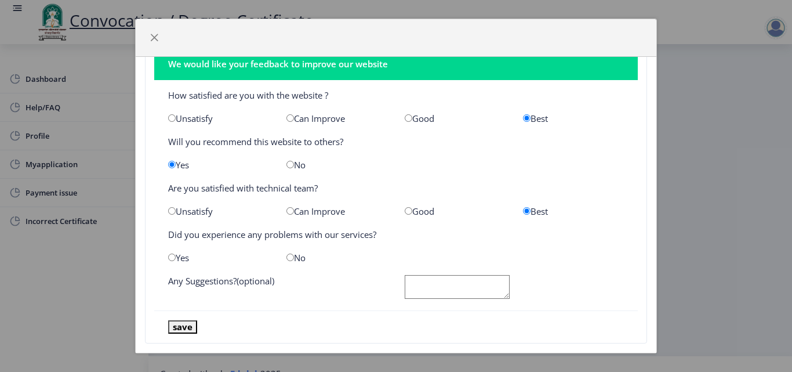
scroll to position [37, 0]
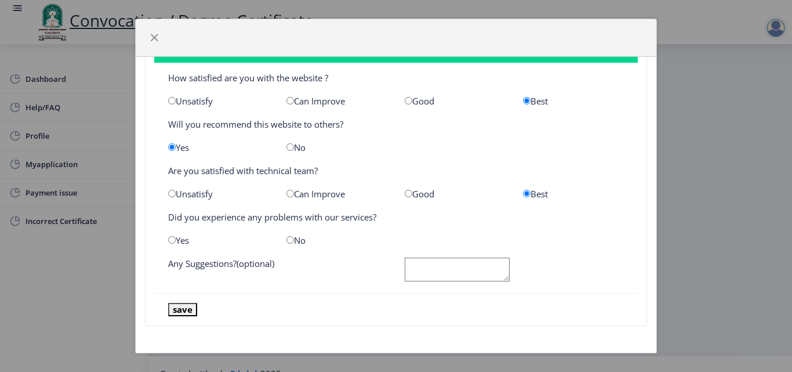
click at [287, 242] on input "radio" at bounding box center [291, 240] width 8 height 8
radio input "true"
click at [182, 307] on button "save" at bounding box center [182, 309] width 29 height 13
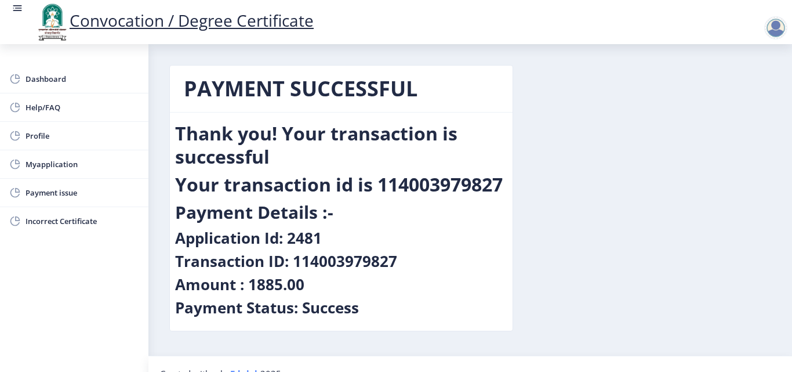
click at [582, 168] on div "PAYMENT SUCCESSFUL Thank you! Your transaction is successful Your transaction i…" at bounding box center [471, 207] width 620 height 284
